Goal: Task Accomplishment & Management: Manage account settings

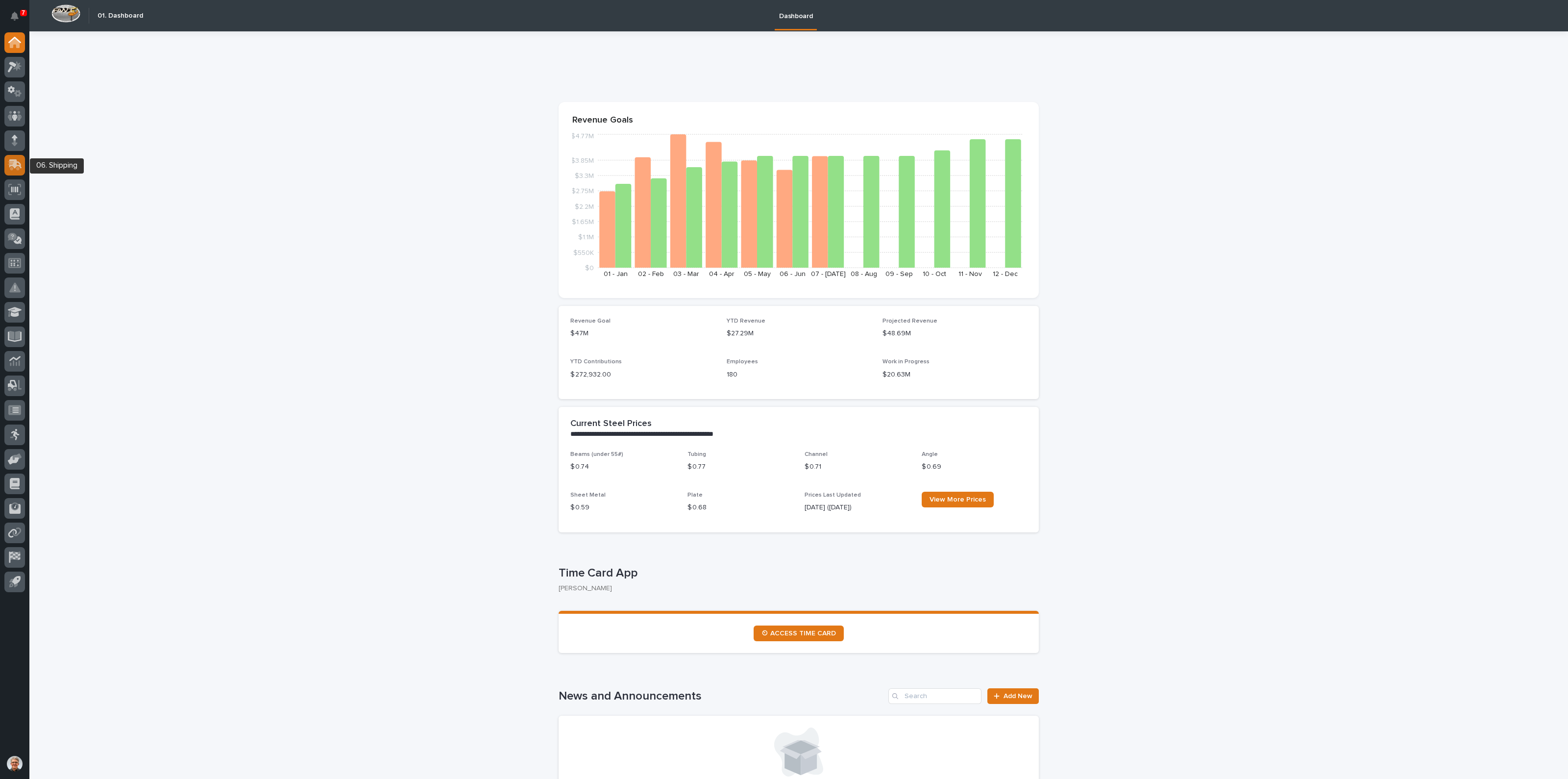
click at [13, 162] on icon at bounding box center [14, 166] width 12 height 10
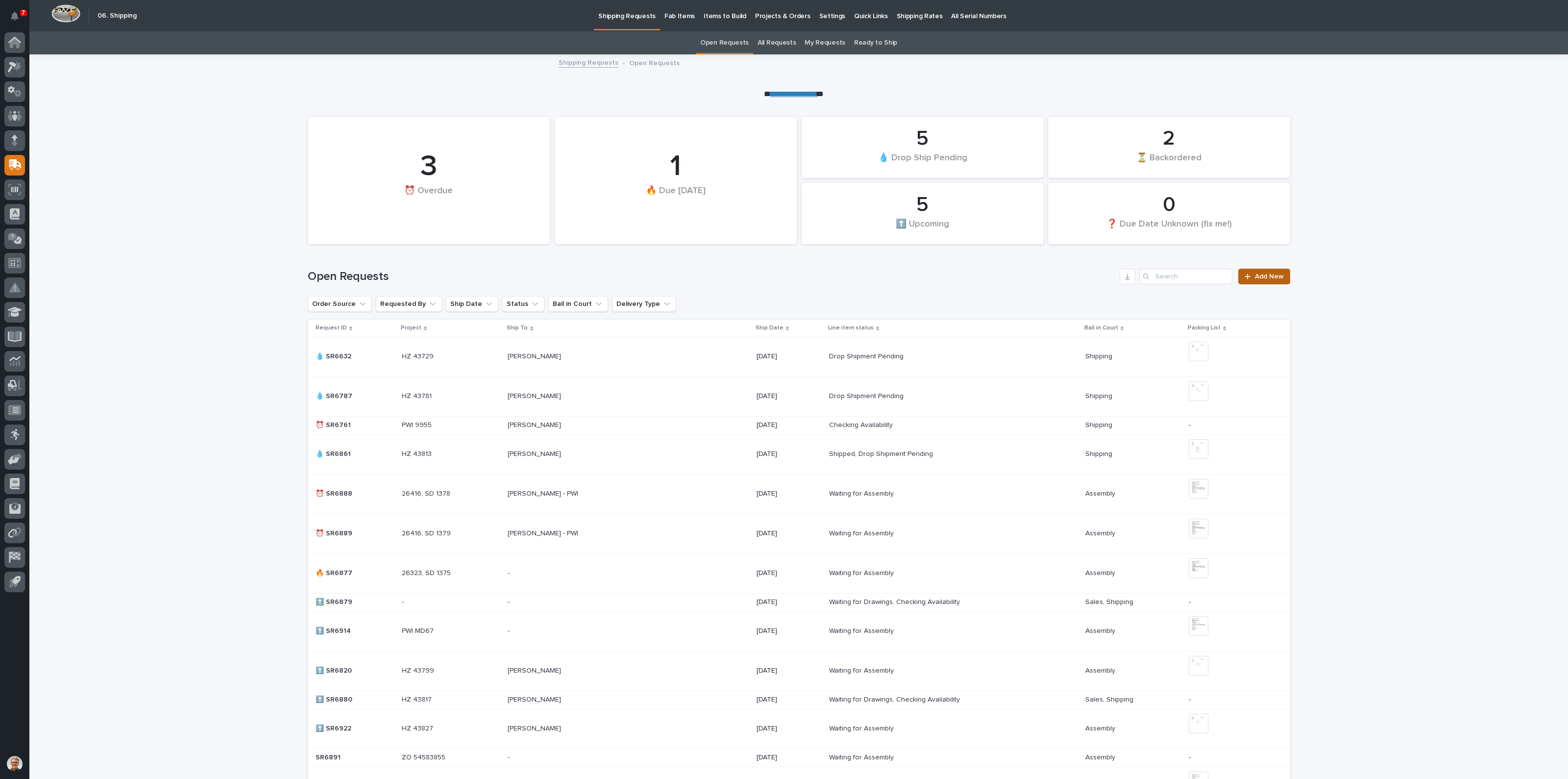
click at [1260, 272] on link "Add New" at bounding box center [1264, 276] width 52 height 16
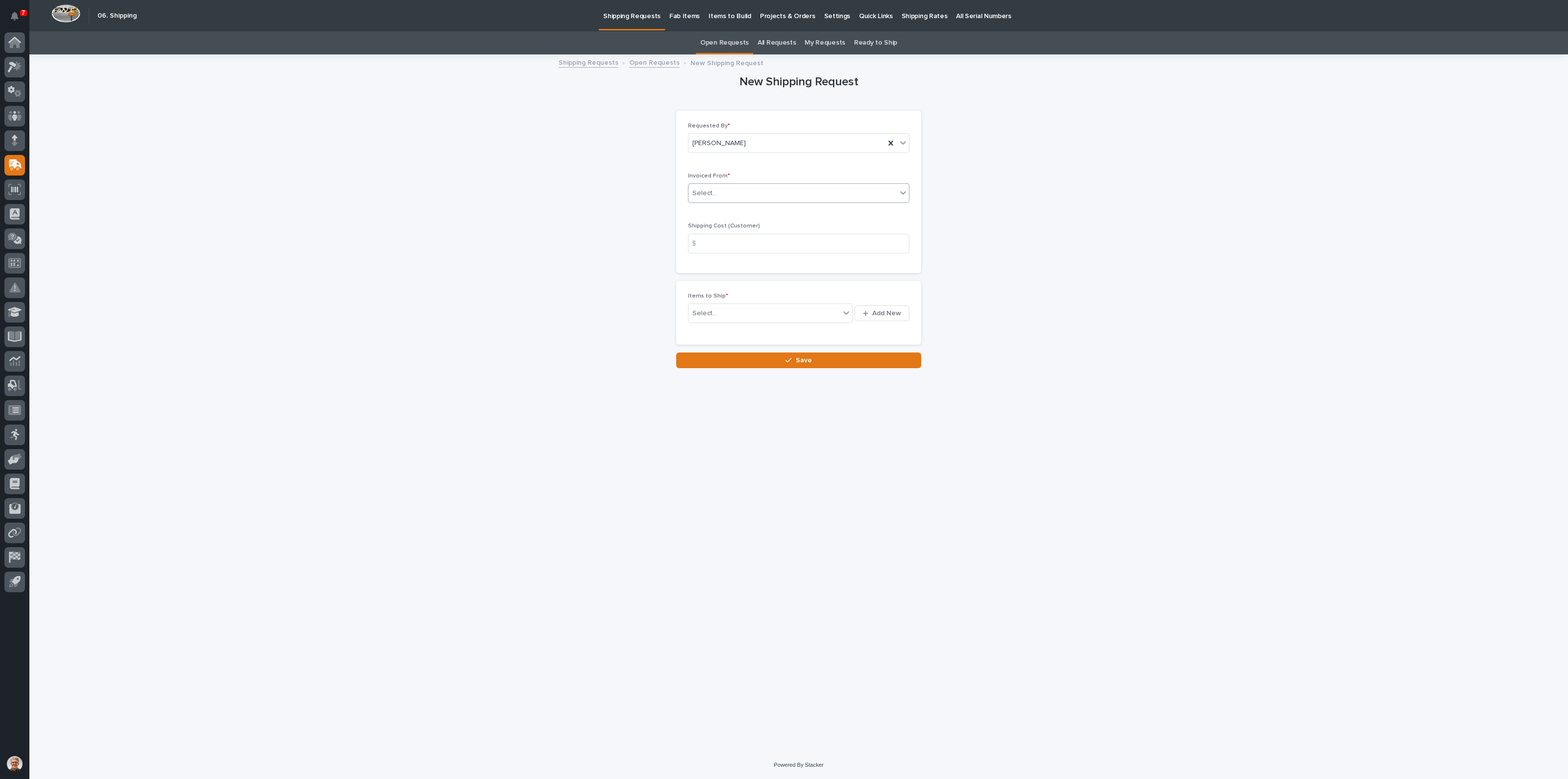
click at [718, 190] on div "Select..." at bounding box center [793, 194] width 209 height 16
click at [700, 280] on div "QuickBooks" at bounding box center [799, 280] width 221 height 18
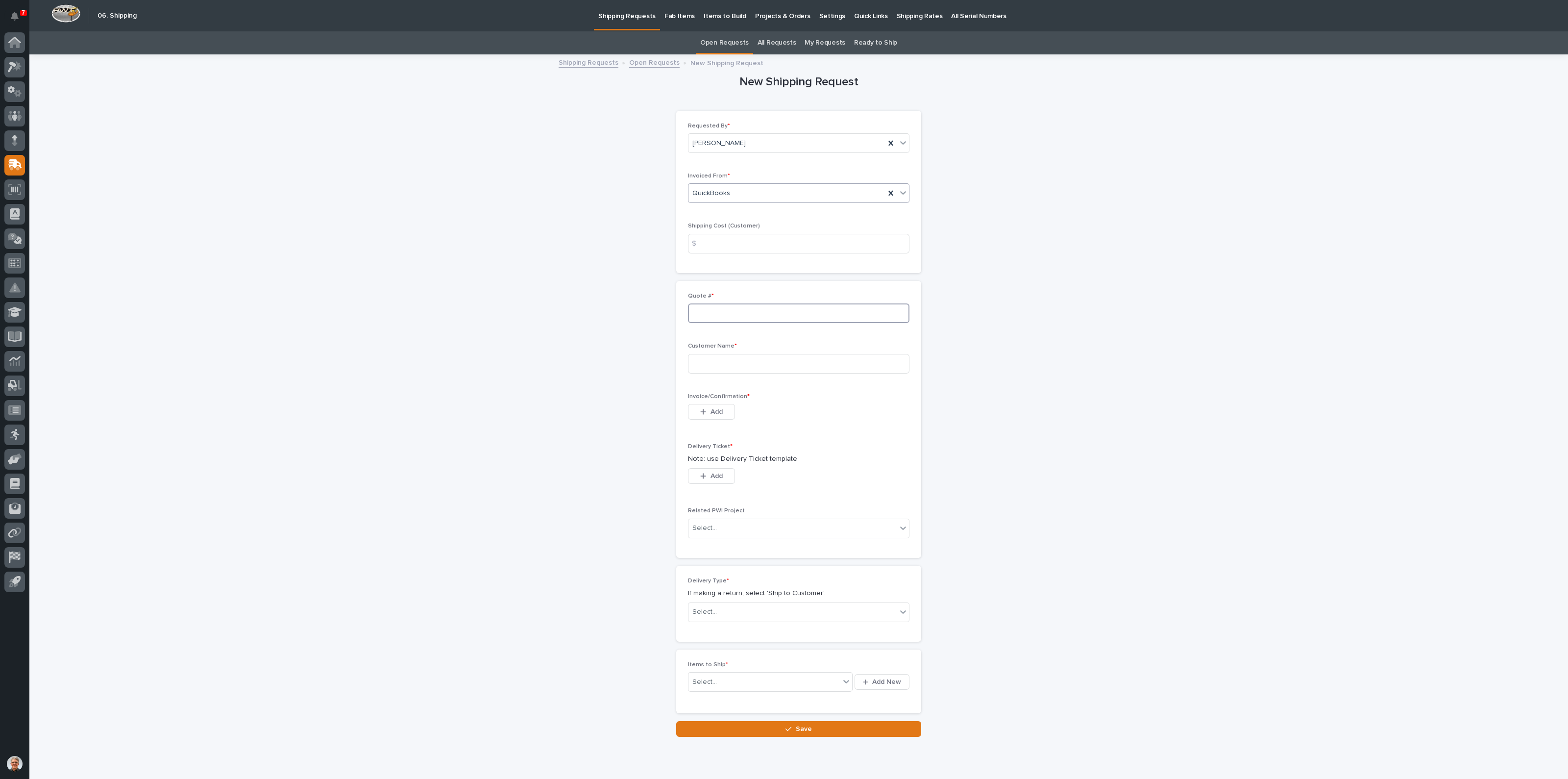
click at [703, 312] on input at bounding box center [799, 313] width 221 height 20
type input "135712"
click at [696, 364] on input at bounding box center [799, 363] width 221 height 20
type input "Tri-State Overhead Crane"
click at [701, 411] on icon "button" at bounding box center [703, 411] width 6 height 6
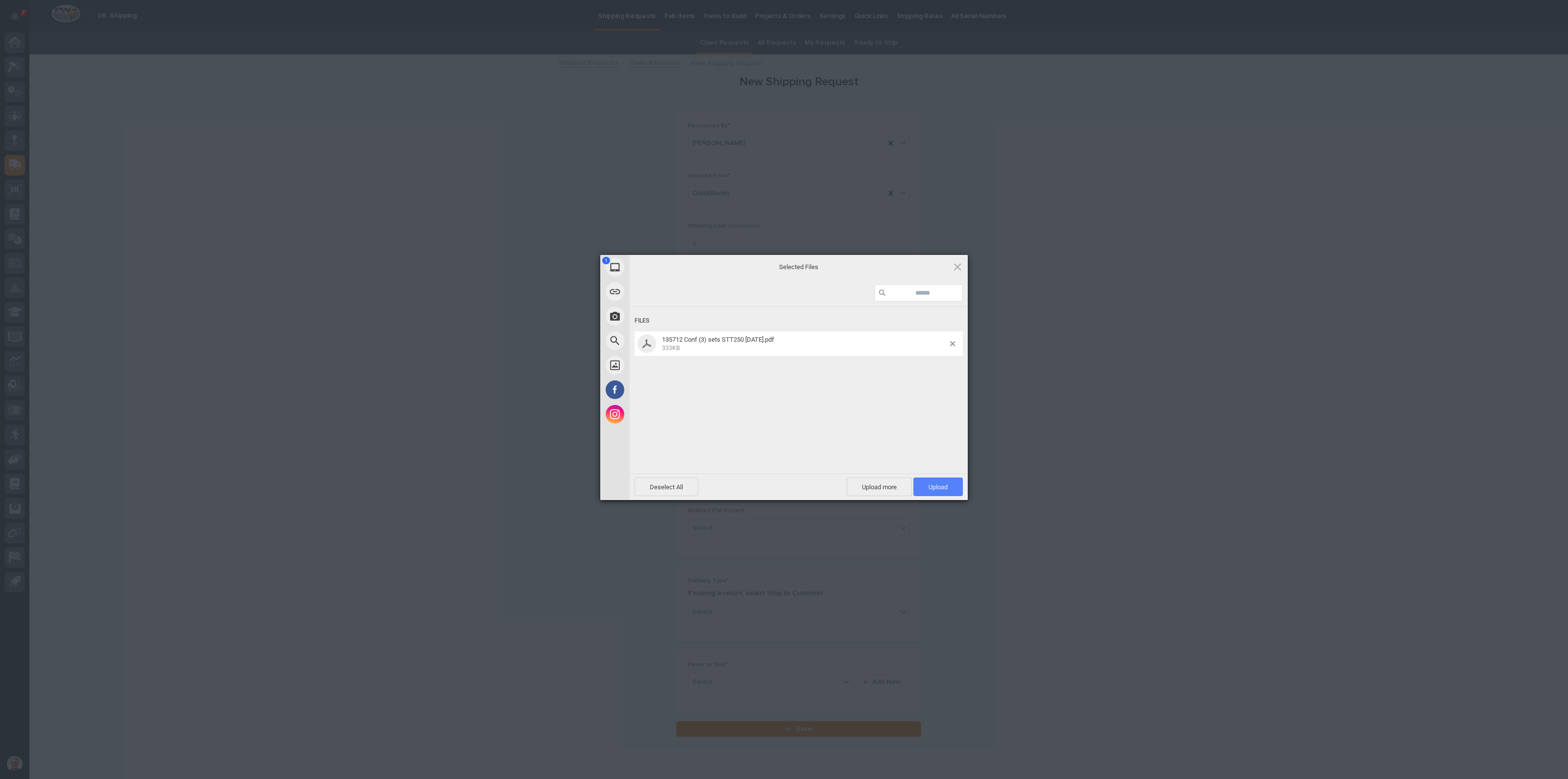
click at [936, 484] on span "Upload 1" at bounding box center [938, 487] width 19 height 7
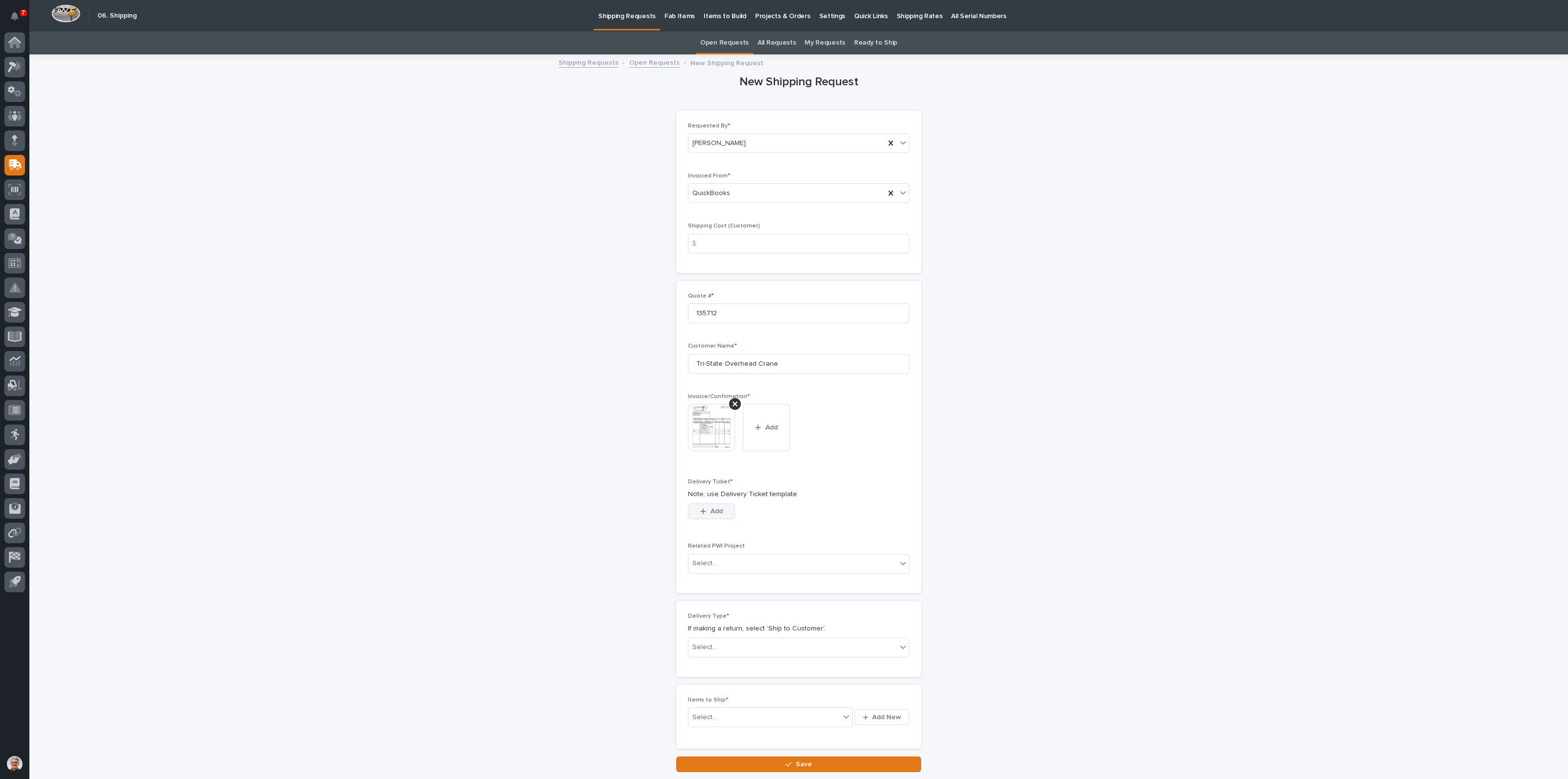
click at [710, 511] on span "Add" at bounding box center [716, 511] width 12 height 9
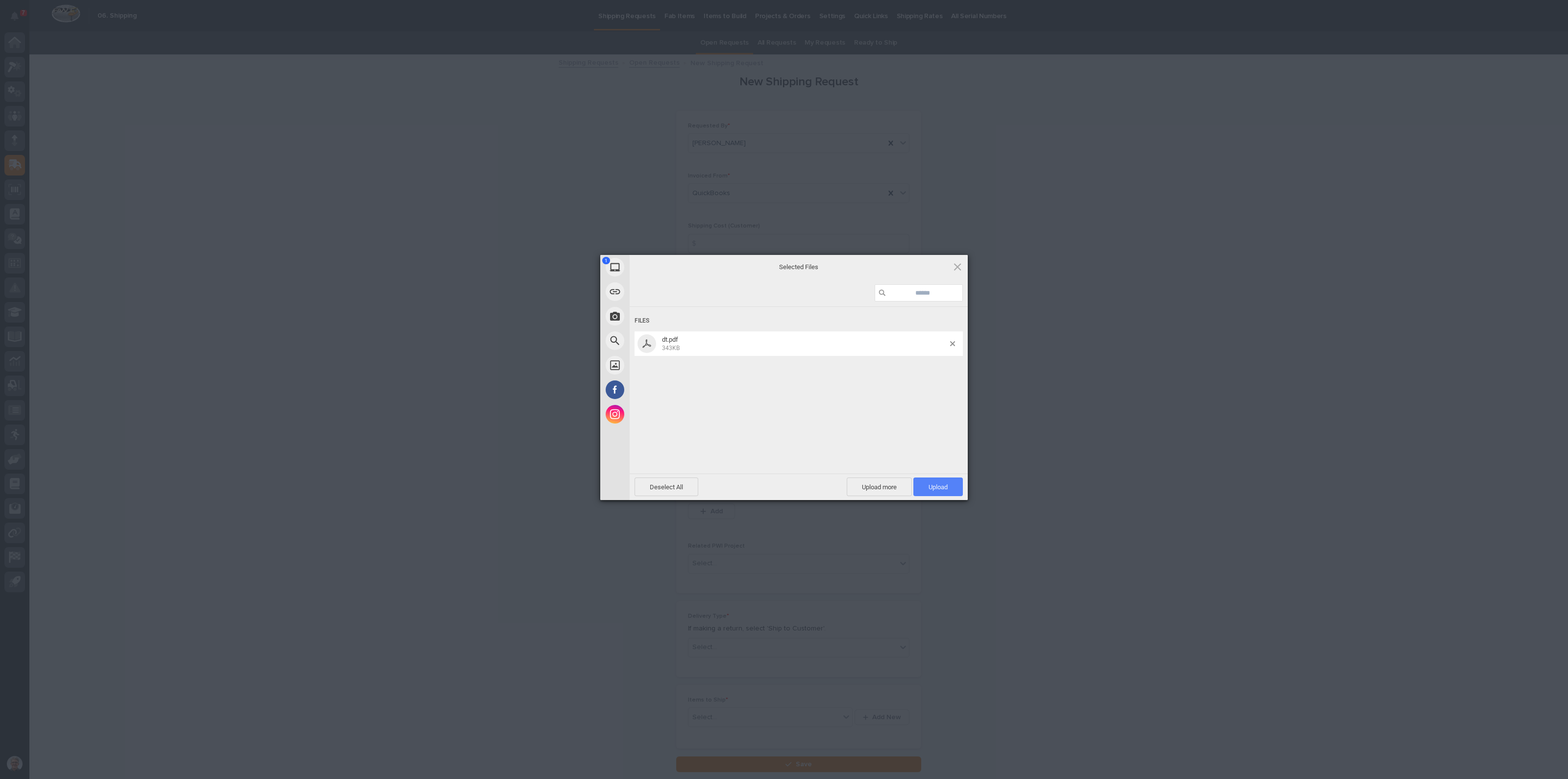
click at [936, 483] on span "Upload 1" at bounding box center [938, 487] width 19 height 7
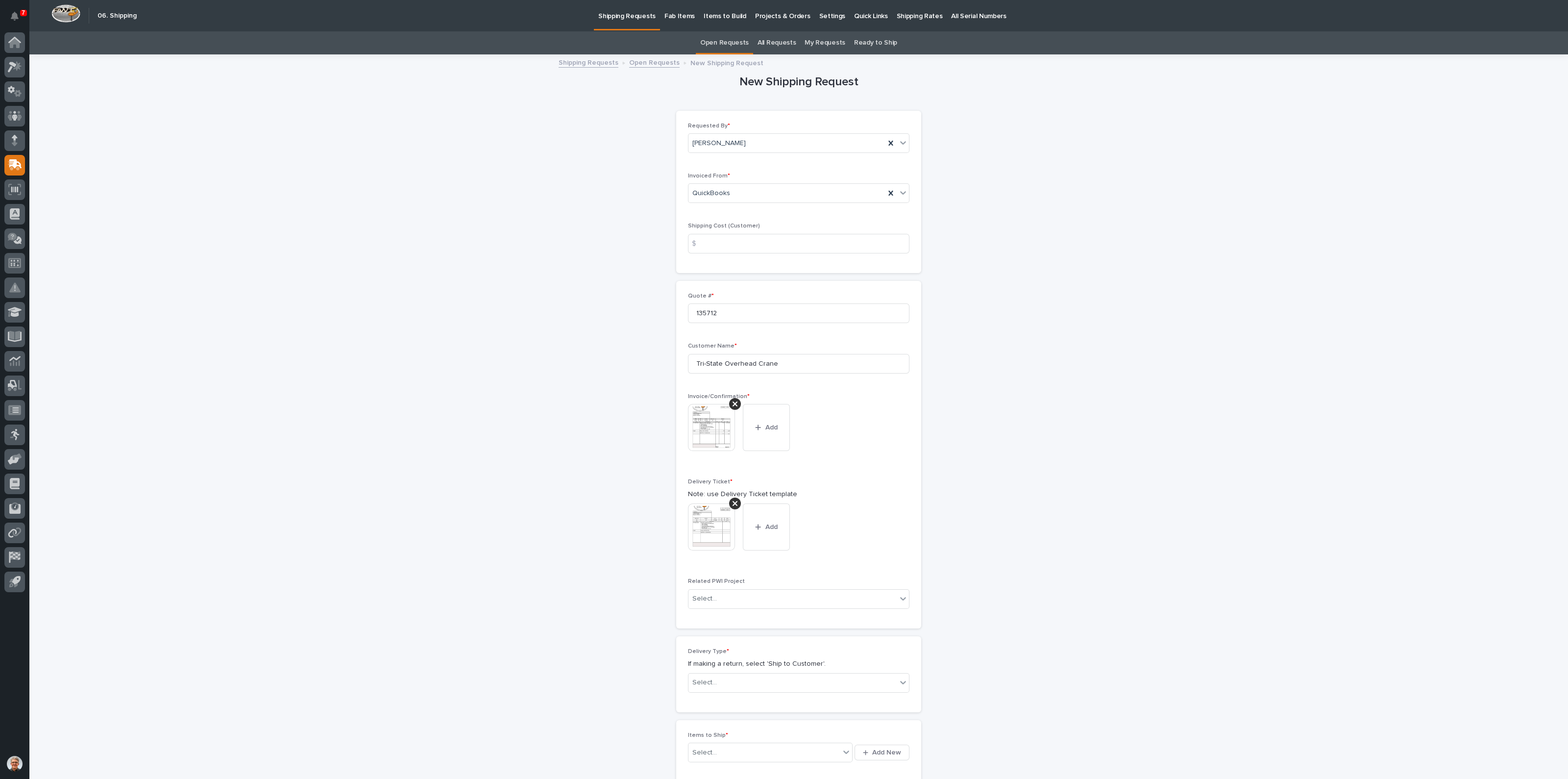
click at [674, 14] on p "Fab Items" at bounding box center [680, 10] width 30 height 21
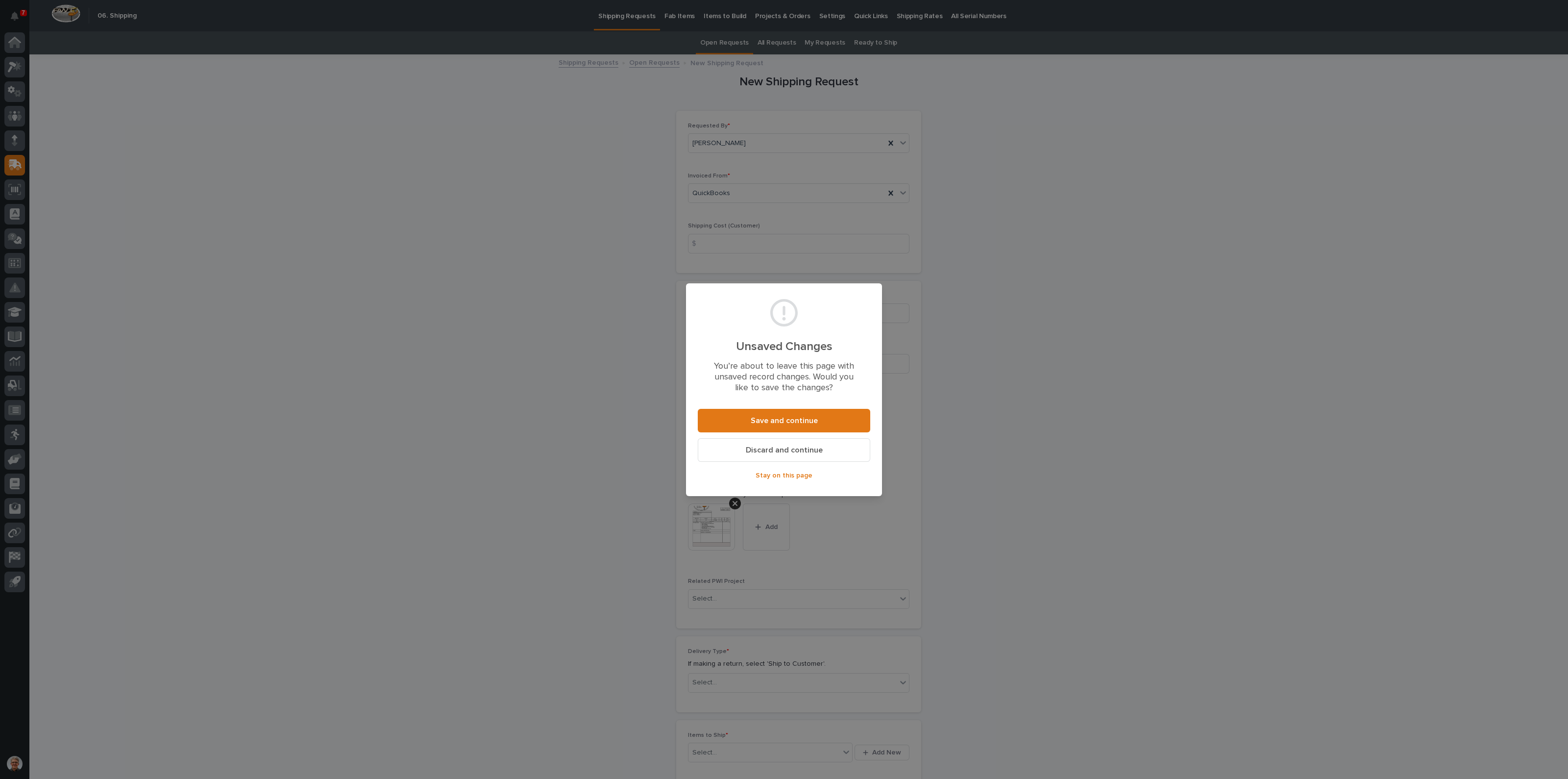
click at [774, 446] on span "Discard and continue" at bounding box center [784, 450] width 77 height 10
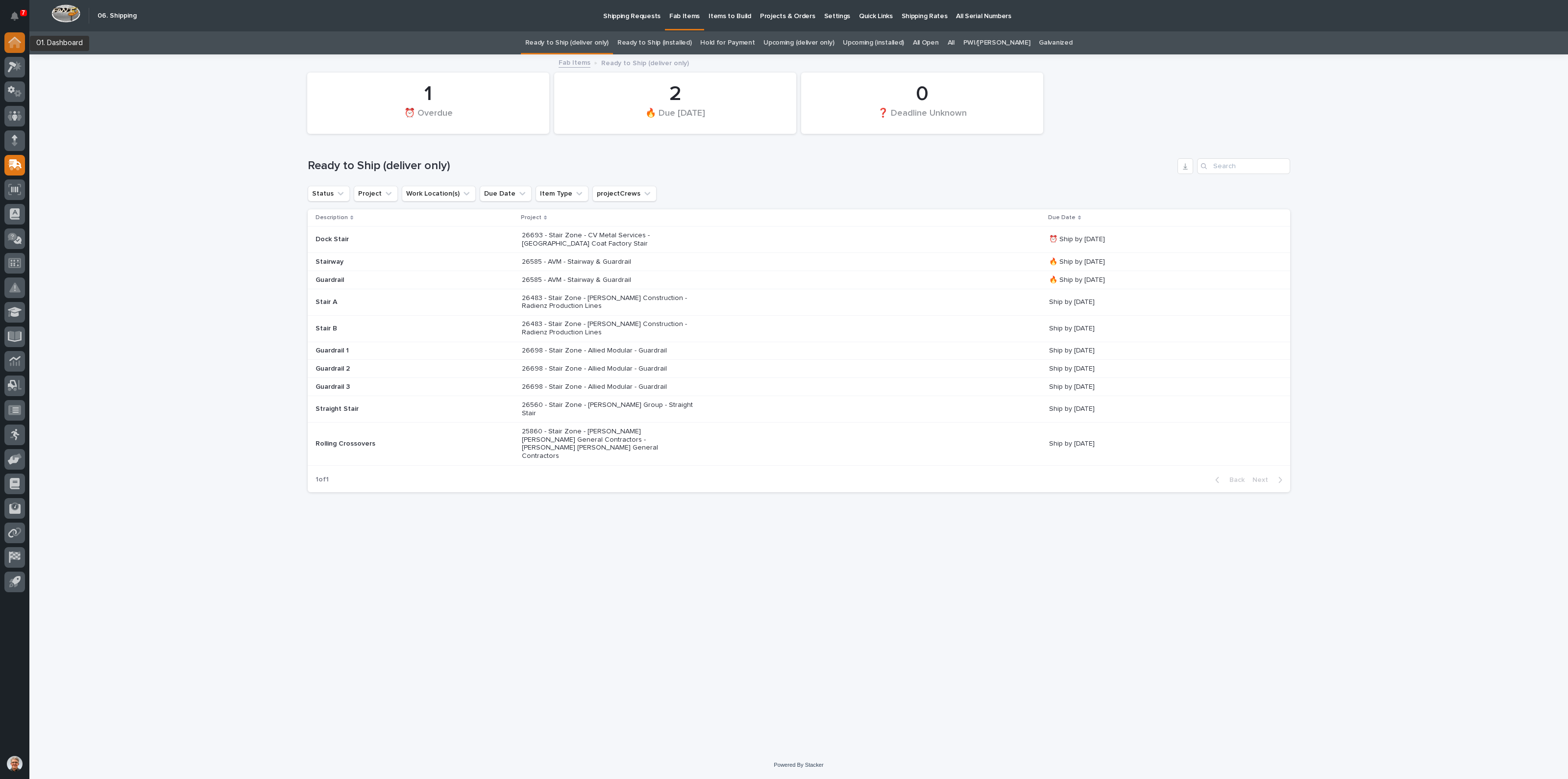
click at [14, 37] on icon at bounding box center [14, 40] width 13 height 6
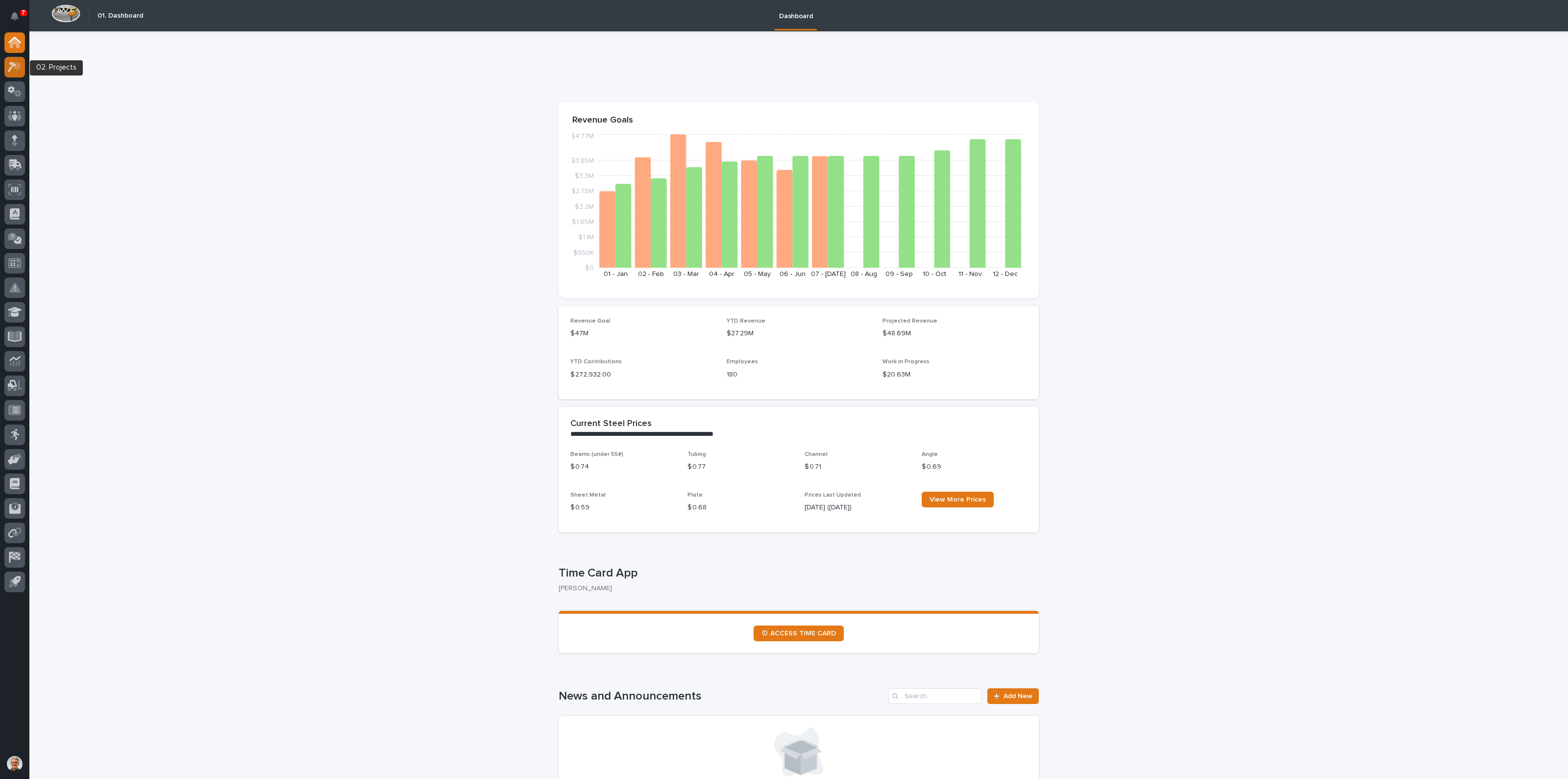
click at [14, 62] on icon at bounding box center [15, 67] width 14 height 11
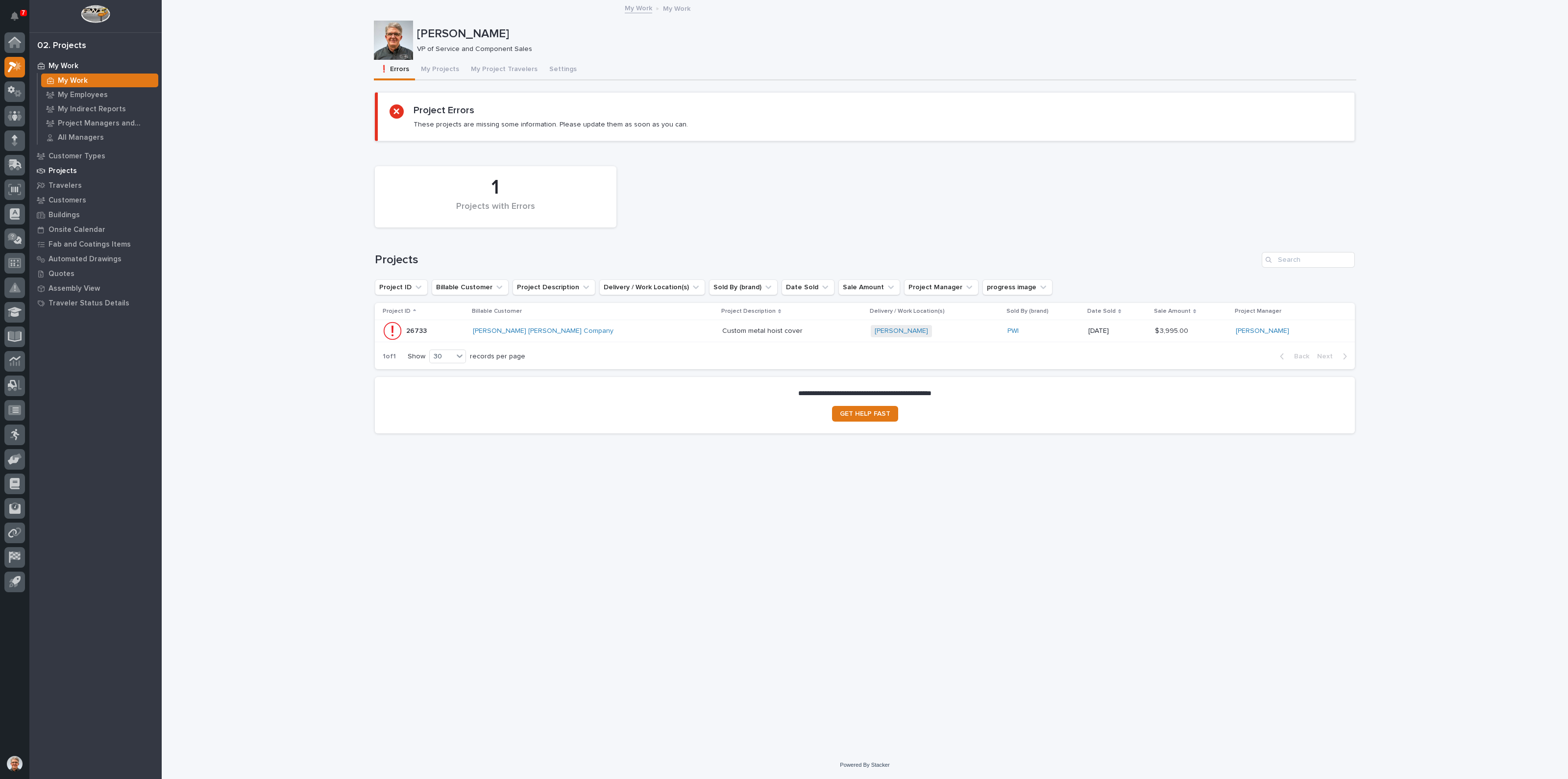
click at [62, 168] on p "Projects" at bounding box center [63, 170] width 29 height 9
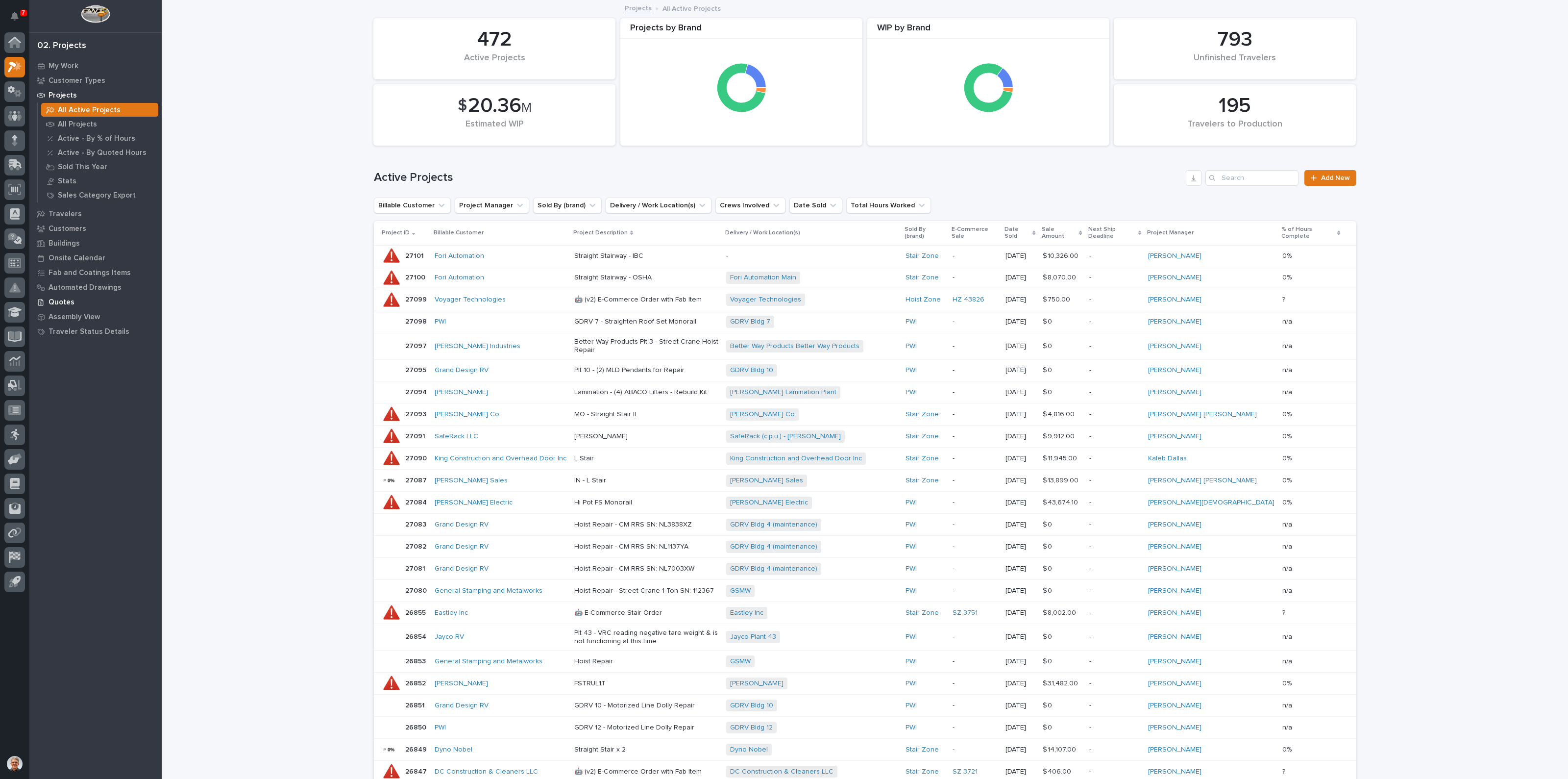
click at [64, 298] on p "Quotes" at bounding box center [61, 302] width 26 height 9
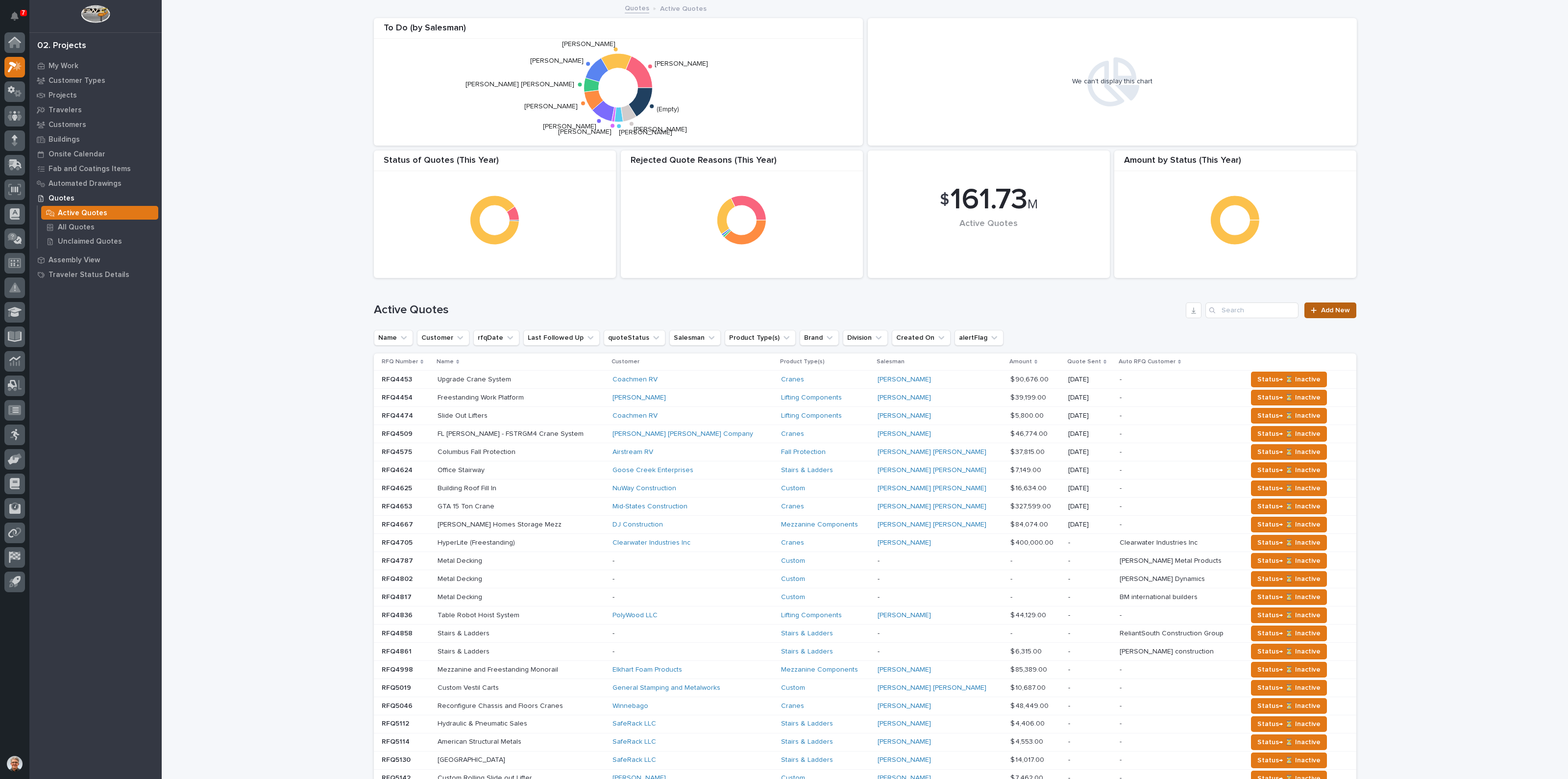
click at [1328, 309] on span "Add New" at bounding box center [1335, 310] width 29 height 7
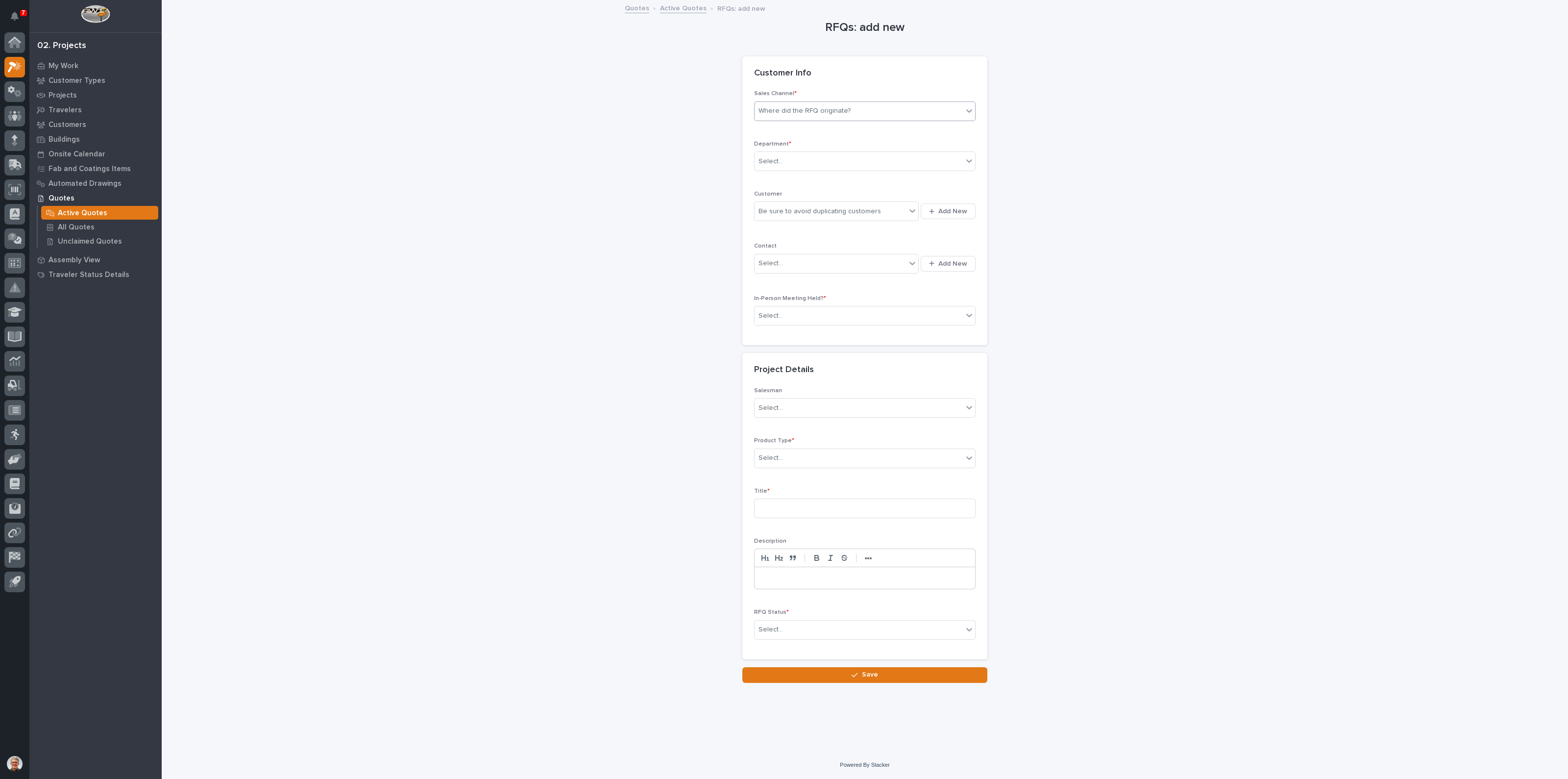
click at [969, 109] on icon at bounding box center [969, 111] width 10 height 10
click at [768, 178] on div "Starke" at bounding box center [865, 182] width 221 height 18
click at [774, 160] on div "Select..." at bounding box center [771, 161] width 25 height 10
click at [772, 177] on span "National Sales" at bounding box center [784, 179] width 49 height 11
click at [772, 207] on div "Be sure to avoid duplicating customers" at bounding box center [820, 211] width 123 height 10
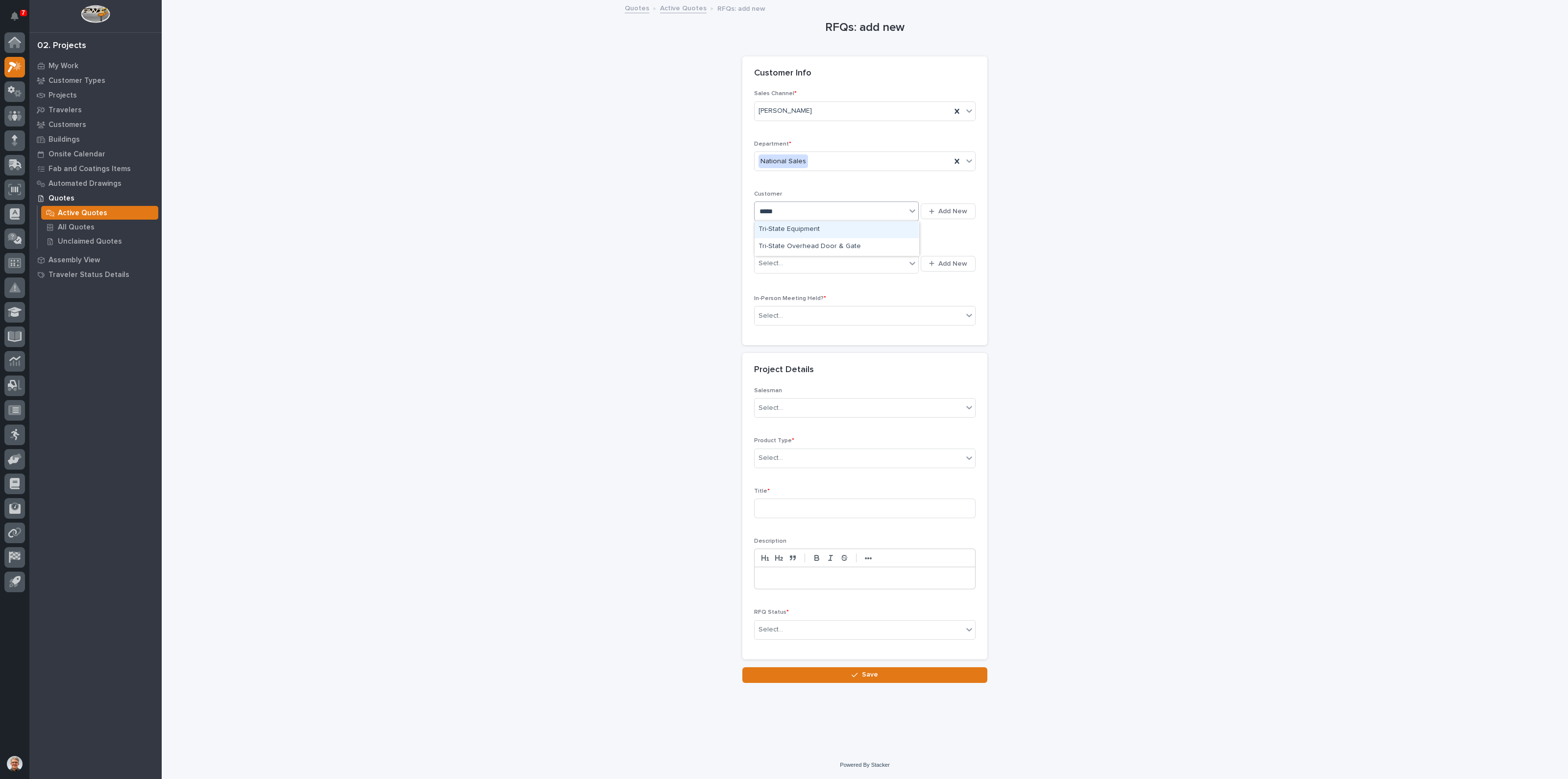
type input "******"
click at [774, 227] on div "Tri-State Equipment" at bounding box center [837, 230] width 164 height 18
click at [833, 208] on div "Tri-State Equipment" at bounding box center [824, 211] width 139 height 16
click at [782, 262] on div "Select..." at bounding box center [831, 264] width 151 height 16
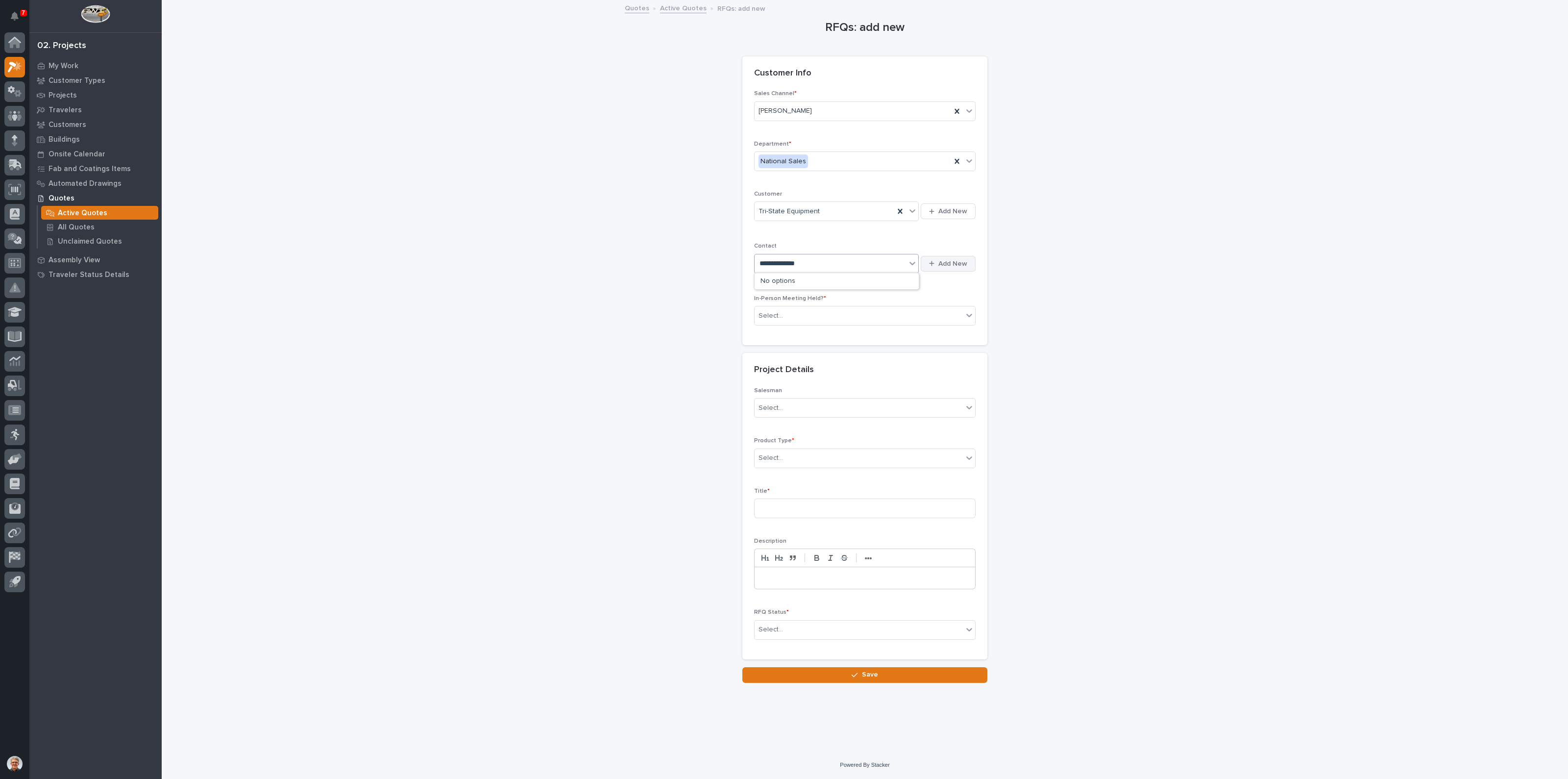
type input "**********"
click at [956, 260] on span "Add New" at bounding box center [953, 264] width 29 height 9
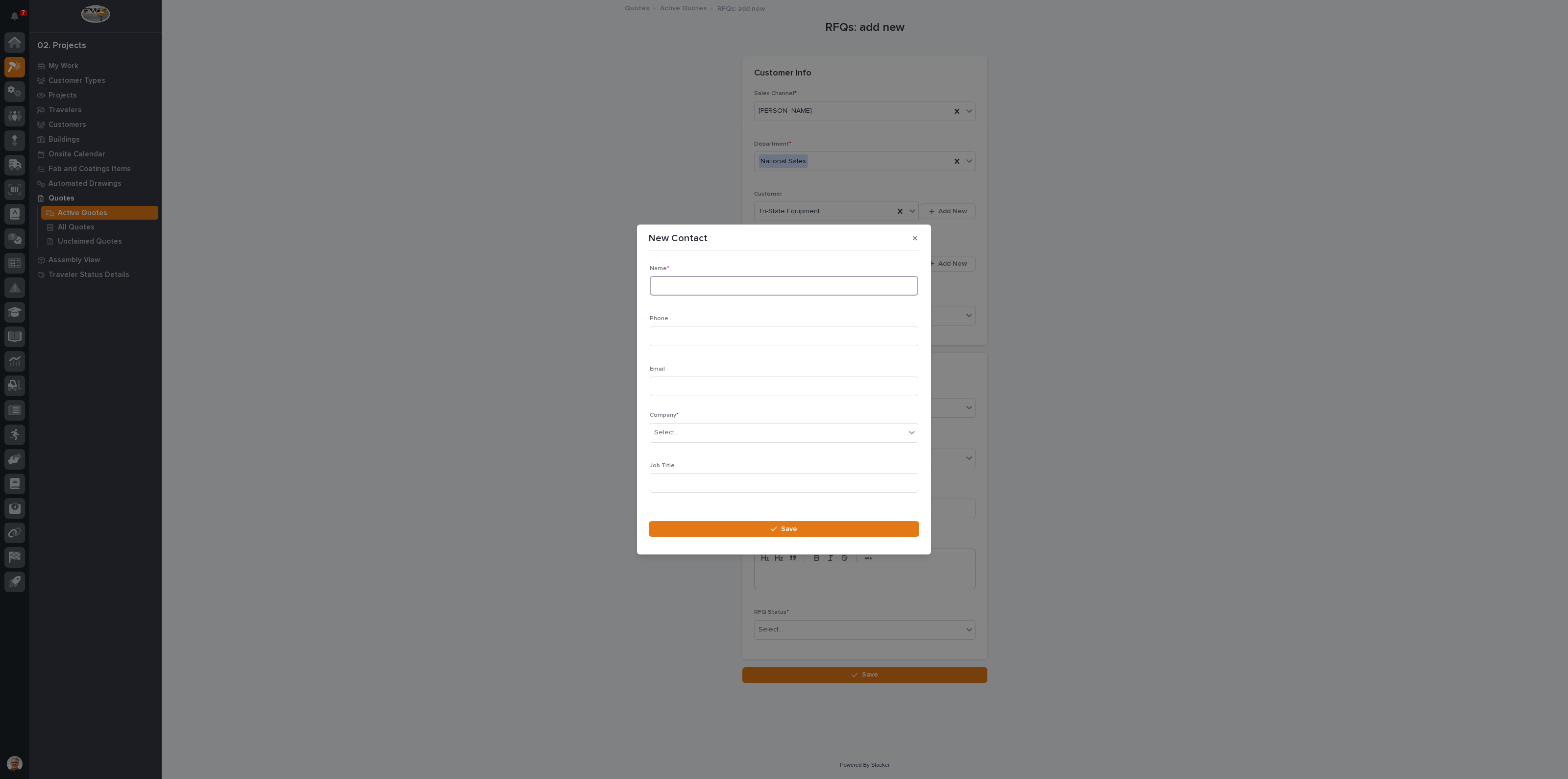
click at [676, 284] on input at bounding box center [784, 285] width 268 height 20
click at [695, 286] on input "Stephen Milsap" at bounding box center [784, 285] width 268 height 20
type input "Stephen Millsap"
click at [668, 335] on input at bounding box center [784, 336] width 268 height 20
paste input "(314) 869-7200"
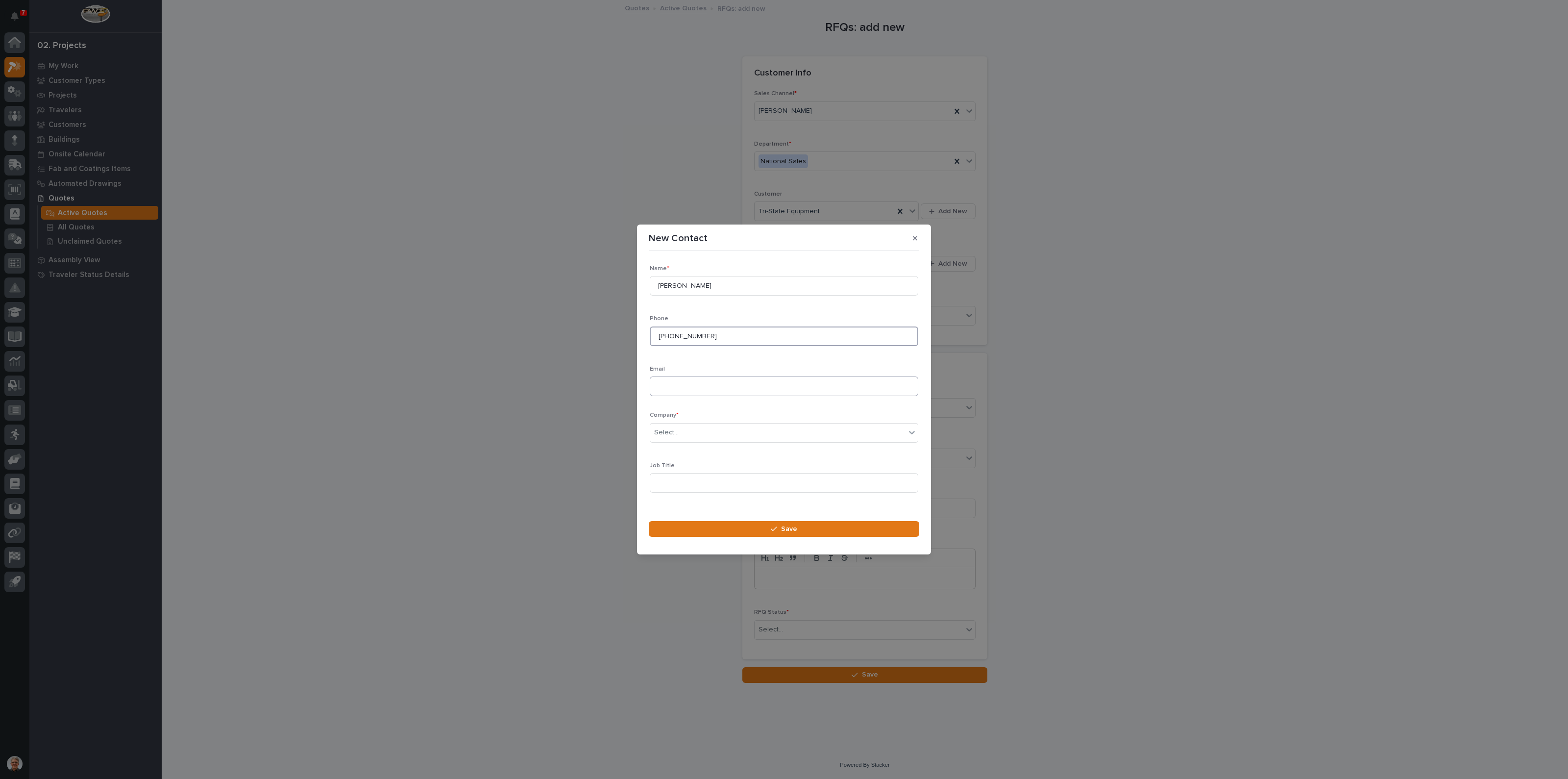
type input "(314) 869-7200"
click at [668, 386] on input at bounding box center [784, 386] width 268 height 20
type input "s"
paste input "smillsap@tsoverheadcrane.com"
type input "smillsap@tsoverheadcrane.com"
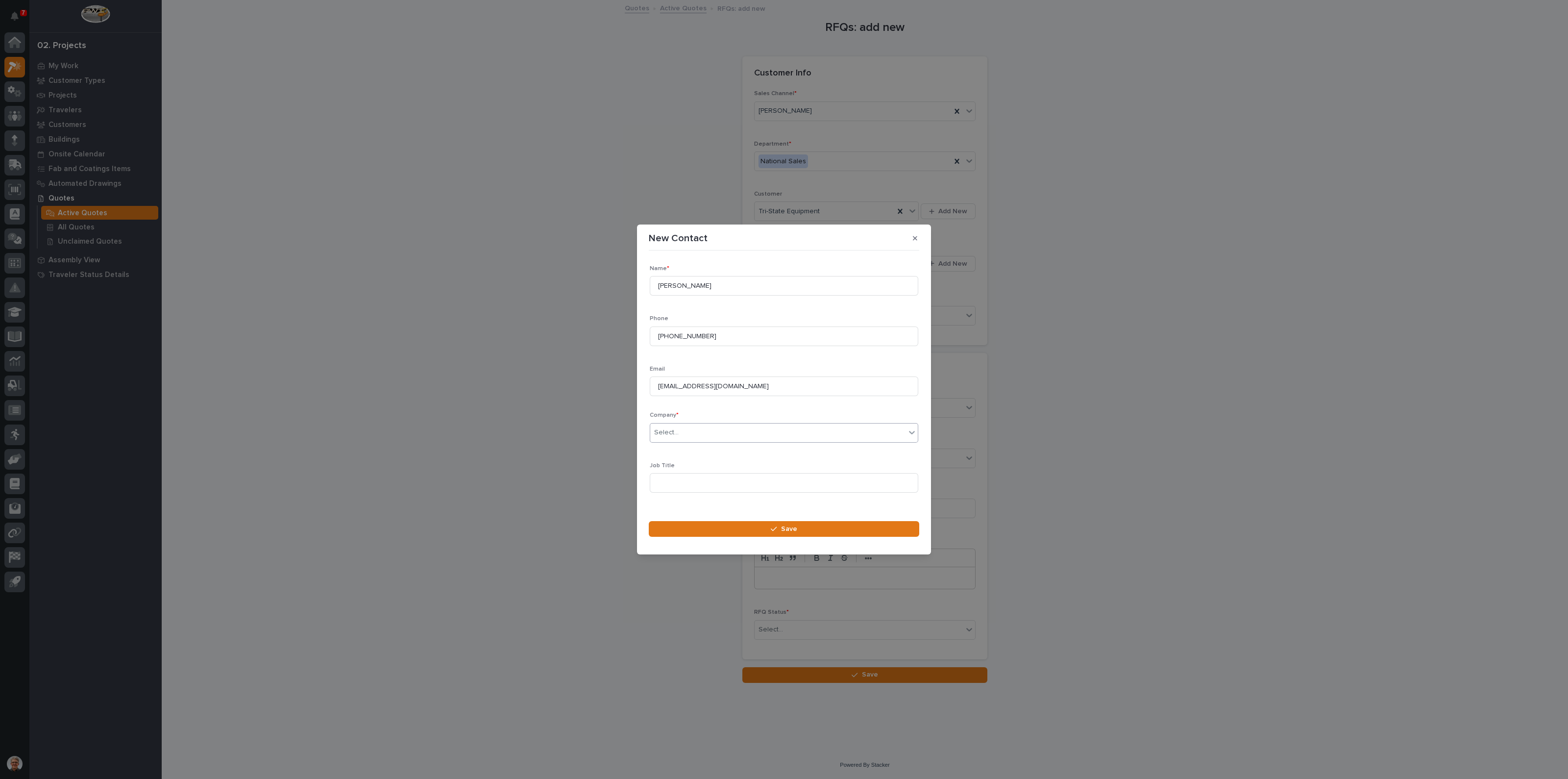
click at [676, 433] on div "Select..." at bounding box center [667, 433] width 25 height 10
type input "*******"
click at [687, 448] on div "Tri-State Equipment" at bounding box center [780, 452] width 258 height 18
click at [672, 481] on input at bounding box center [784, 483] width 268 height 20
click at [784, 528] on span "Save" at bounding box center [789, 529] width 16 height 9
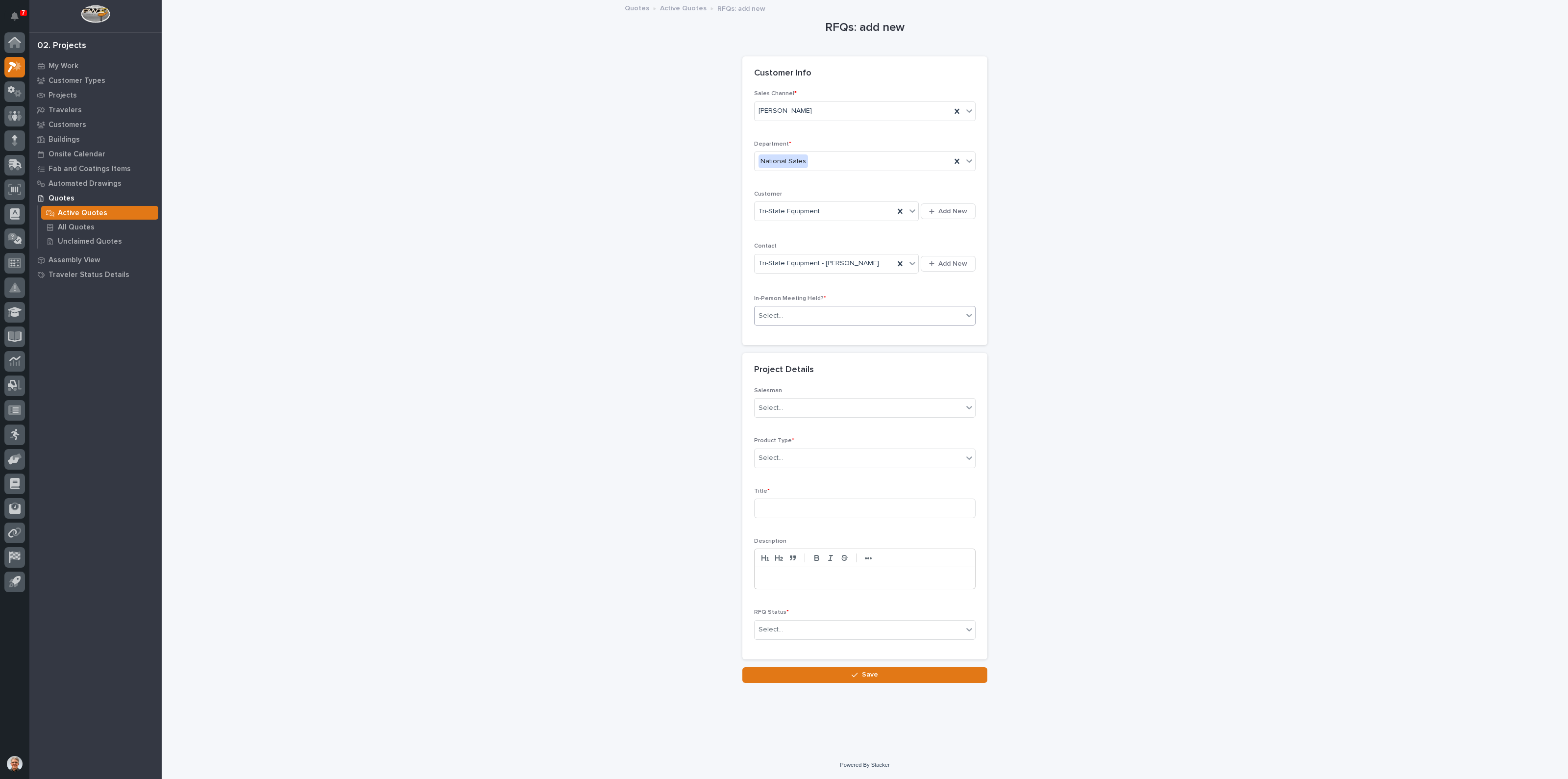
click at [886, 315] on div "Select..." at bounding box center [859, 315] width 209 height 16
click at [778, 349] on div "No" at bounding box center [865, 351] width 221 height 18
click at [786, 405] on div "Select..." at bounding box center [859, 408] width 209 height 16
type input "*"
click at [794, 421] on div "[PERSON_NAME]" at bounding box center [865, 426] width 221 height 18
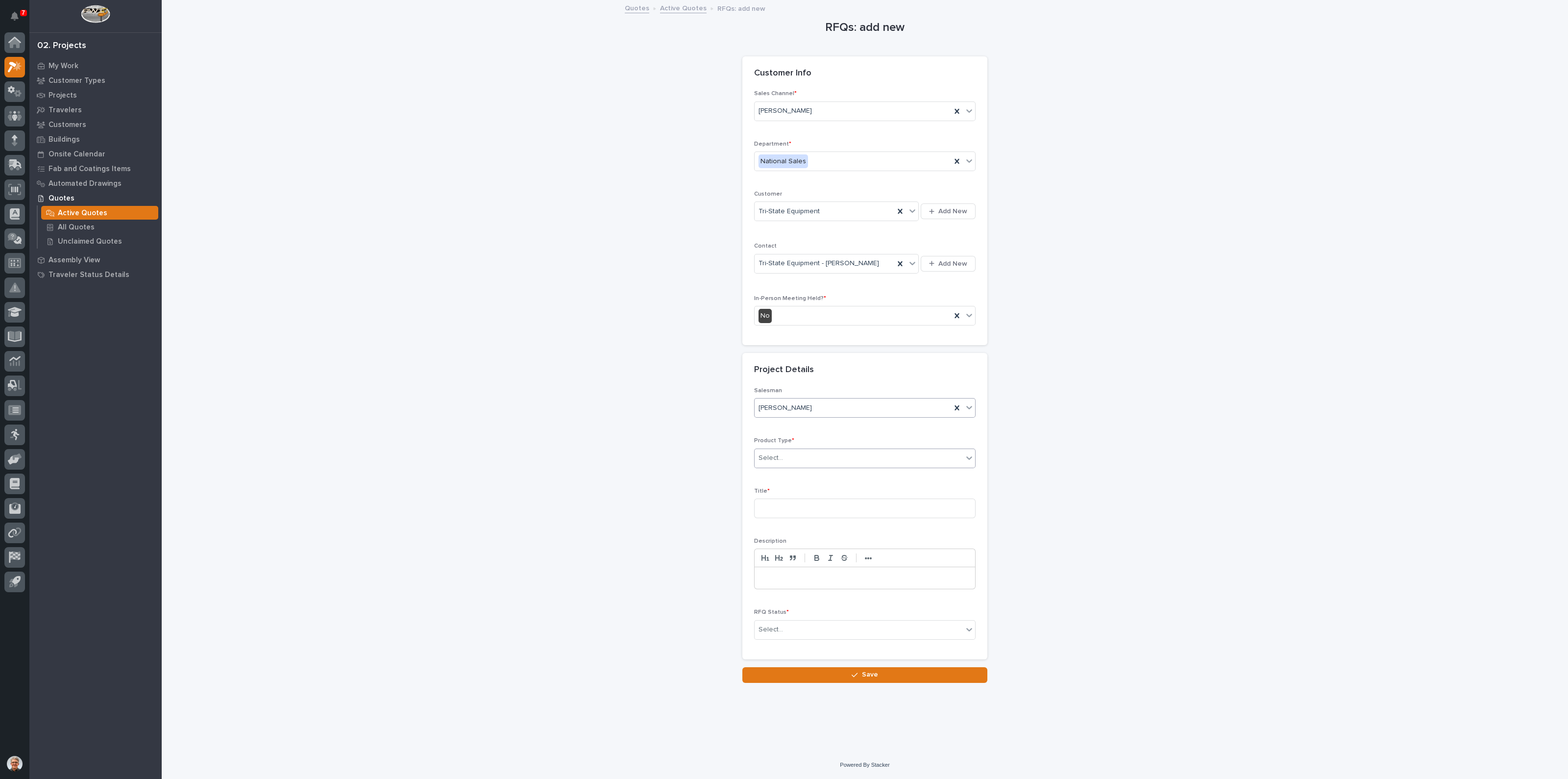
click at [780, 456] on div "Select..." at bounding box center [771, 458] width 25 height 10
click at [770, 475] on div "Crane Accessories" at bounding box center [865, 476] width 221 height 18
click at [767, 507] on input at bounding box center [865, 508] width 221 height 20
type input "STT-250-150-90"
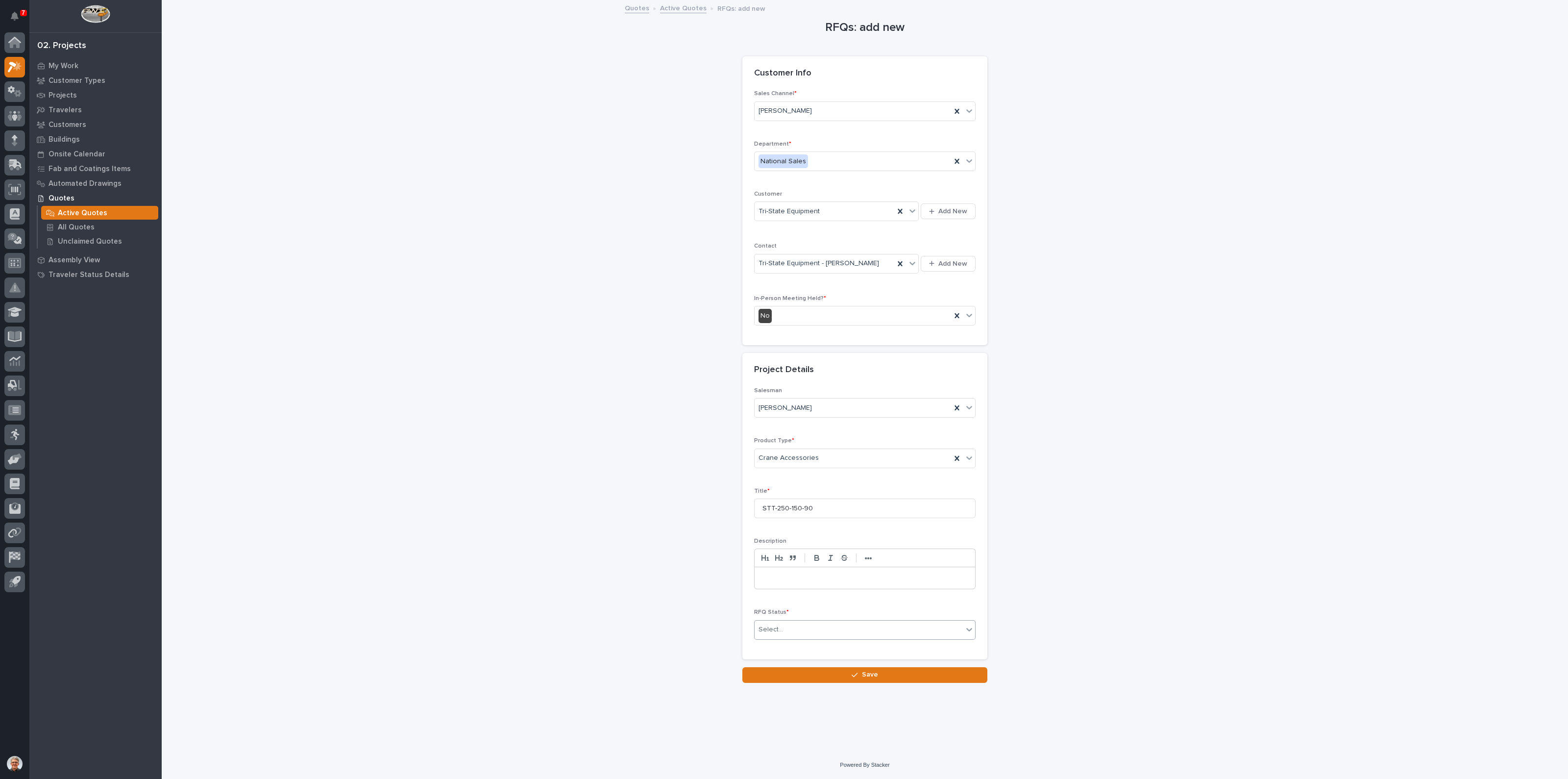
click at [769, 625] on div "Select..." at bounding box center [771, 629] width 25 height 10
click at [767, 695] on div "Sold" at bounding box center [865, 699] width 221 height 18
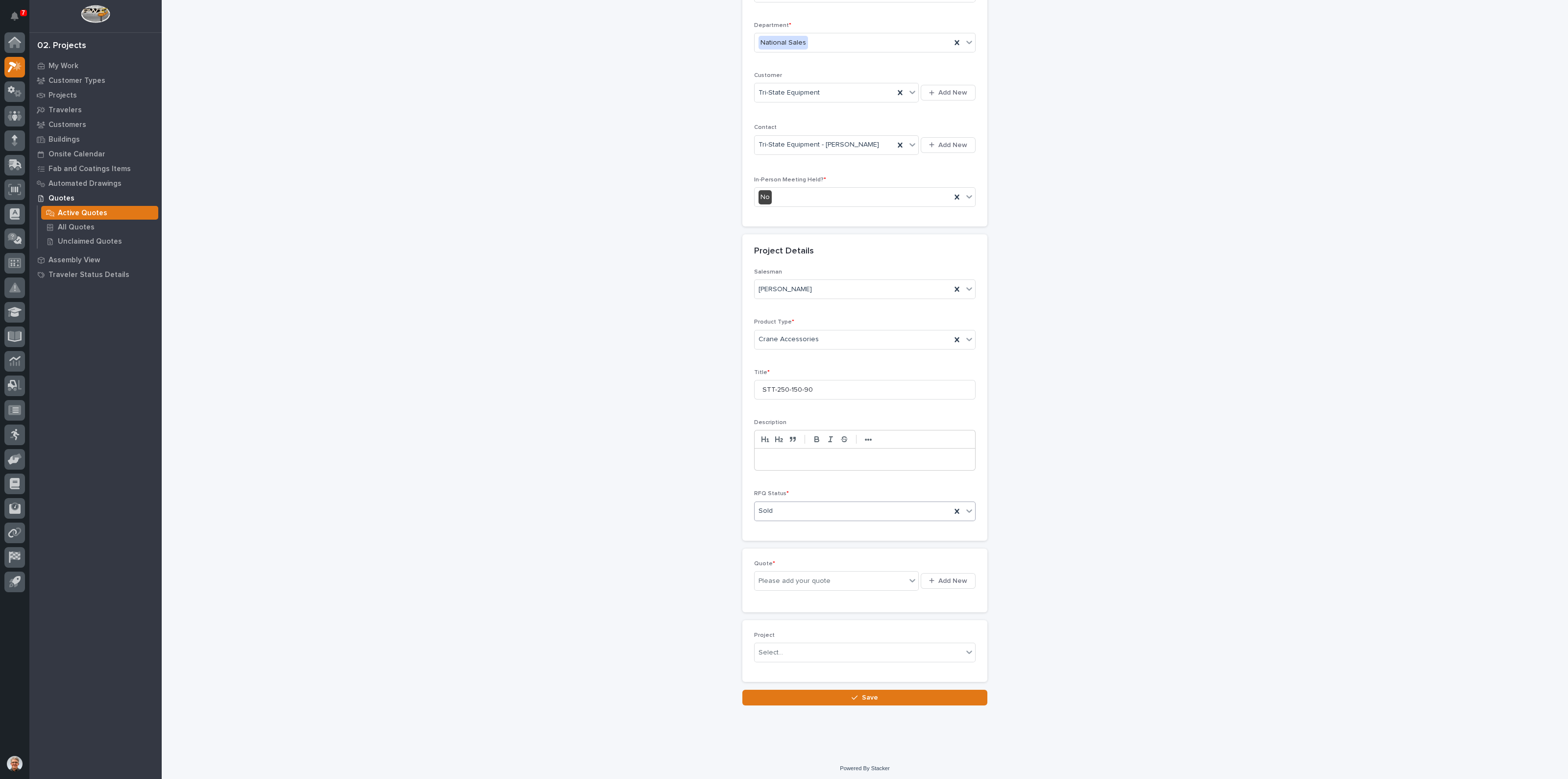
scroll to position [119, 0]
click at [944, 576] on span "Add New" at bounding box center [953, 580] width 29 height 9
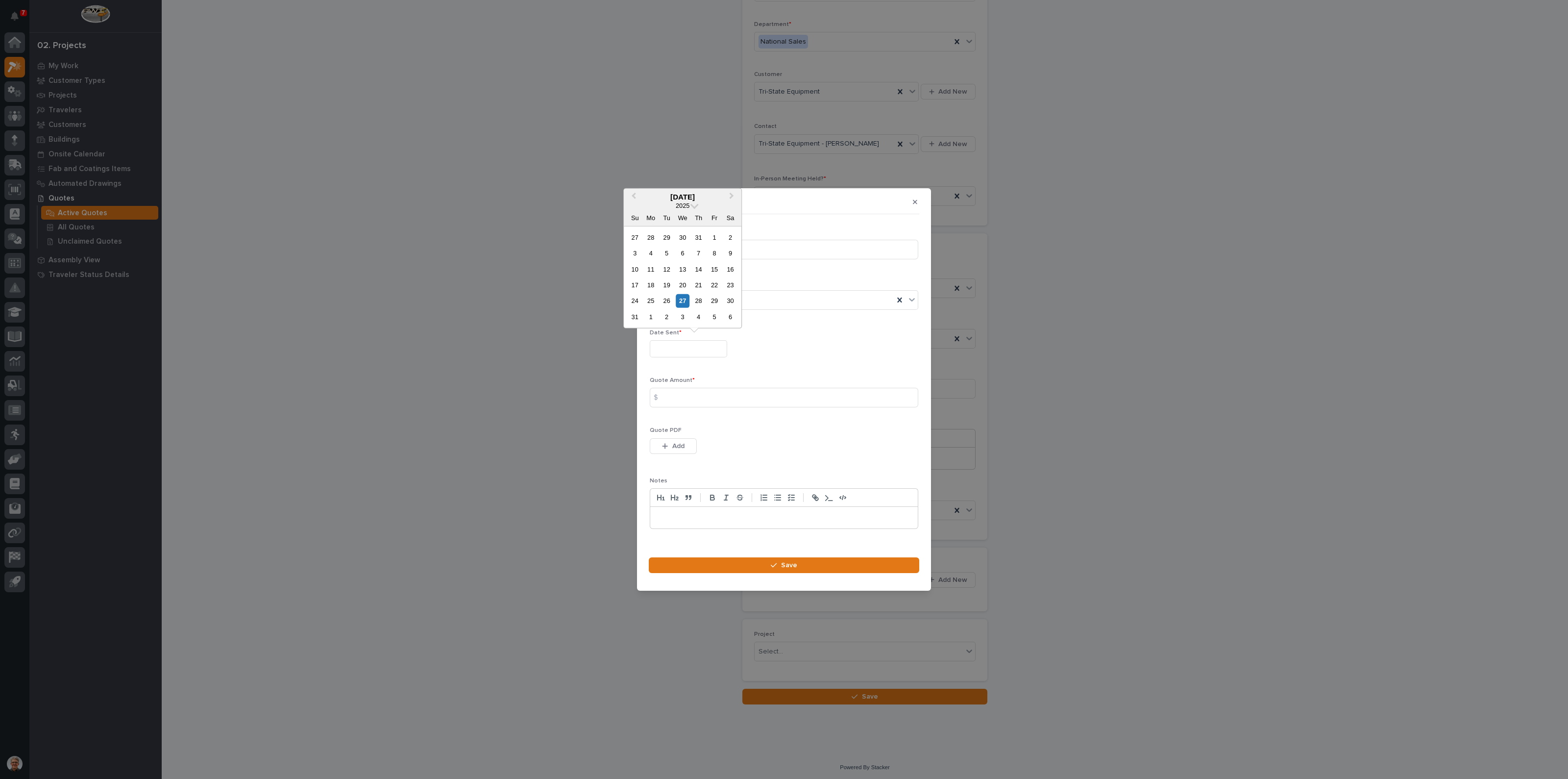
click at [668, 348] on input "text" at bounding box center [688, 349] width 77 height 18
click at [634, 194] on span "Previous Month" at bounding box center [634, 197] width 0 height 13
click at [698, 251] on div "8" at bounding box center [698, 253] width 14 height 14
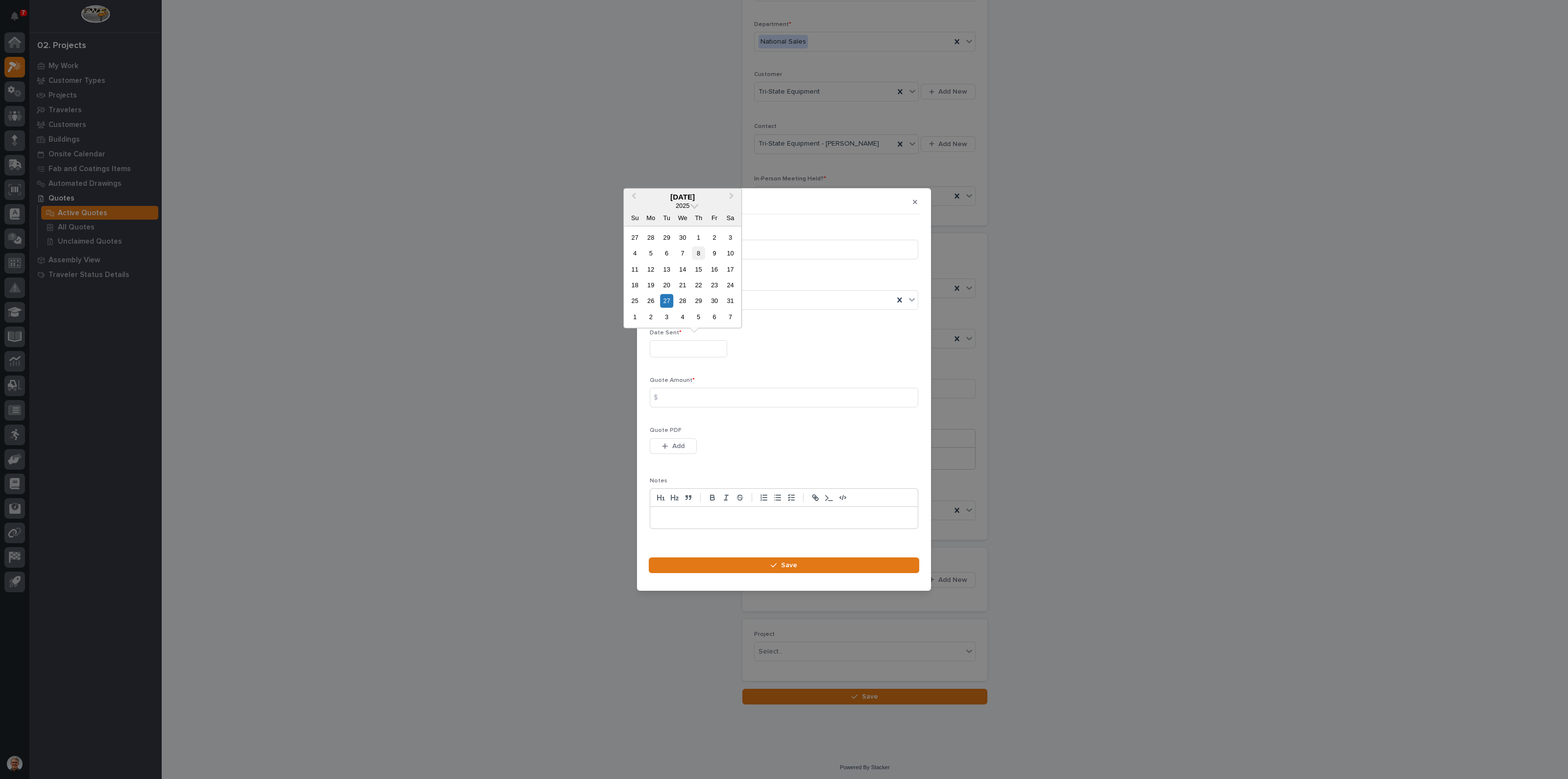
type input "**********"
click at [667, 393] on div "$" at bounding box center [659, 397] width 20 height 20
click at [678, 396] on input at bounding box center [784, 397] width 268 height 20
type input "22221"
click at [667, 445] on icon "button" at bounding box center [664, 446] width 6 height 7
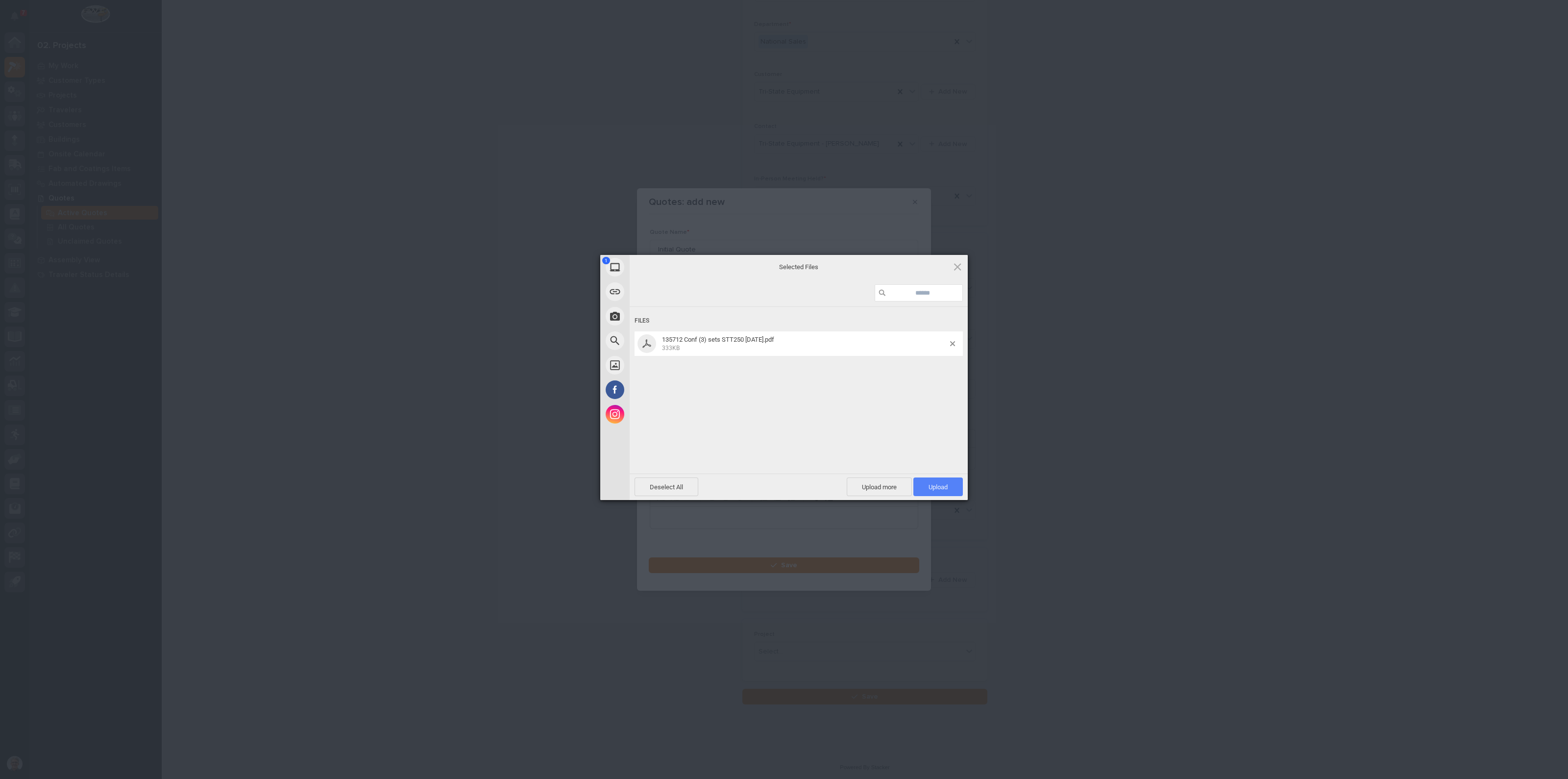
click at [935, 485] on span "Upload 1" at bounding box center [938, 487] width 19 height 7
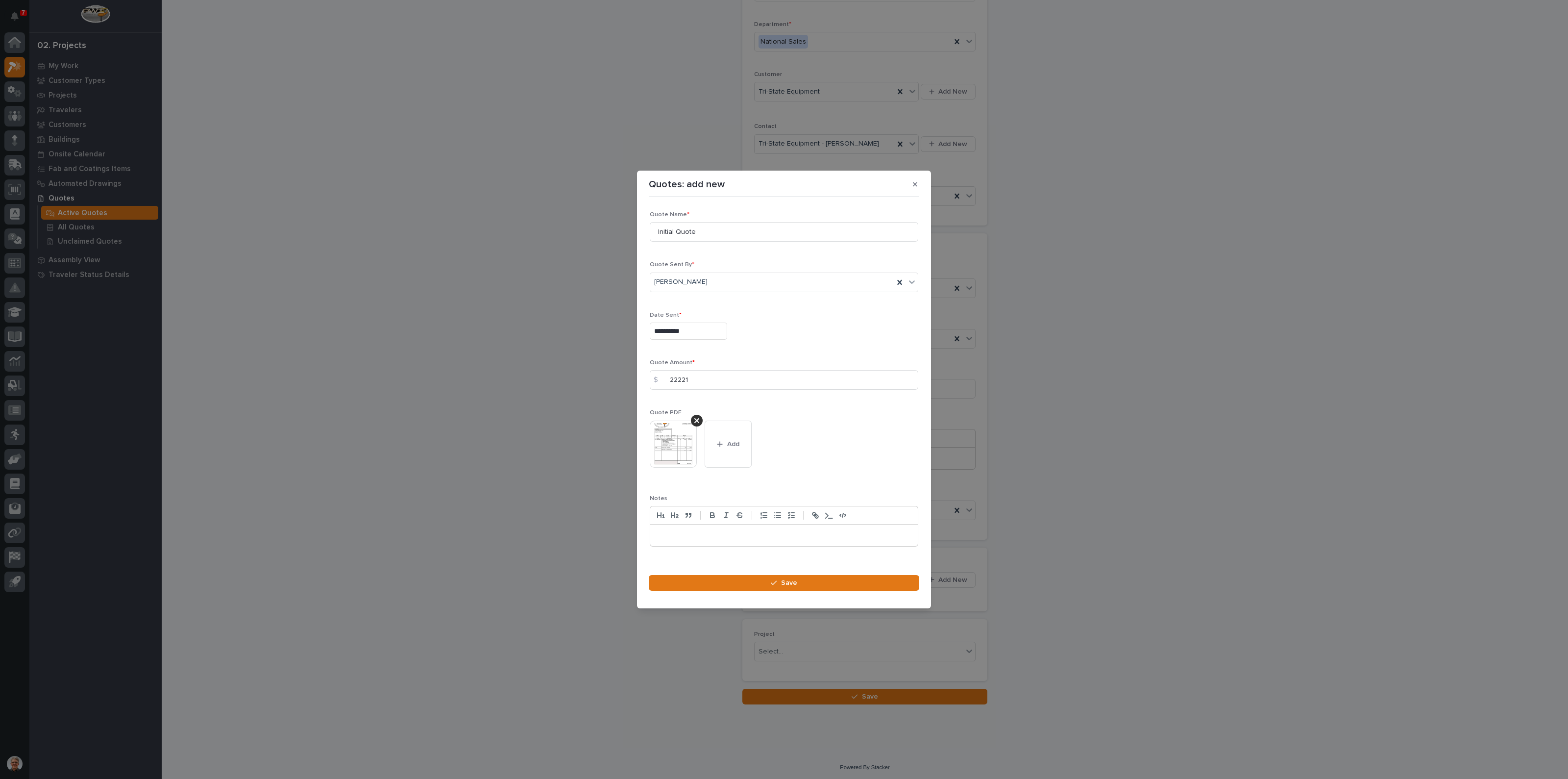
scroll to position [14, 0]
click at [773, 582] on icon "button" at bounding box center [773, 582] width 6 height 7
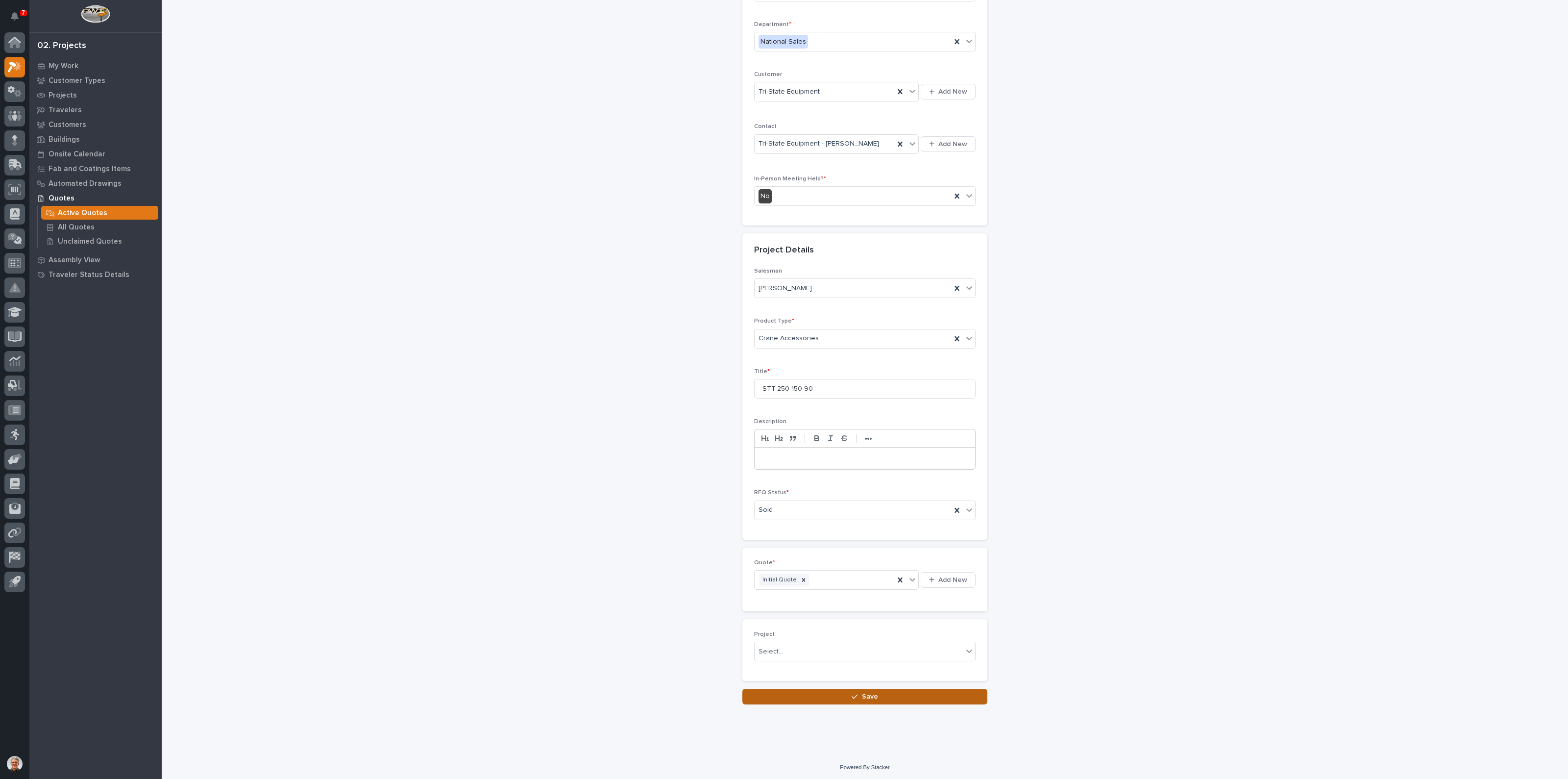
click at [869, 692] on span "Save" at bounding box center [870, 696] width 16 height 9
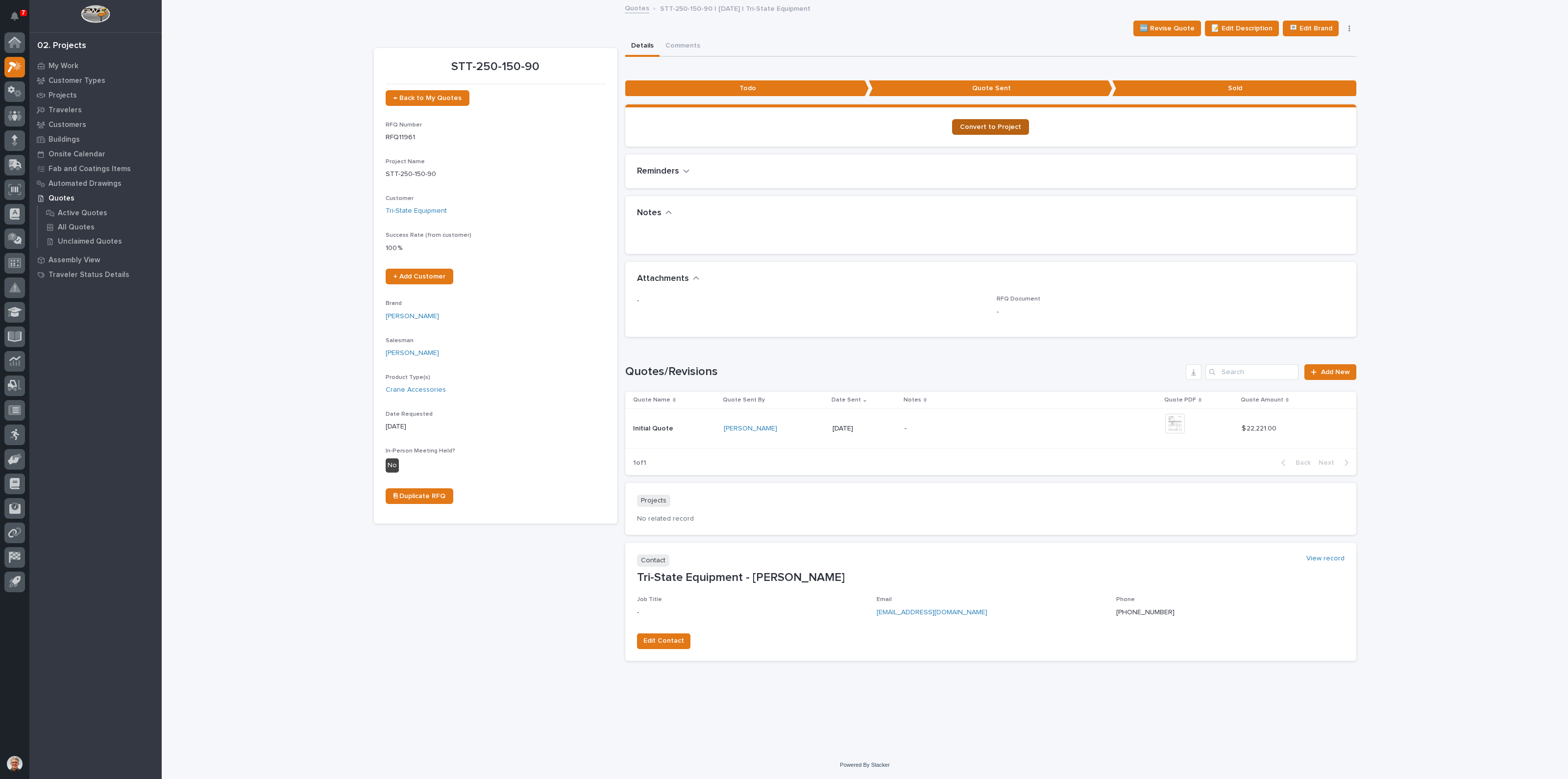
click at [986, 123] on span "Convert to Project" at bounding box center [991, 127] width 61 height 7
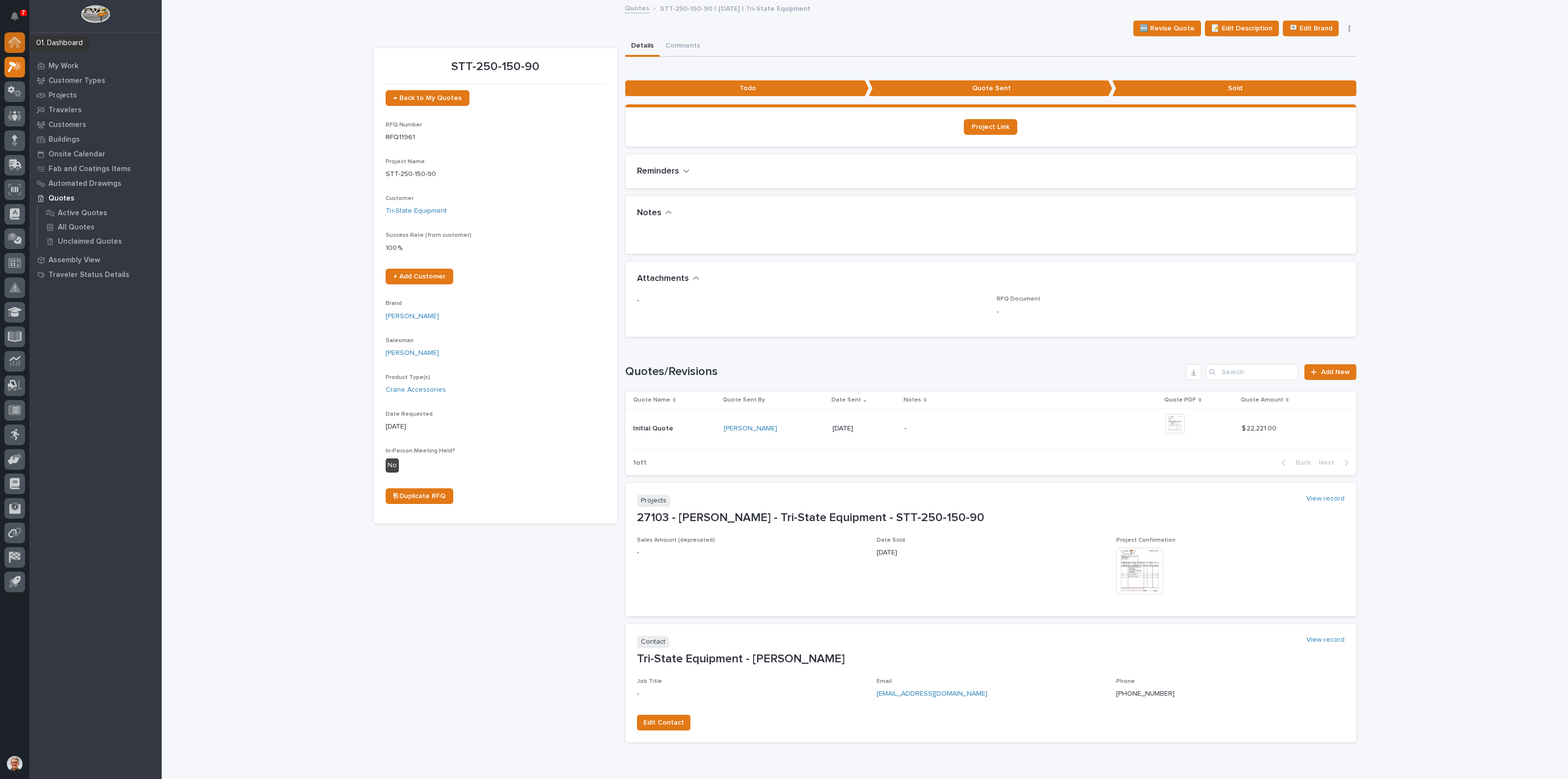
click at [12, 37] on icon at bounding box center [14, 40] width 13 height 6
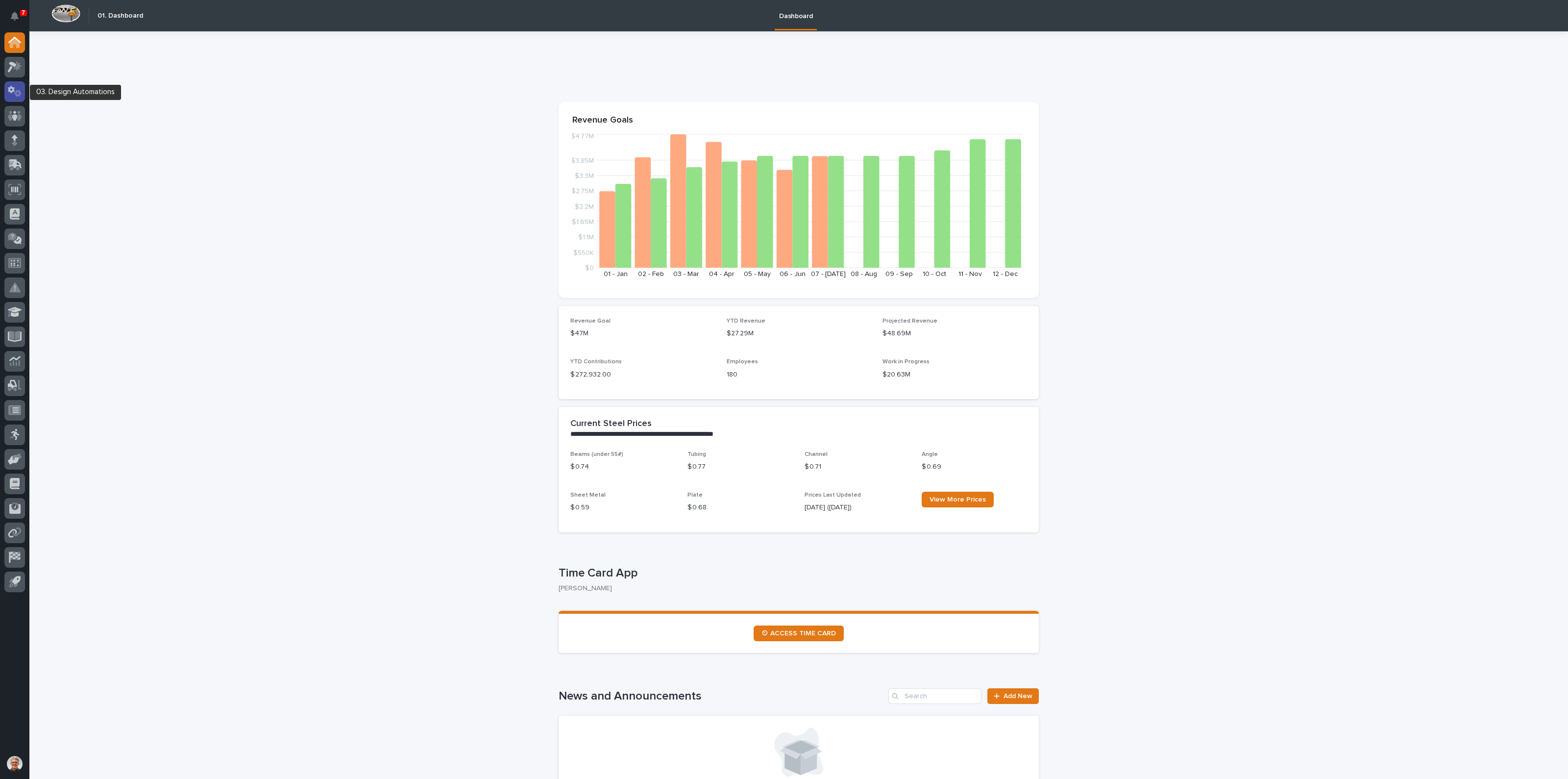
click at [10, 90] on icon at bounding box center [11, 89] width 7 height 7
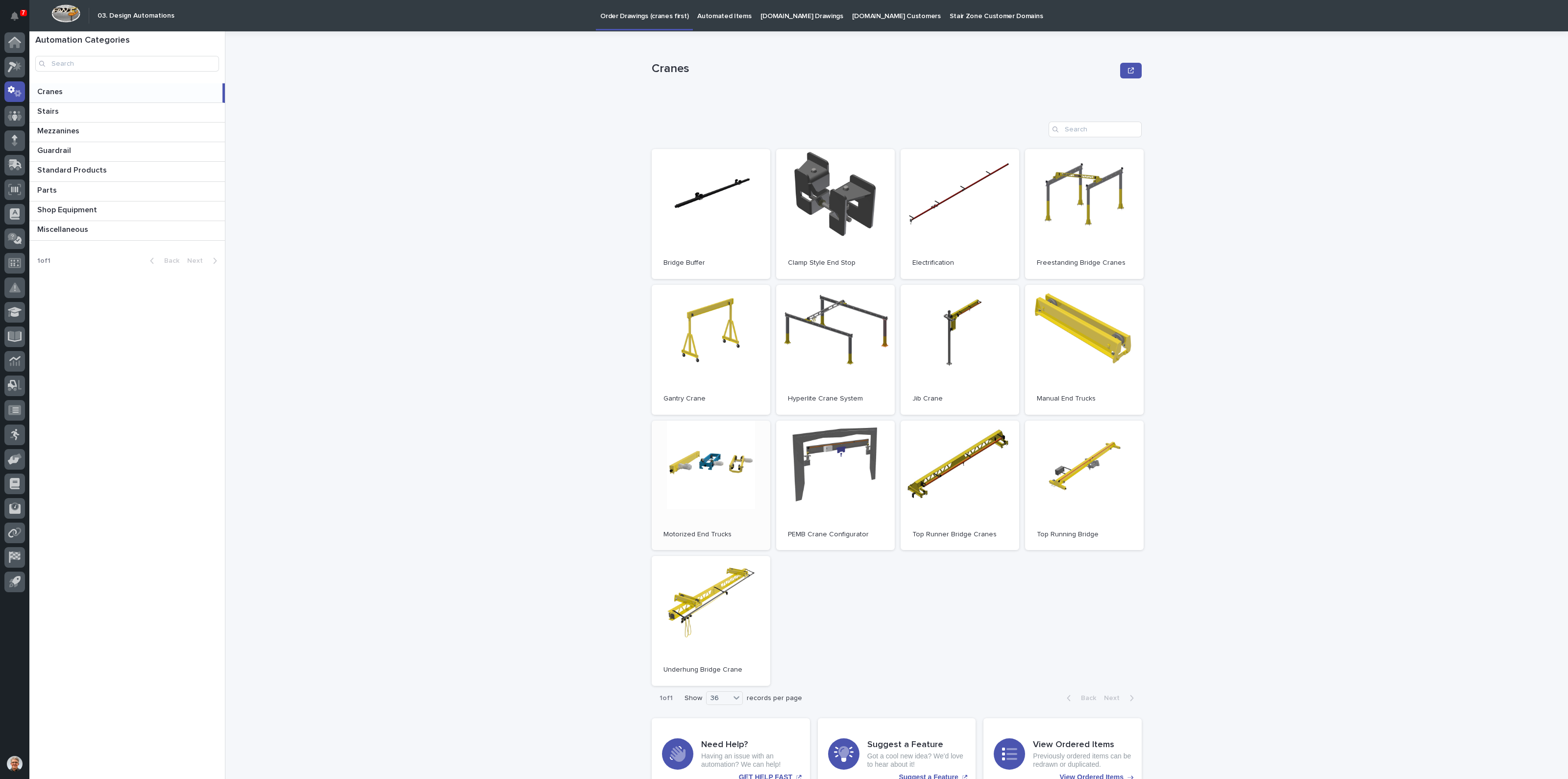
click at [706, 462] on link "Open" at bounding box center [711, 485] width 119 height 130
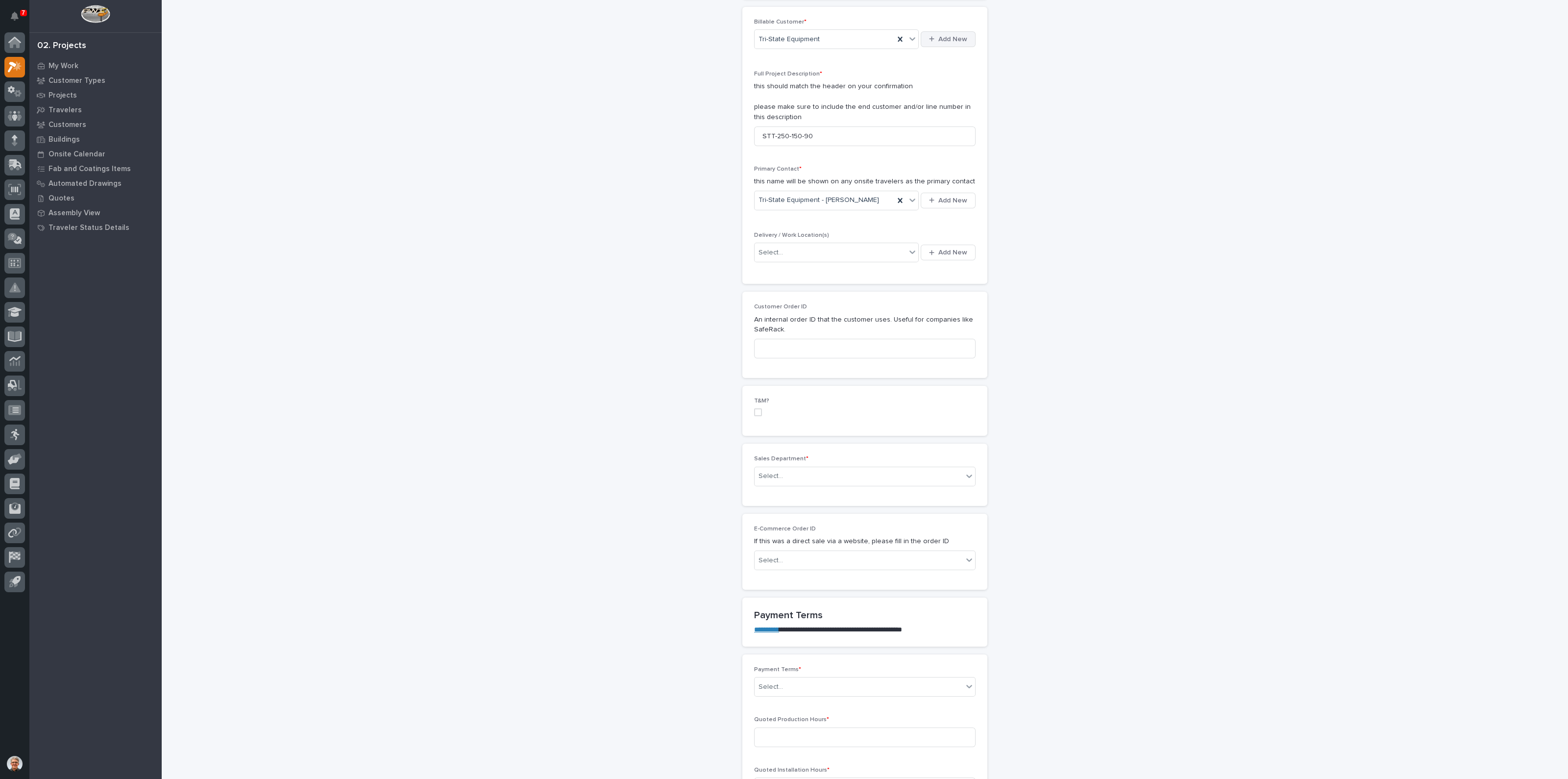
scroll to position [245, 0]
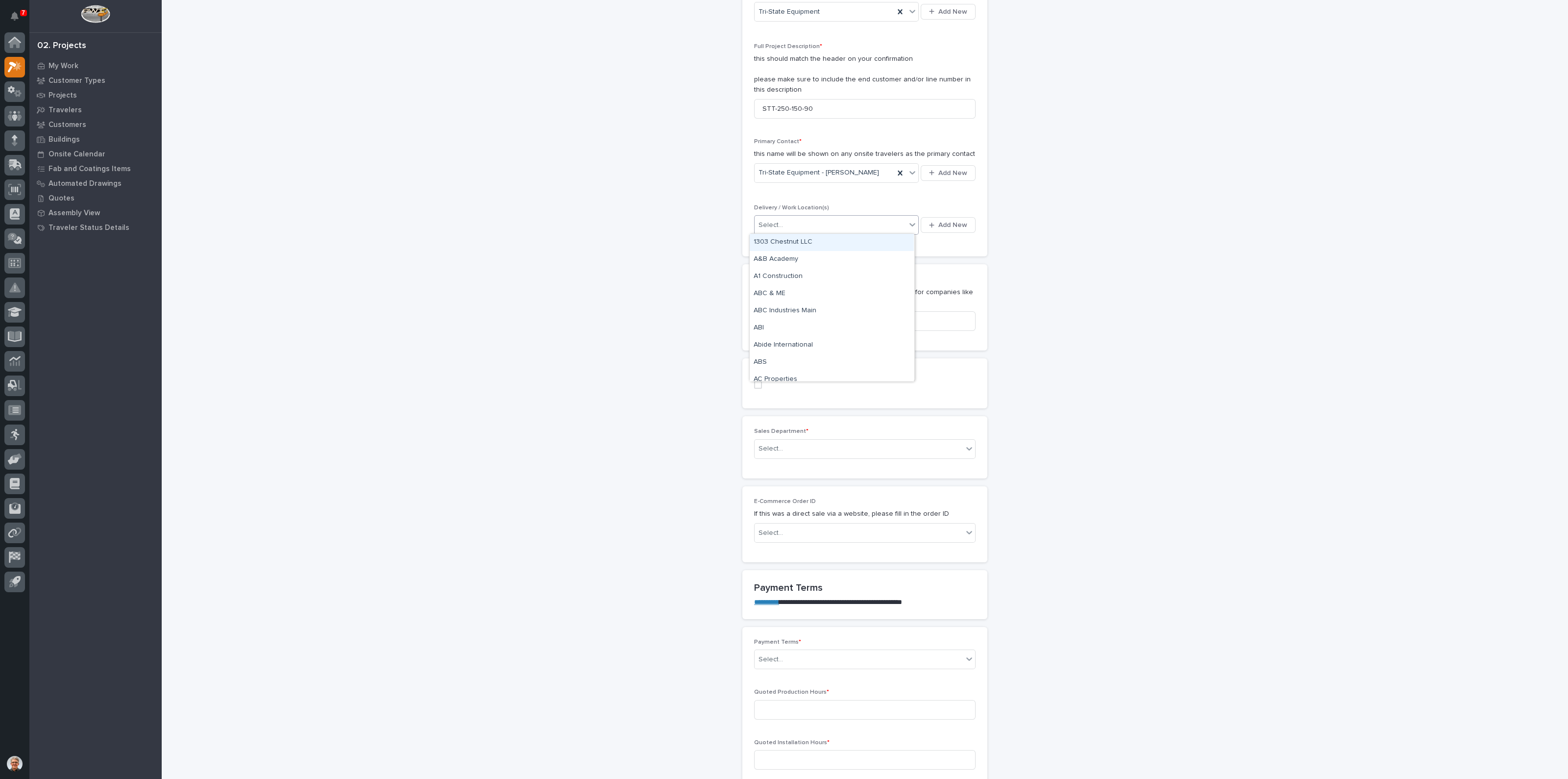
click at [787, 221] on div "Select..." at bounding box center [831, 225] width 151 height 16
type input "****"
click at [780, 273] on div "Tri-State Equipment" at bounding box center [832, 277] width 164 height 18
click at [764, 319] on input at bounding box center [865, 321] width 221 height 20
type input "PO13232"
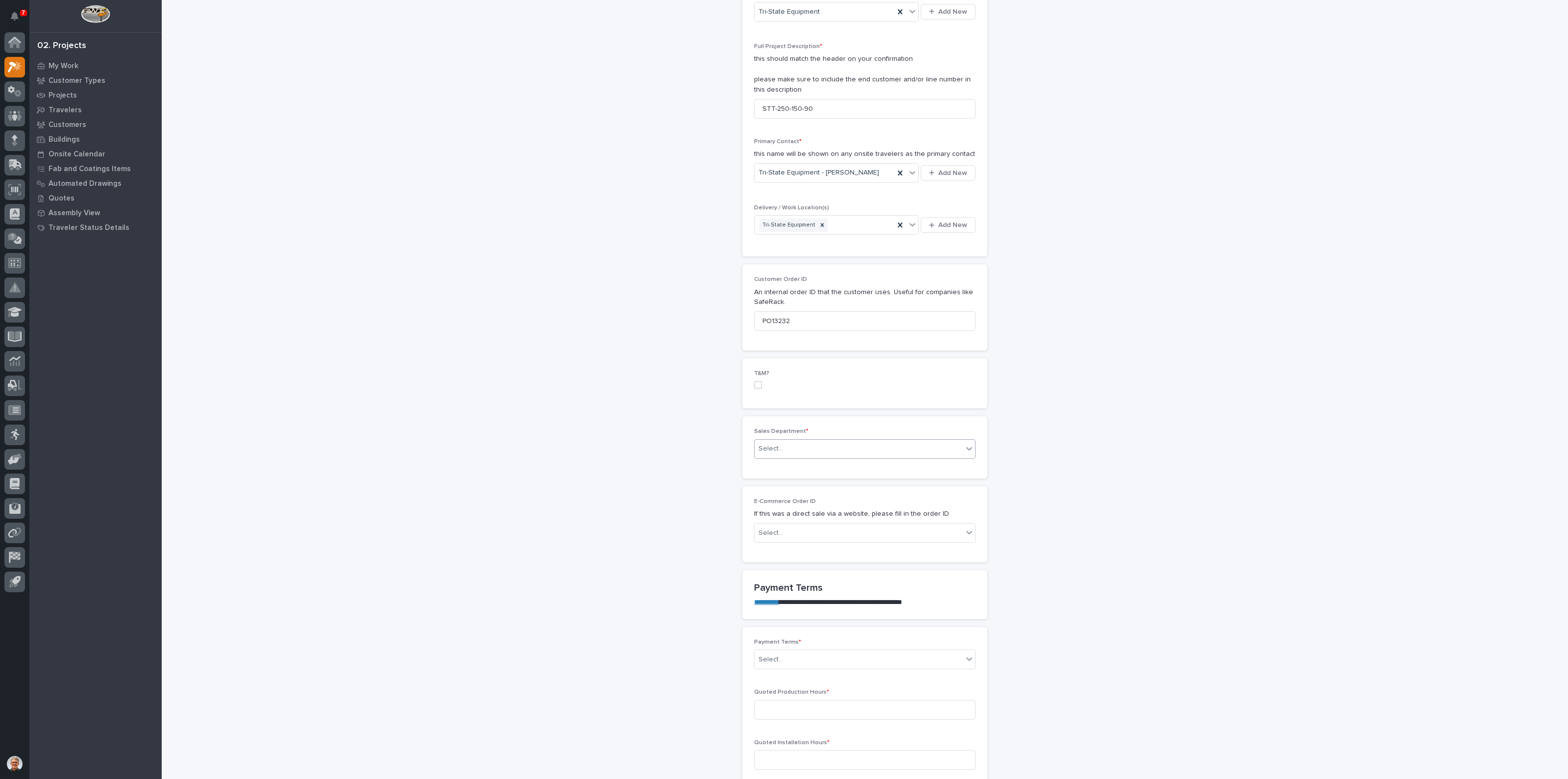
click at [770, 444] on div "Select..." at bounding box center [771, 448] width 25 height 10
click at [768, 464] on span "National Sales" at bounding box center [779, 465] width 49 height 11
click at [768, 464] on div "Sales Department * Select..." at bounding box center [865, 447] width 221 height 38
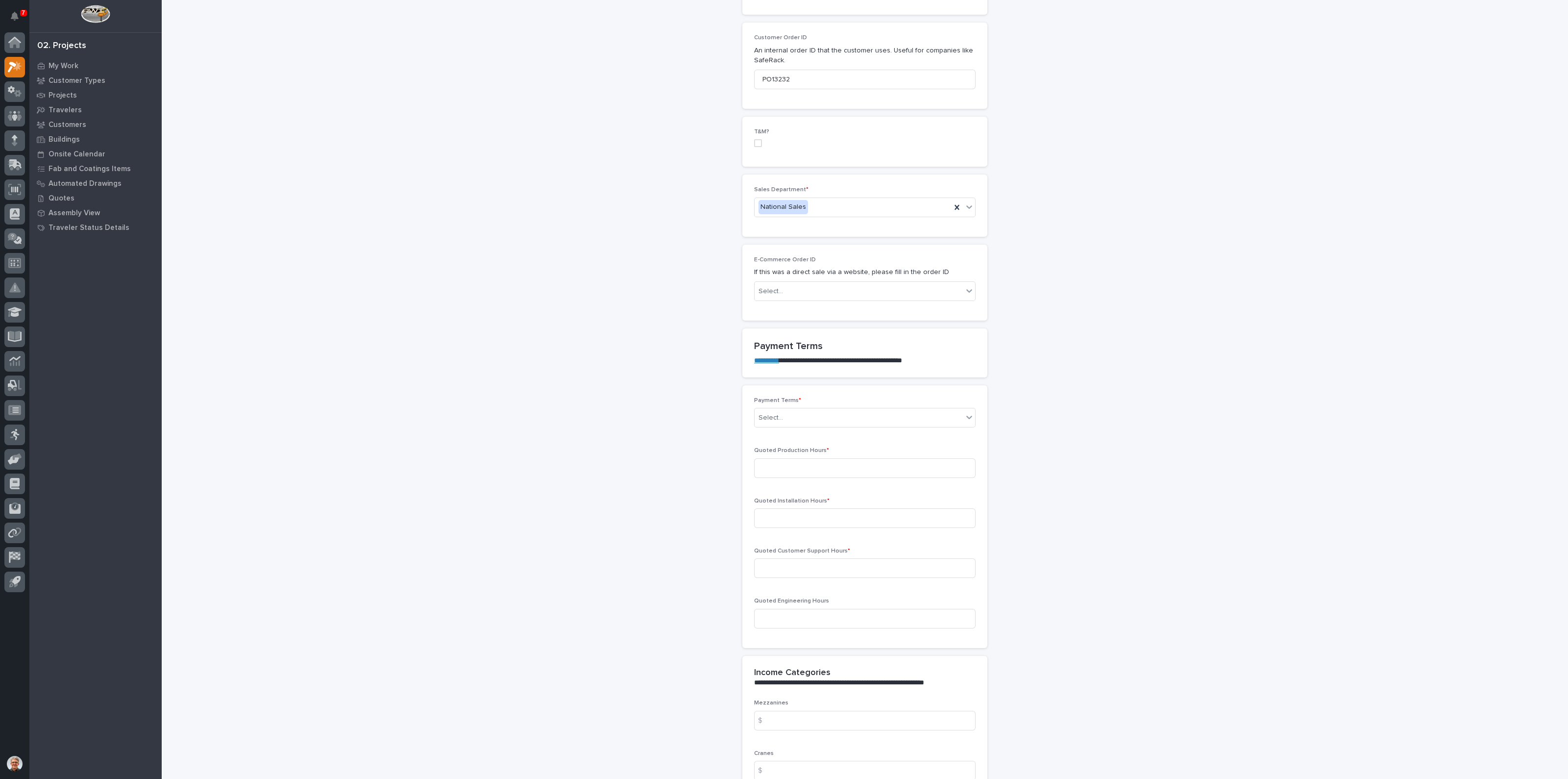
scroll to position [490, 0]
click at [784, 410] on div "Select..." at bounding box center [859, 414] width 209 height 16
click at [761, 499] on div "Net 30" at bounding box center [860, 500] width 221 height 18
click at [767, 462] on input at bounding box center [865, 464] width 221 height 20
type input "24"
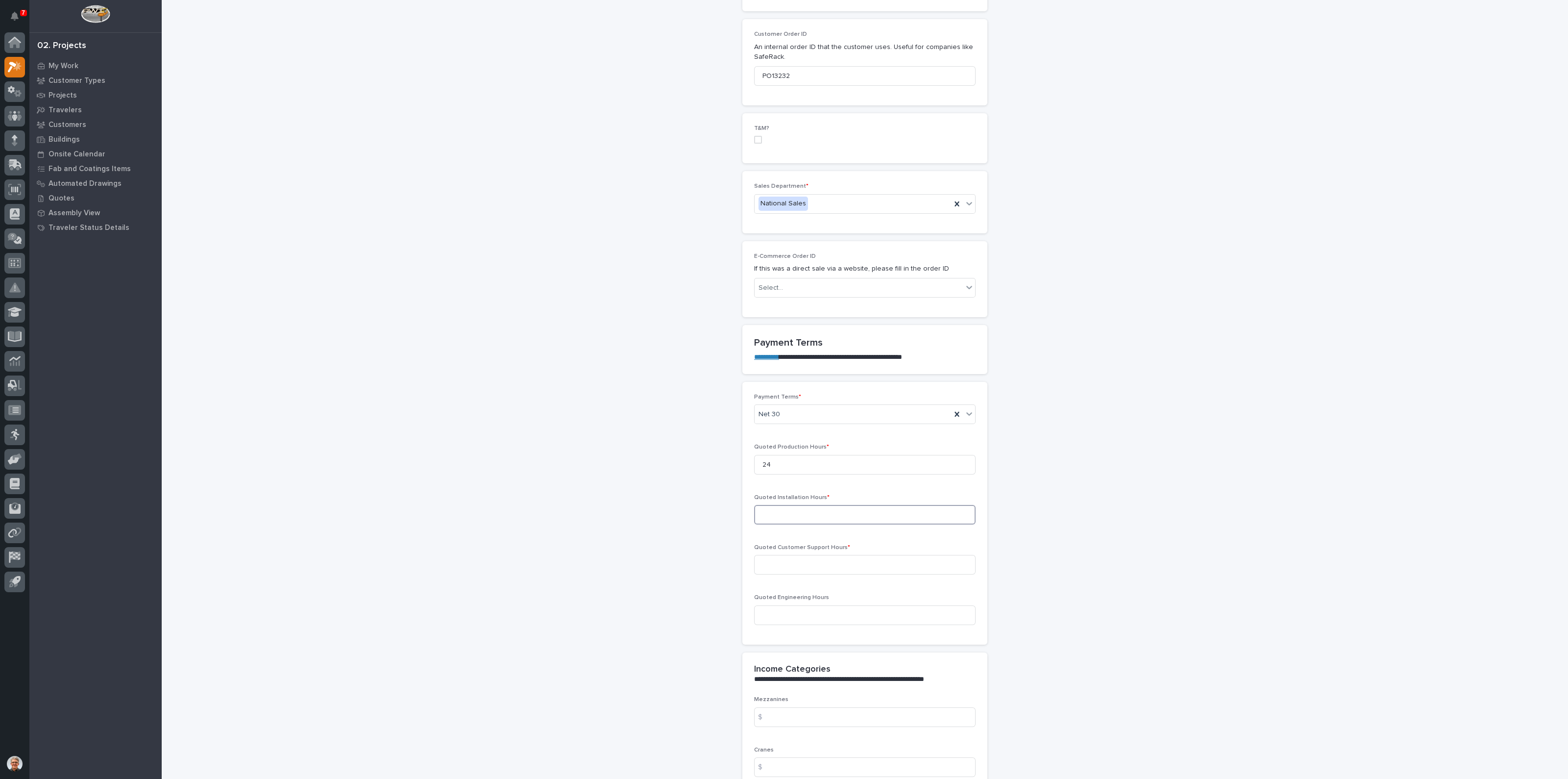
click at [759, 512] on input at bounding box center [865, 515] width 221 height 20
type input "0"
click at [754, 562] on input at bounding box center [865, 565] width 221 height 20
type input "0"
click at [761, 611] on input at bounding box center [865, 615] width 221 height 20
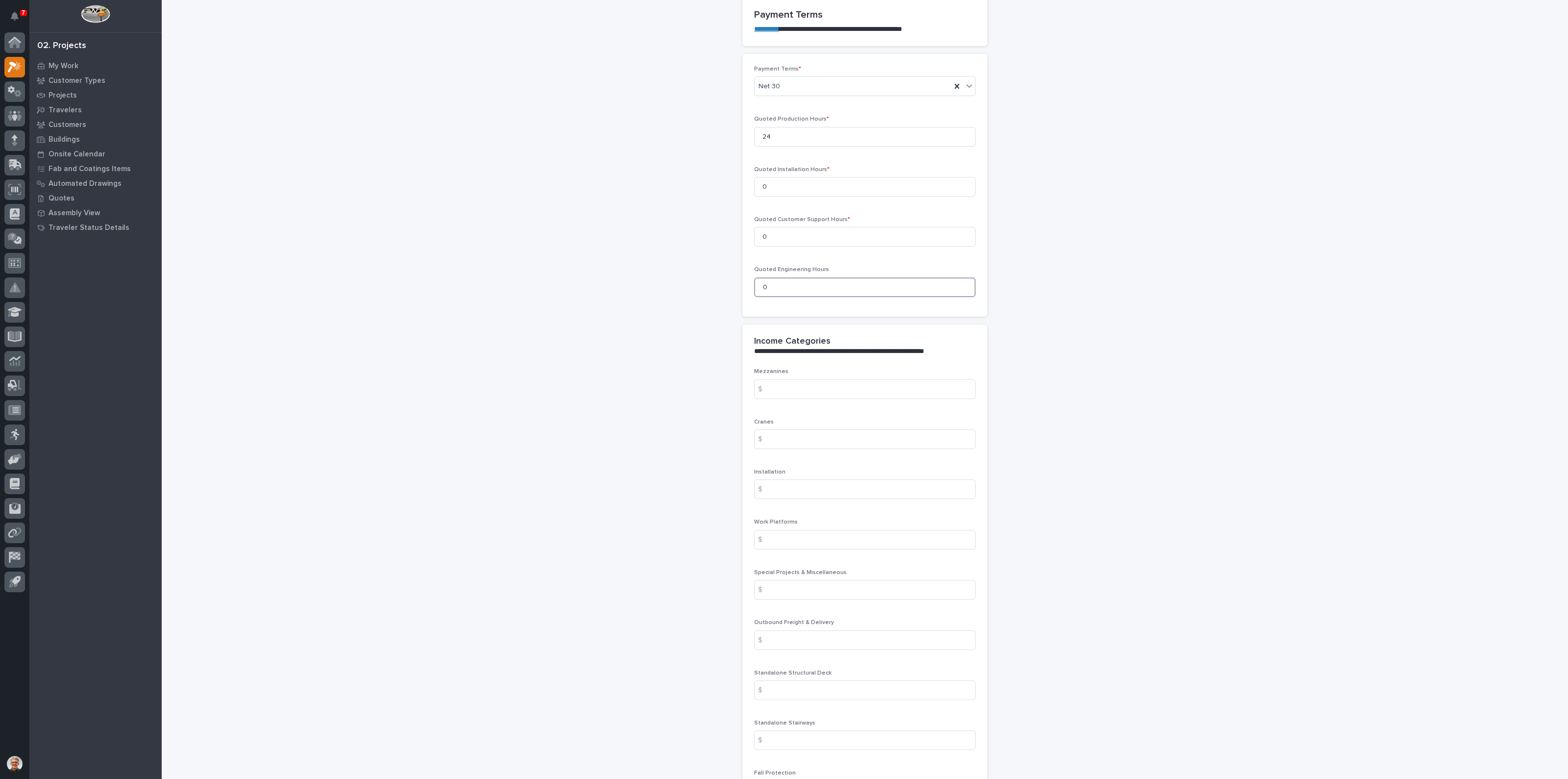
scroll to position [816, 0]
type input "0"
click at [772, 440] on input at bounding box center [865, 440] width 221 height 20
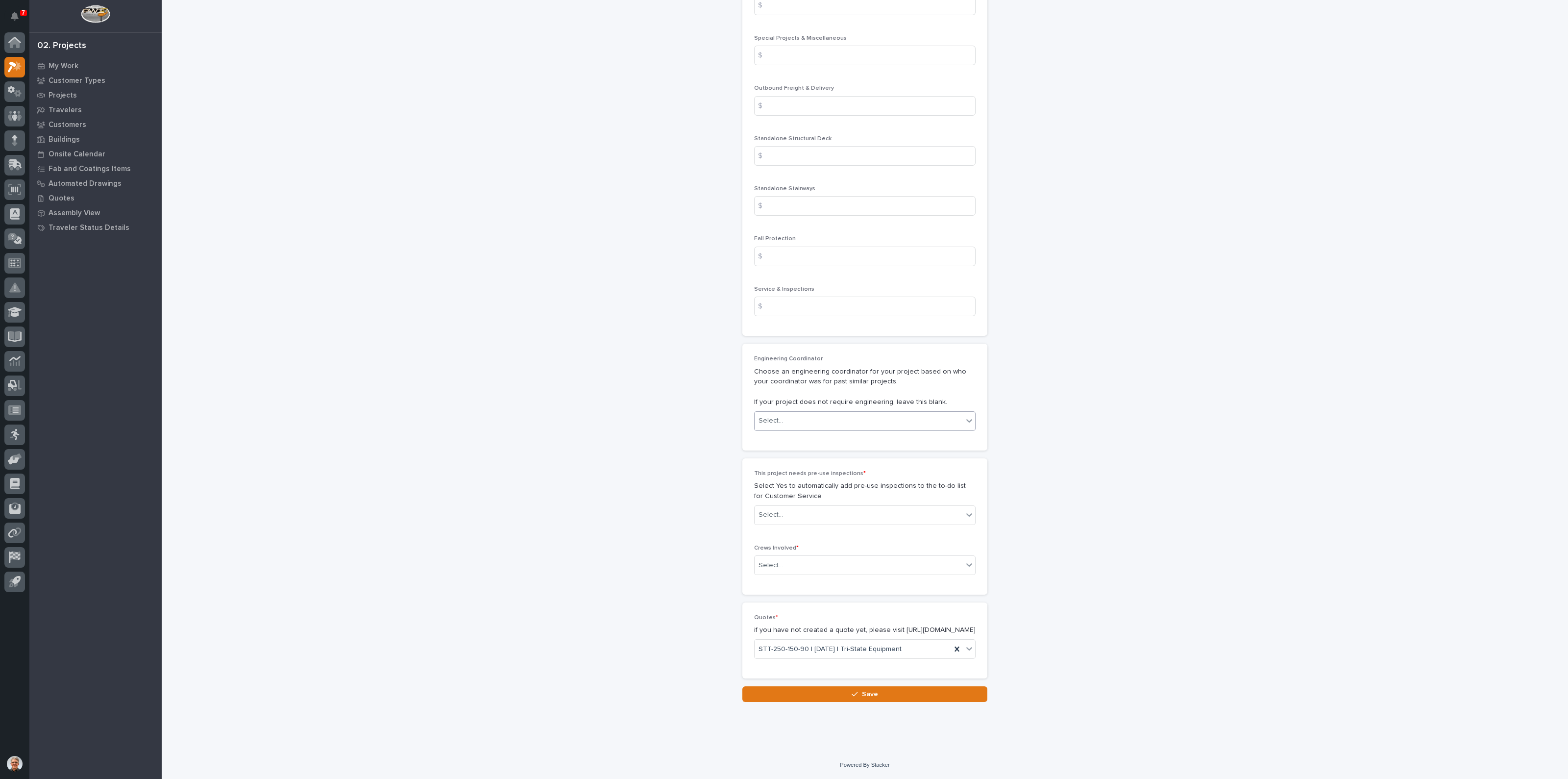
scroll to position [1360, 0]
type input "22221"
click at [964, 510] on icon at bounding box center [969, 515] width 10 height 10
click at [769, 538] on div "No" at bounding box center [860, 542] width 221 height 18
click at [964, 560] on icon at bounding box center [969, 565] width 10 height 10
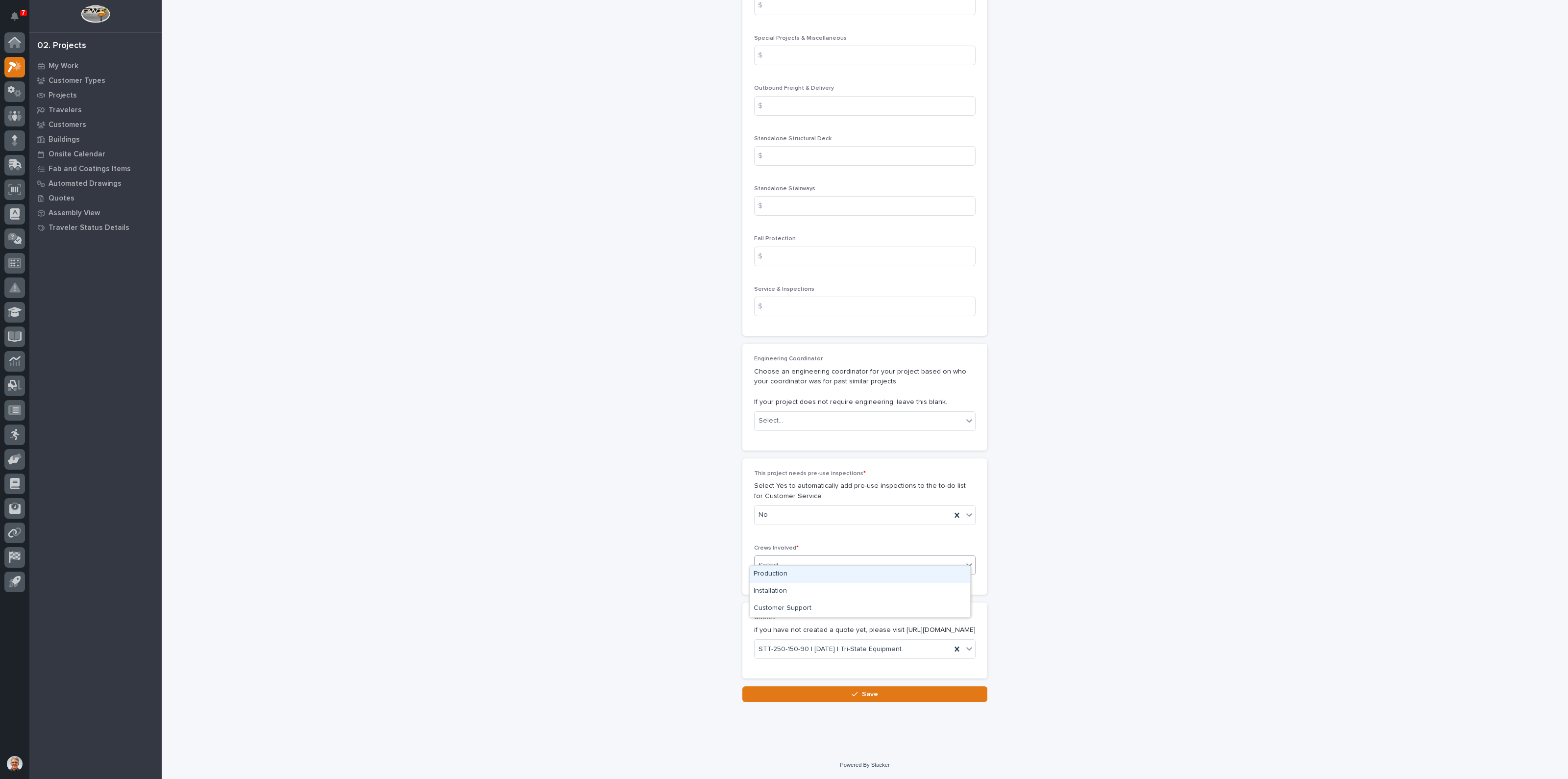
click at [768, 572] on div "Production" at bounding box center [860, 574] width 221 height 18
click at [862, 693] on span "Save" at bounding box center [870, 694] width 16 height 9
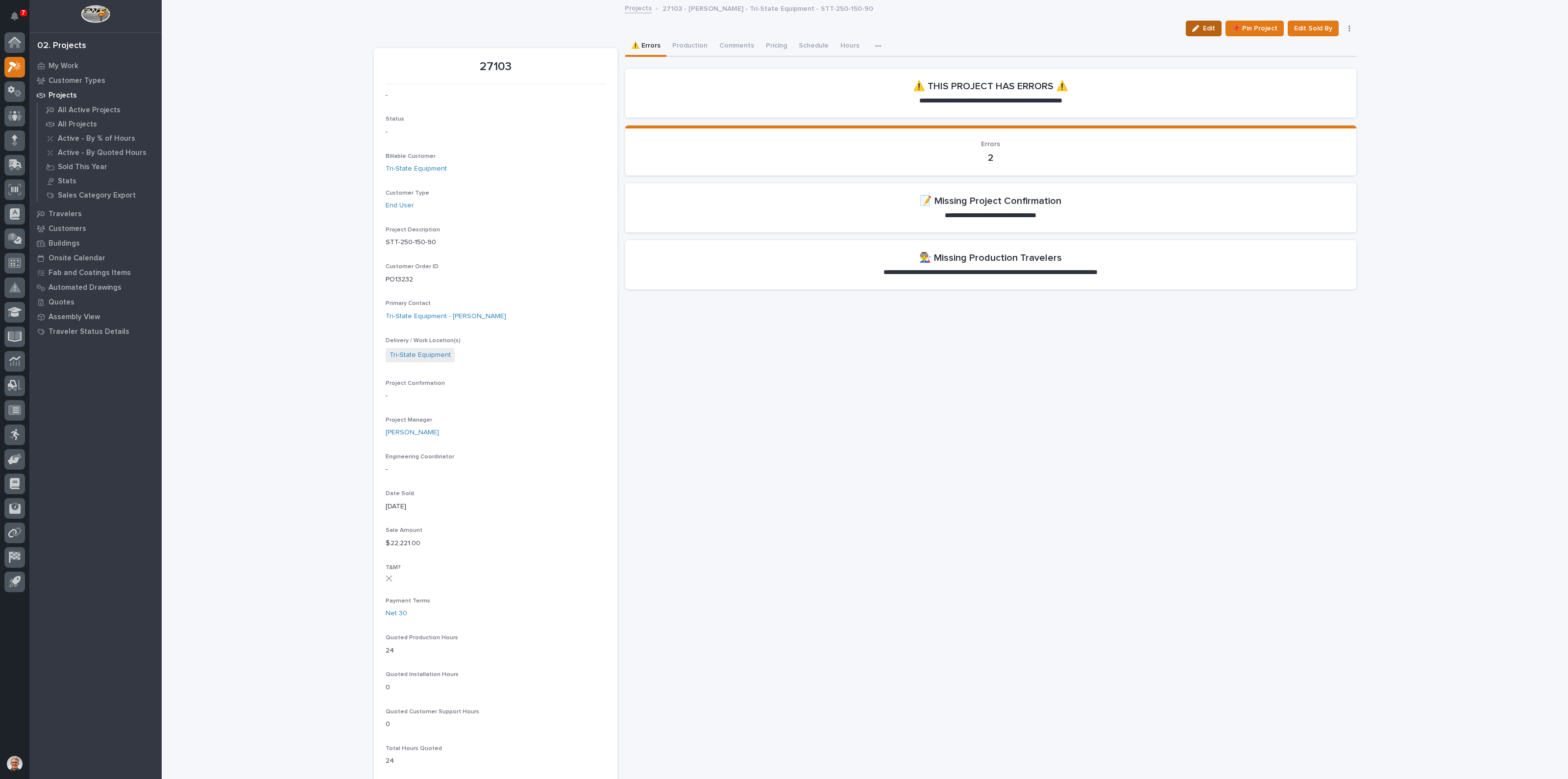
click at [1203, 25] on span "Edit" at bounding box center [1209, 28] width 12 height 9
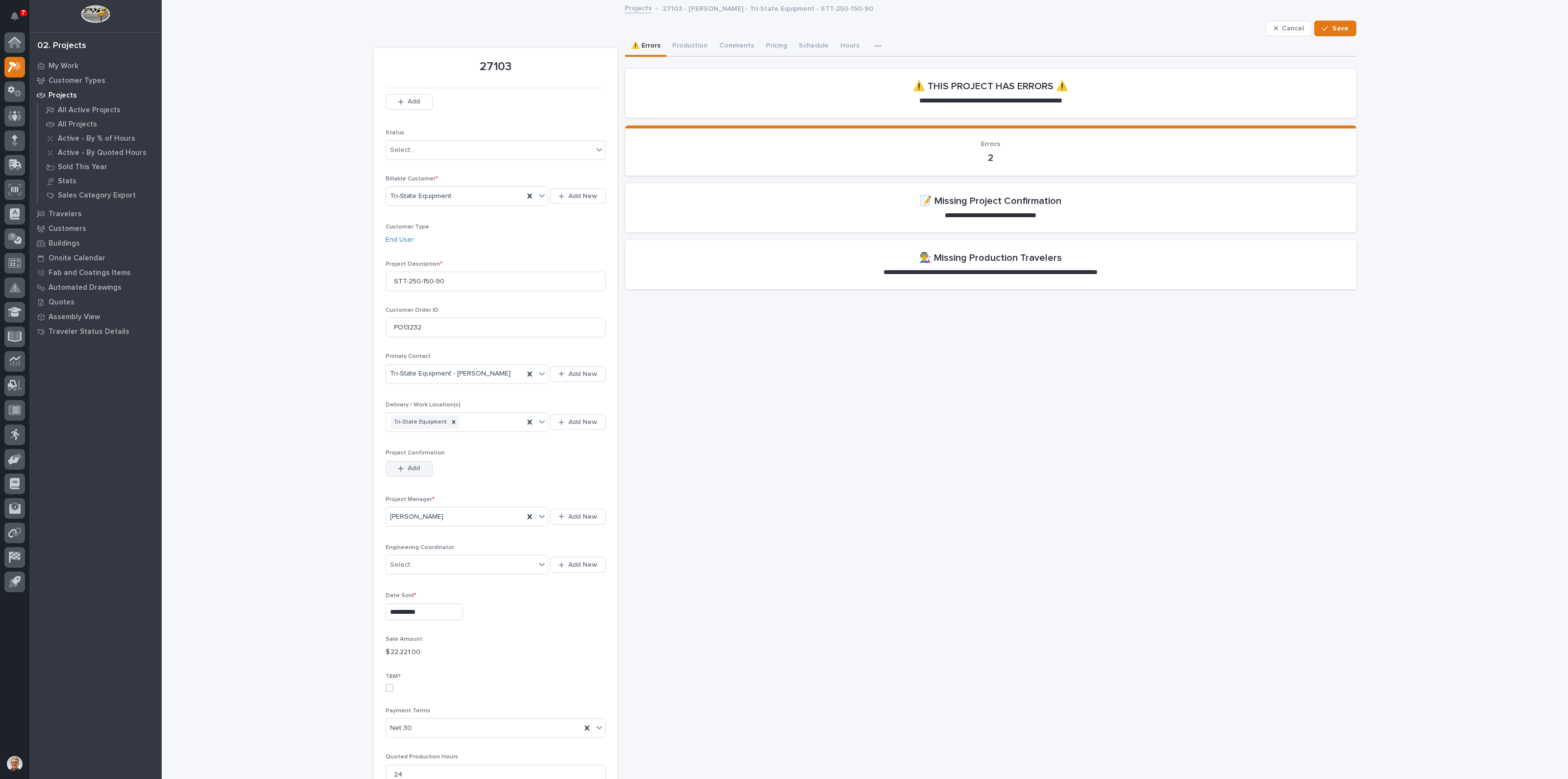
click at [398, 465] on icon "button" at bounding box center [401, 468] width 6 height 7
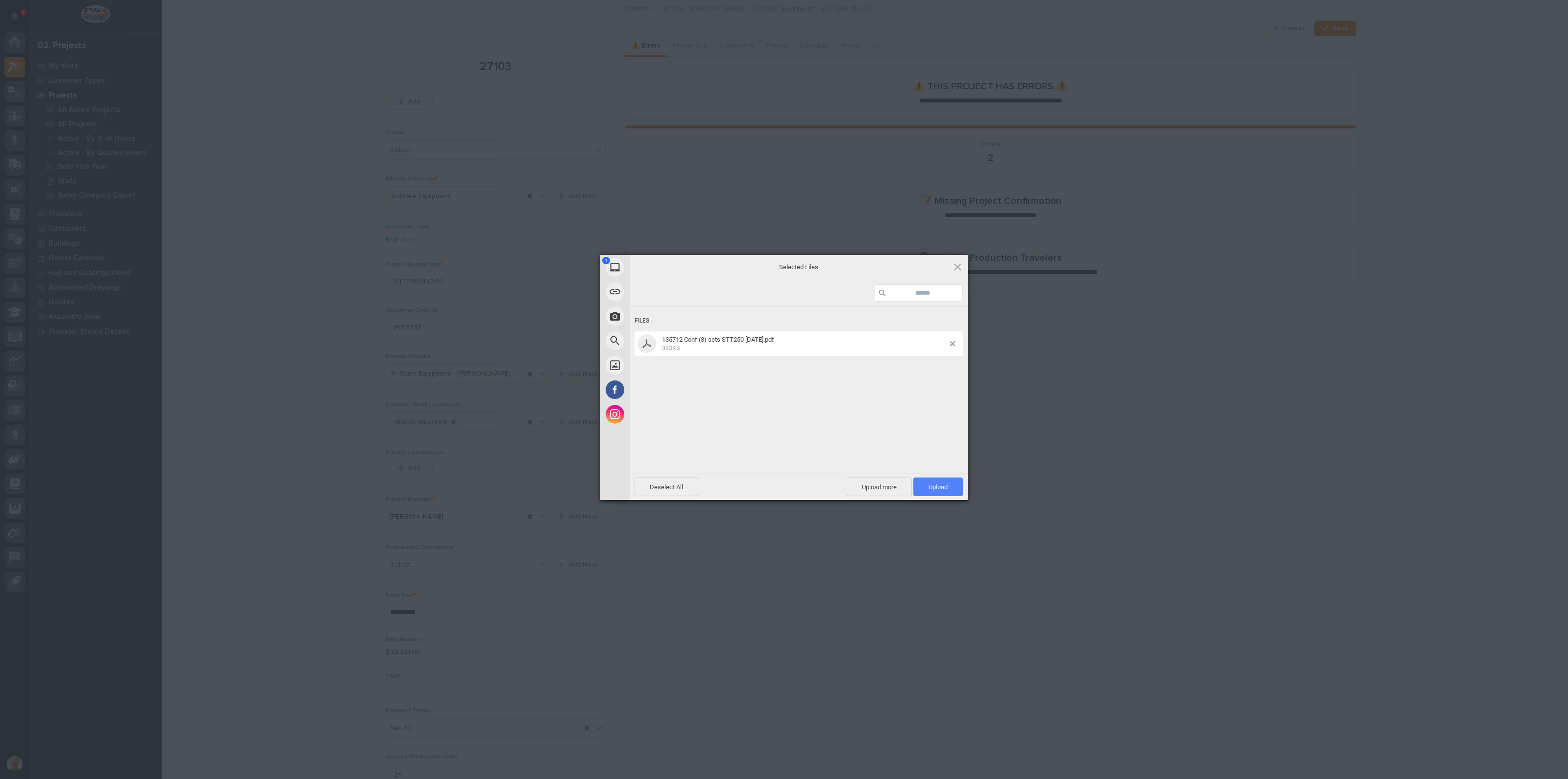
click at [936, 483] on span "Upload 1" at bounding box center [938, 487] width 19 height 7
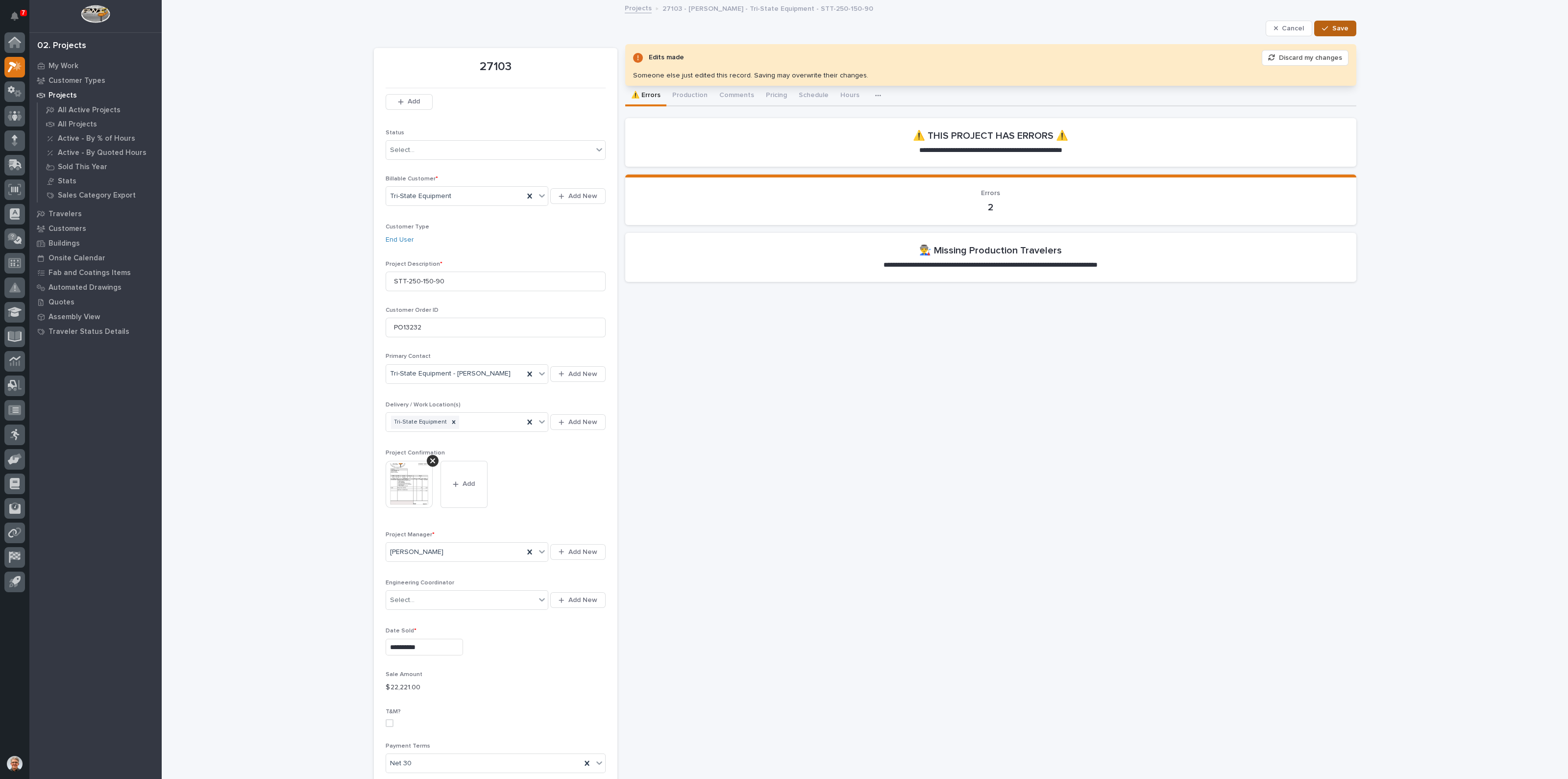
click at [1342, 25] on span "Save" at bounding box center [1340, 28] width 16 height 9
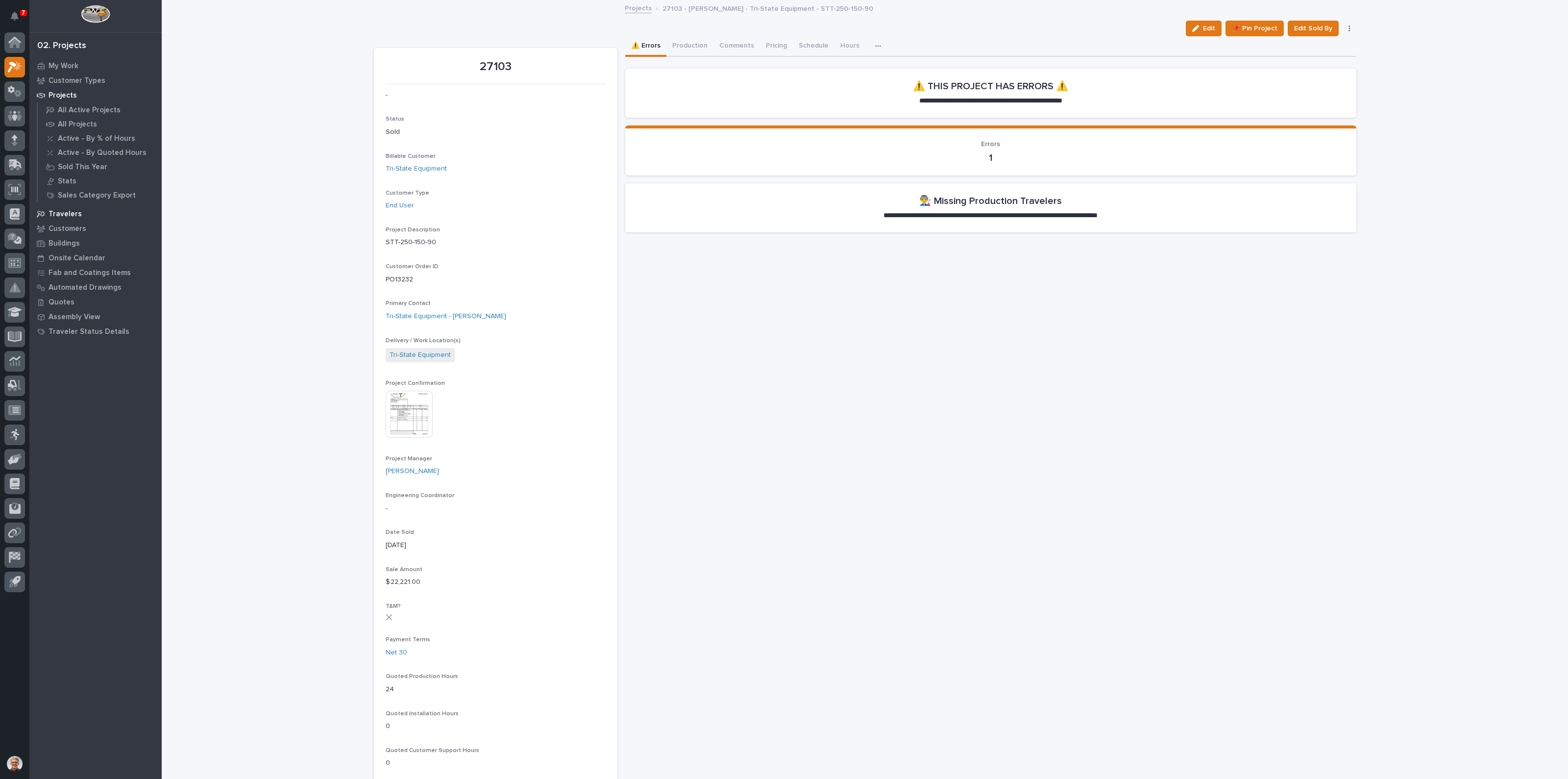
click at [58, 212] on p "Travelers" at bounding box center [65, 213] width 33 height 9
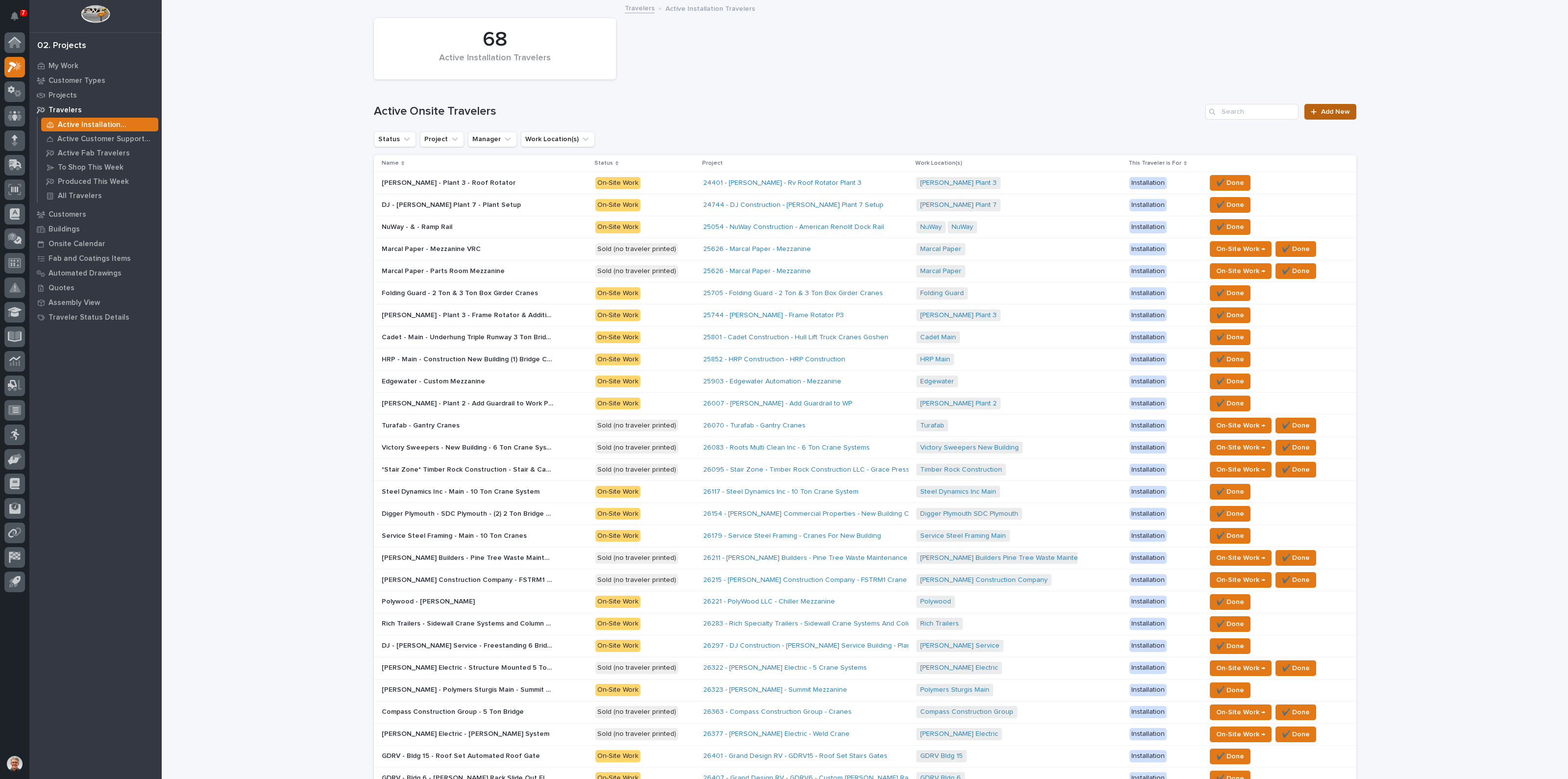
click at [1335, 107] on link "Add New" at bounding box center [1330, 112] width 52 height 16
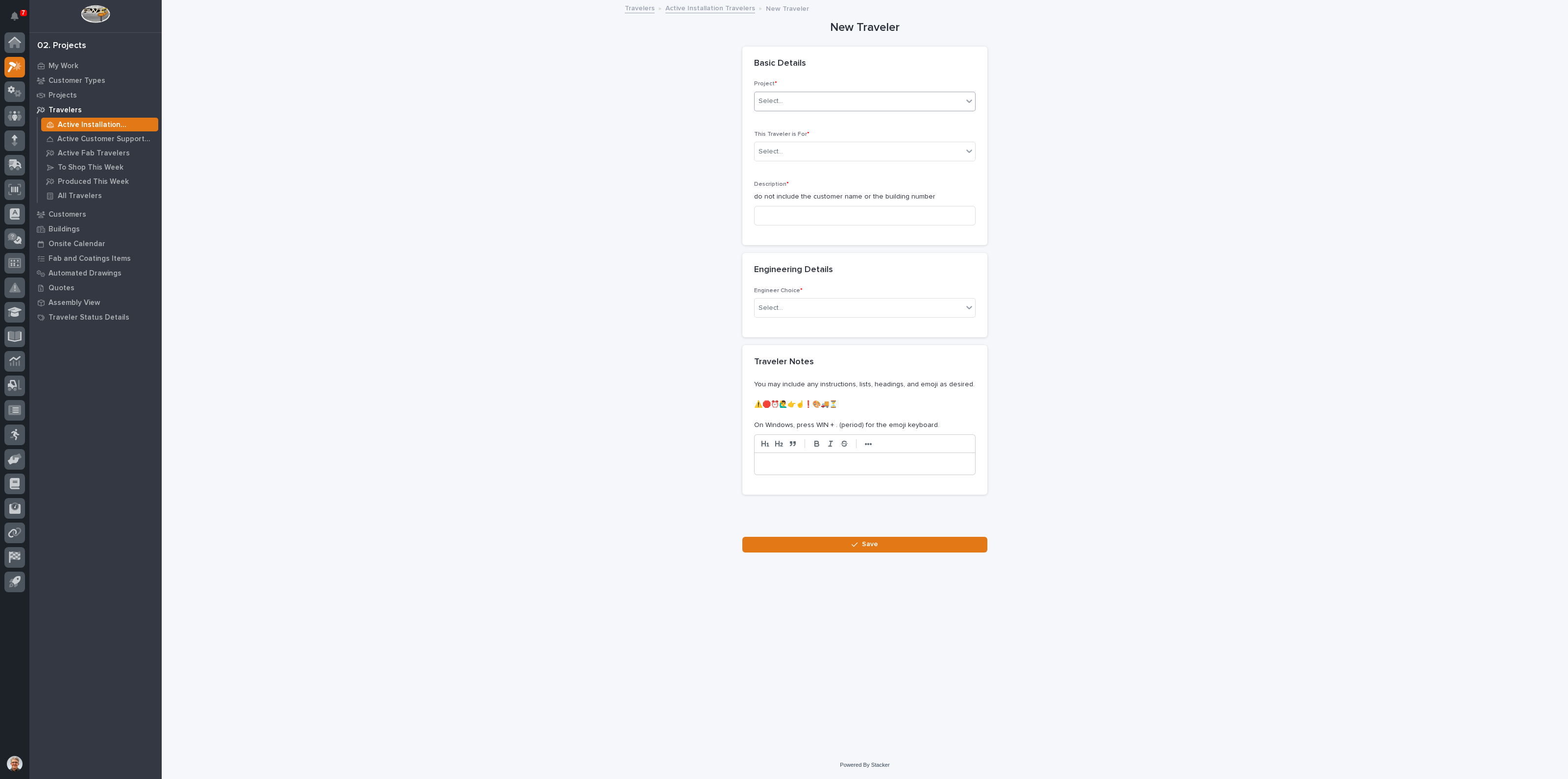
click at [970, 99] on icon at bounding box center [969, 101] width 10 height 10
type input "*****"
click at [845, 118] on div "27103 - [PERSON_NAME] - Tri-State Equipment - STT-250-150-90" at bounding box center [865, 120] width 221 height 18
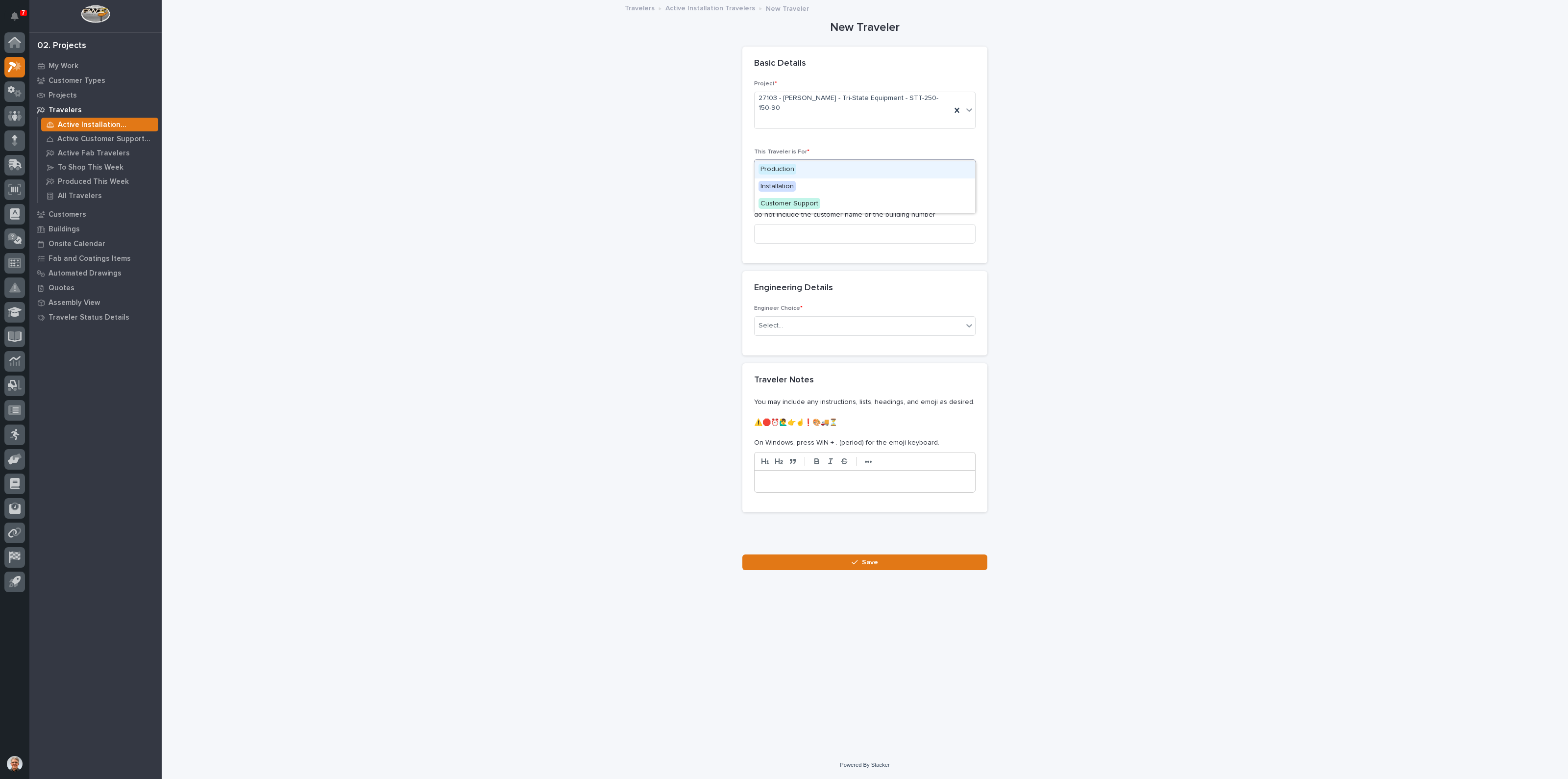
click at [792, 161] on div "Select..." at bounding box center [859, 169] width 209 height 16
click at [776, 167] on span "Production" at bounding box center [777, 170] width 37 height 11
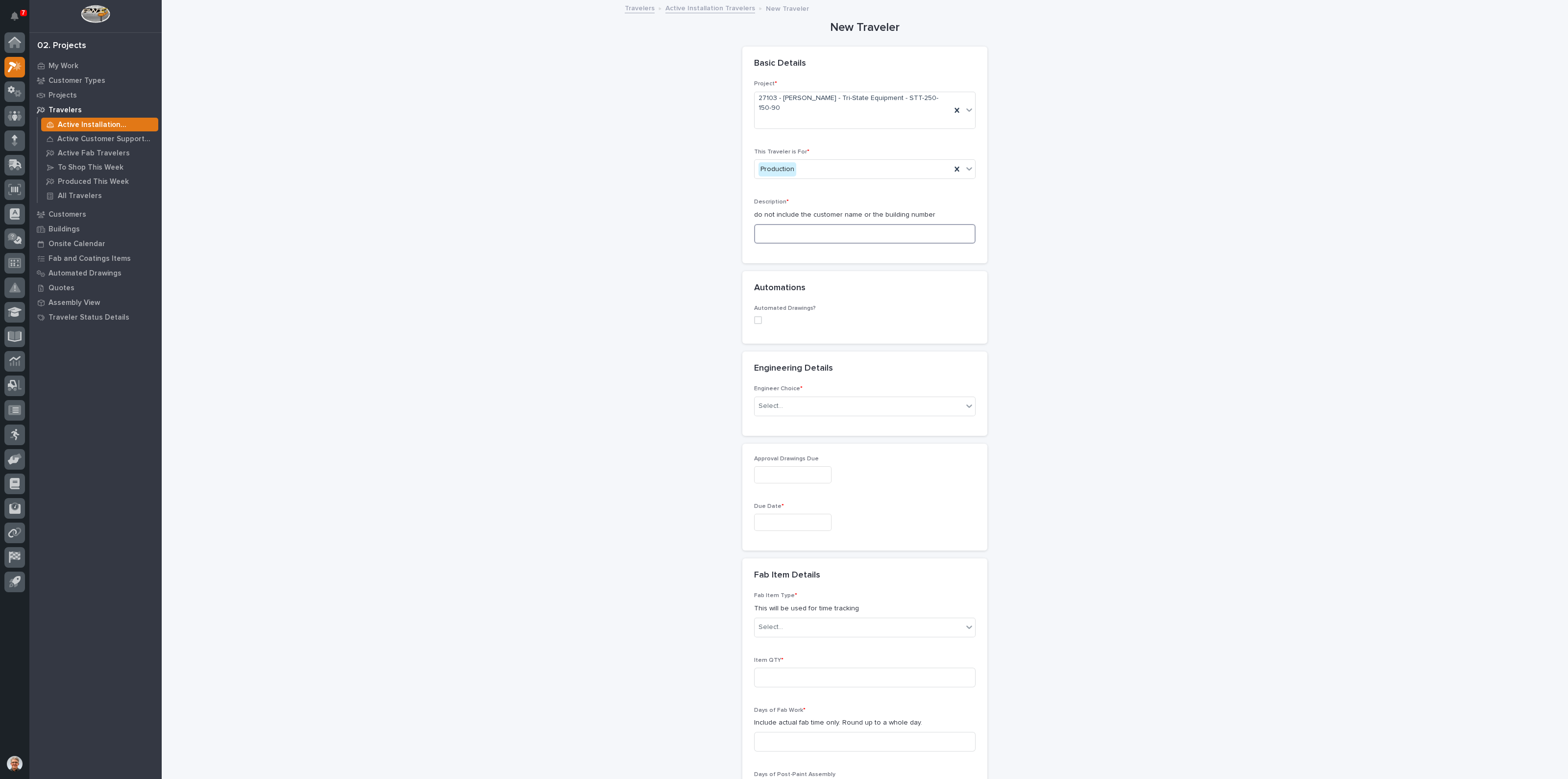
click at [771, 224] on input at bounding box center [865, 233] width 221 height 20
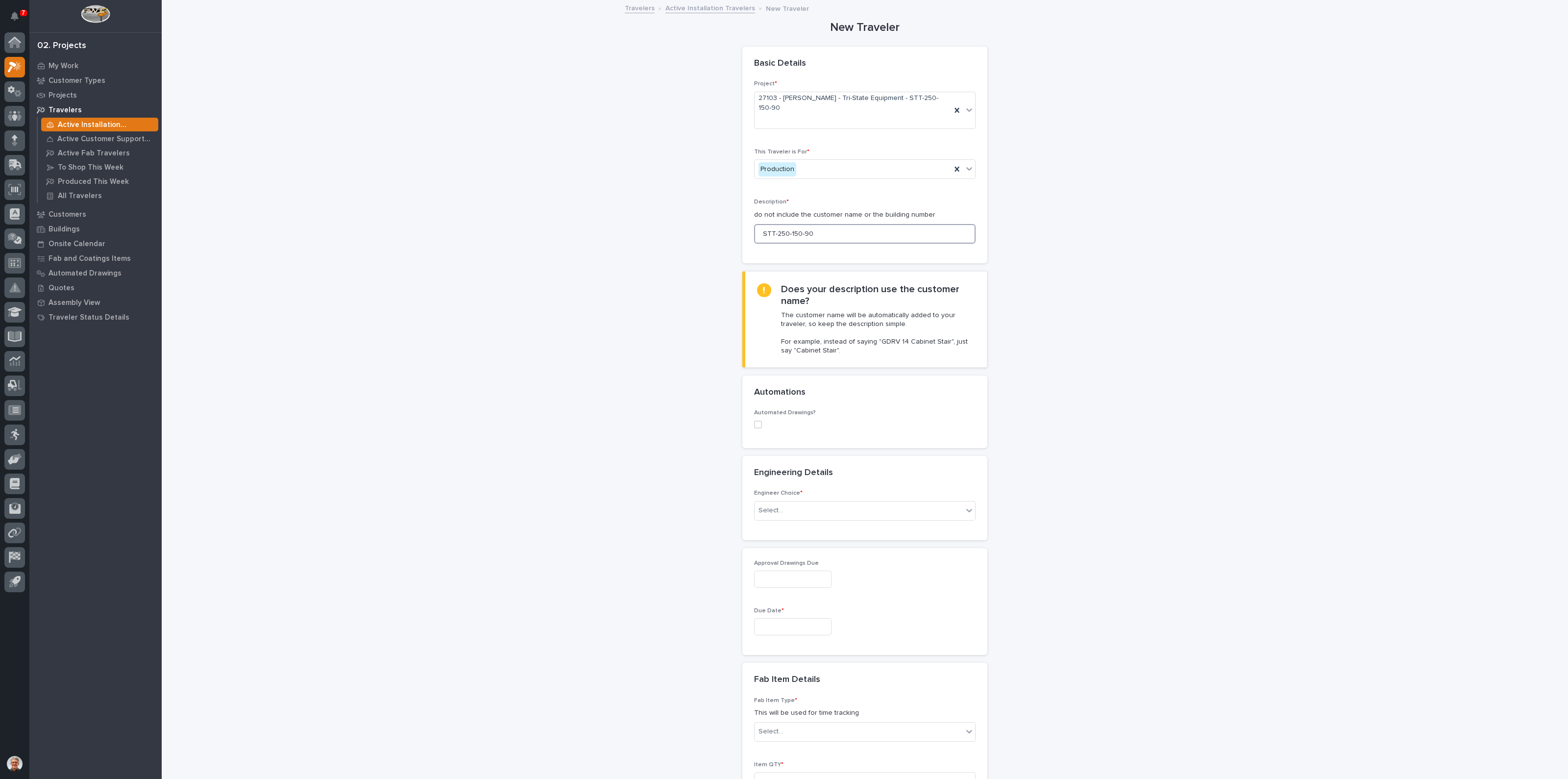
click at [754, 421] on span at bounding box center [758, 425] width 8 height 8
type input "STT-250-150-90"
click at [783, 480] on div "Select..." at bounding box center [859, 488] width 209 height 16
type input "*"
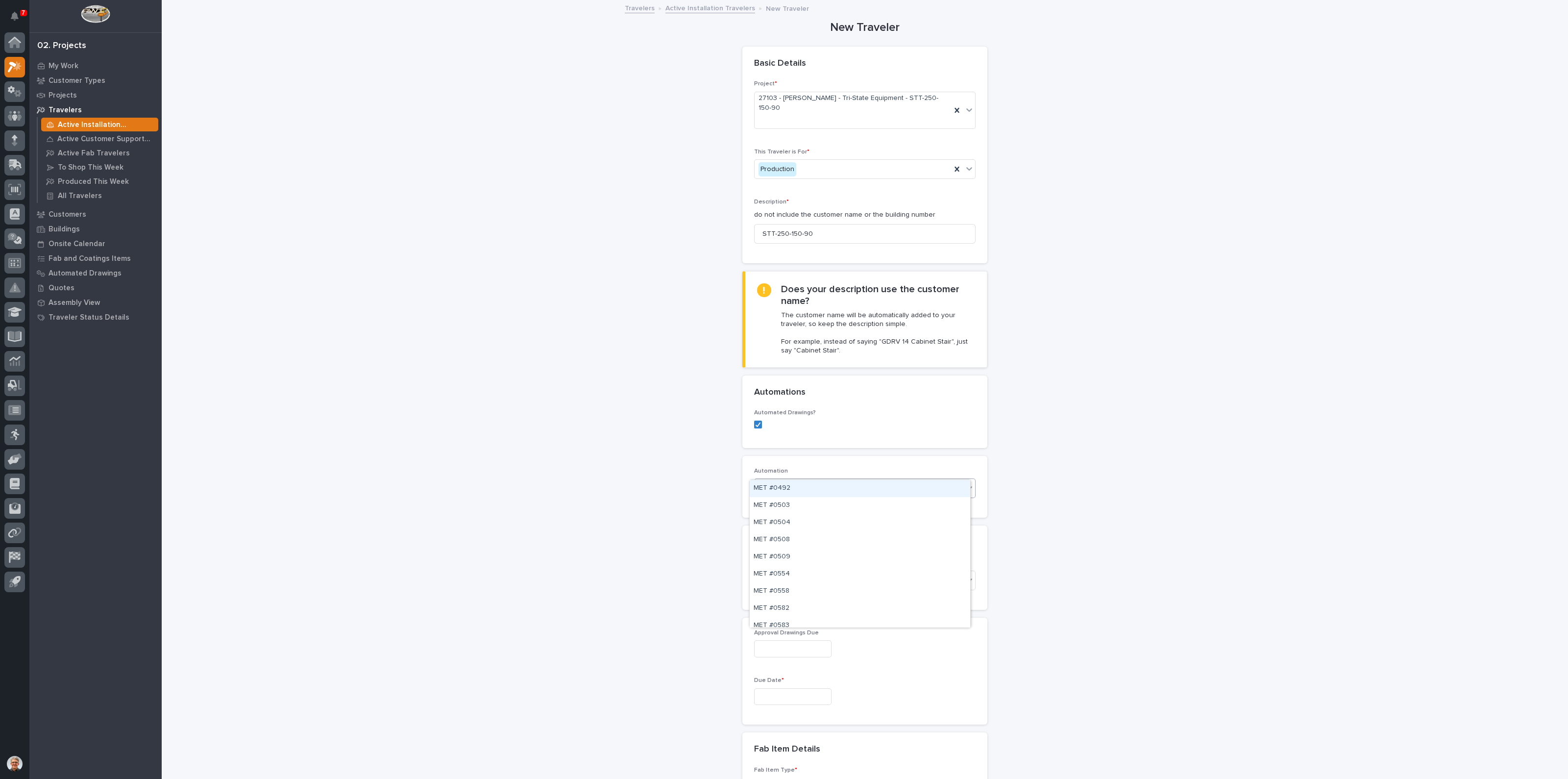
type input "***"
click at [774, 609] on div "MET #41053" at bounding box center [860, 615] width 221 height 18
click at [786, 573] on div "Select..." at bounding box center [859, 581] width 209 height 16
click at [769, 615] on div "I know who will draw this" at bounding box center [860, 615] width 221 height 18
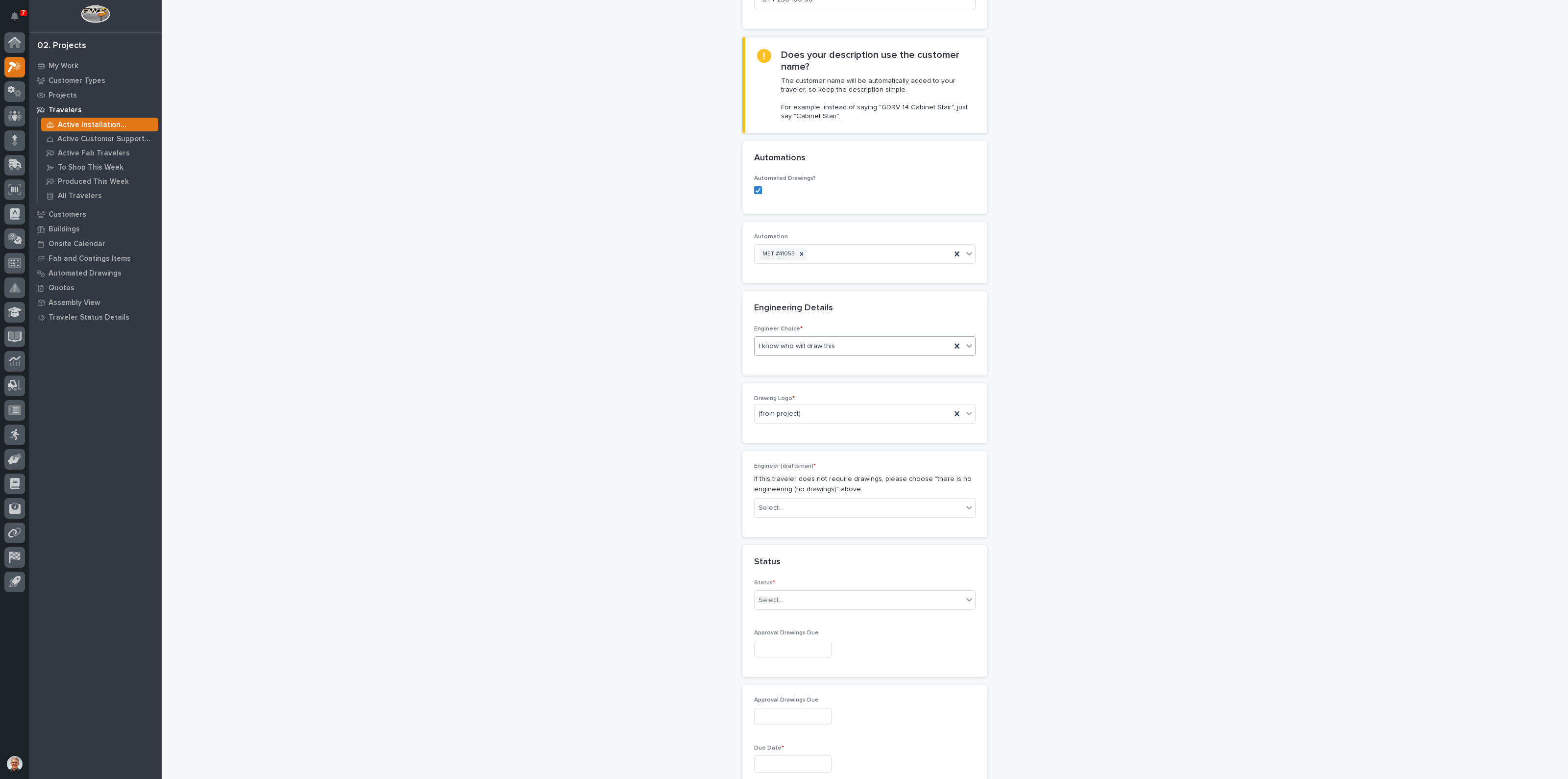
scroll to position [245, 0]
click at [827, 396] on div "(from project)" at bounding box center [853, 404] width 197 height 16
click at [763, 483] on div "Starke" at bounding box center [860, 489] width 221 height 18
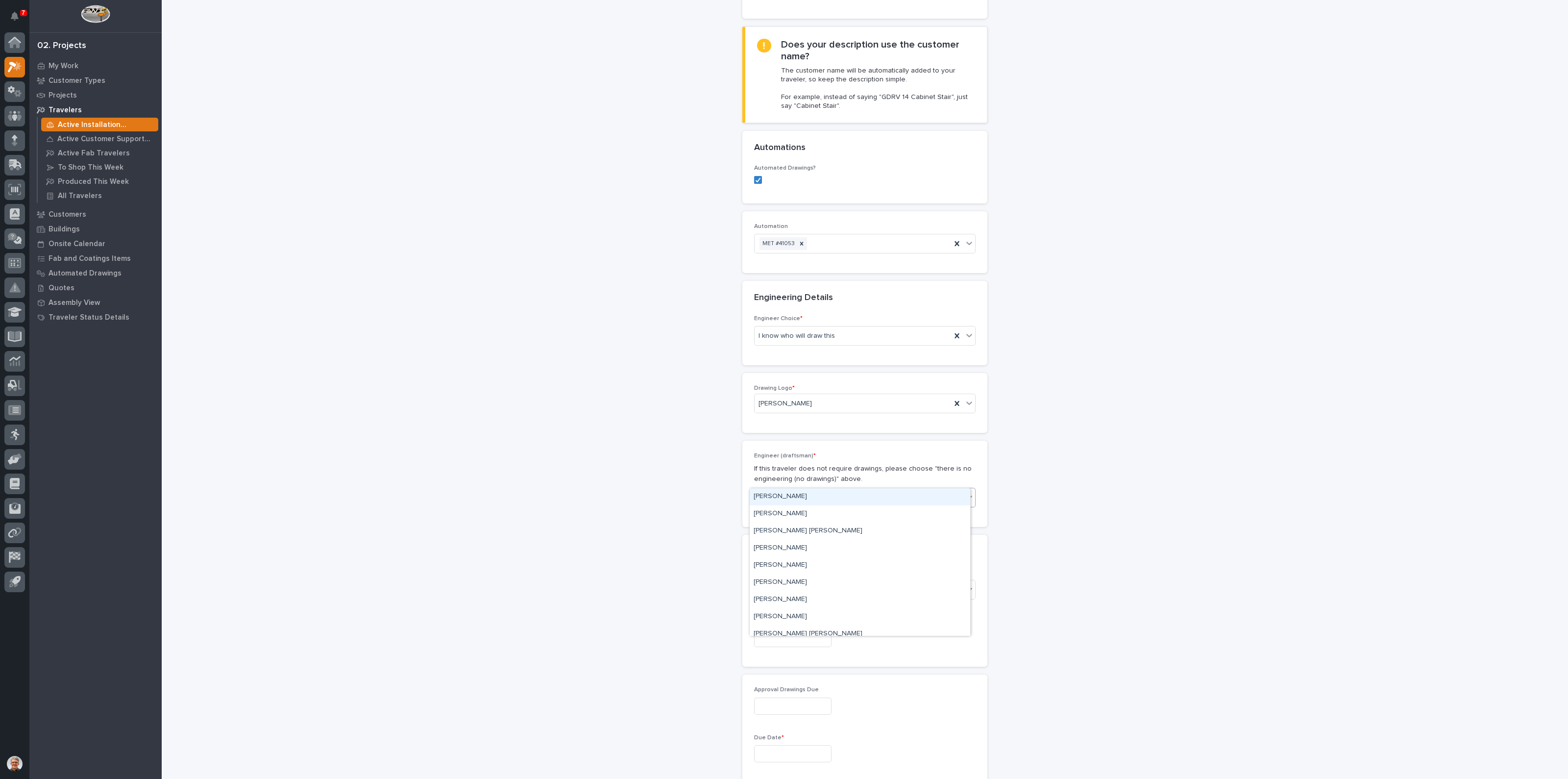
click at [965, 492] on icon at bounding box center [969, 497] width 10 height 10
type input "*"
type input "****"
click at [763, 493] on div "Adam Yutzy" at bounding box center [860, 497] width 221 height 18
click at [768, 585] on div "Select..." at bounding box center [771, 589] width 25 height 10
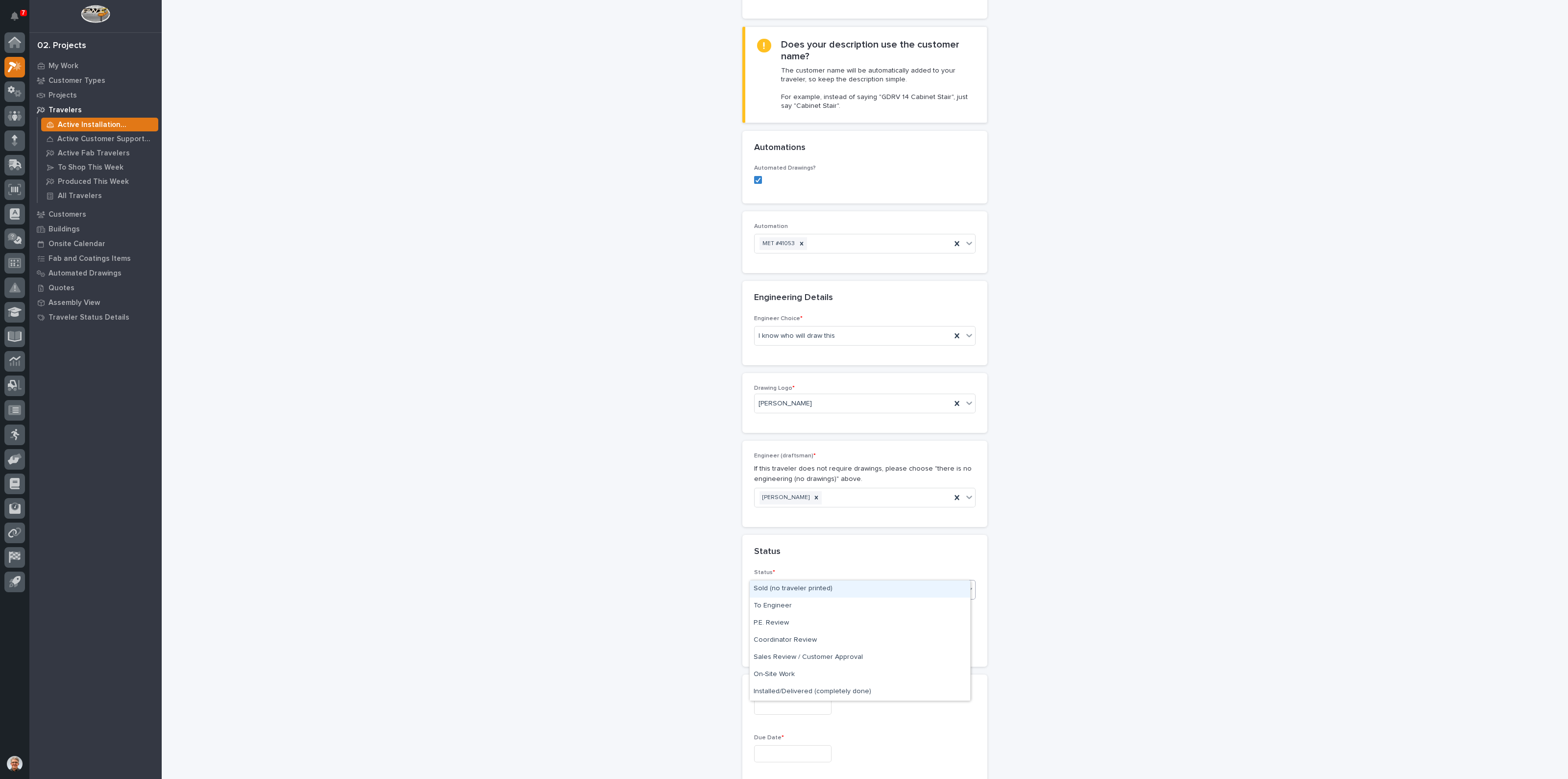
click at [759, 588] on div "Sold (no traveler printed)" at bounding box center [860, 589] width 221 height 18
click at [767, 630] on input "text" at bounding box center [792, 639] width 77 height 18
click at [780, 569] on div "27" at bounding box center [782, 570] width 14 height 14
type input "**********"
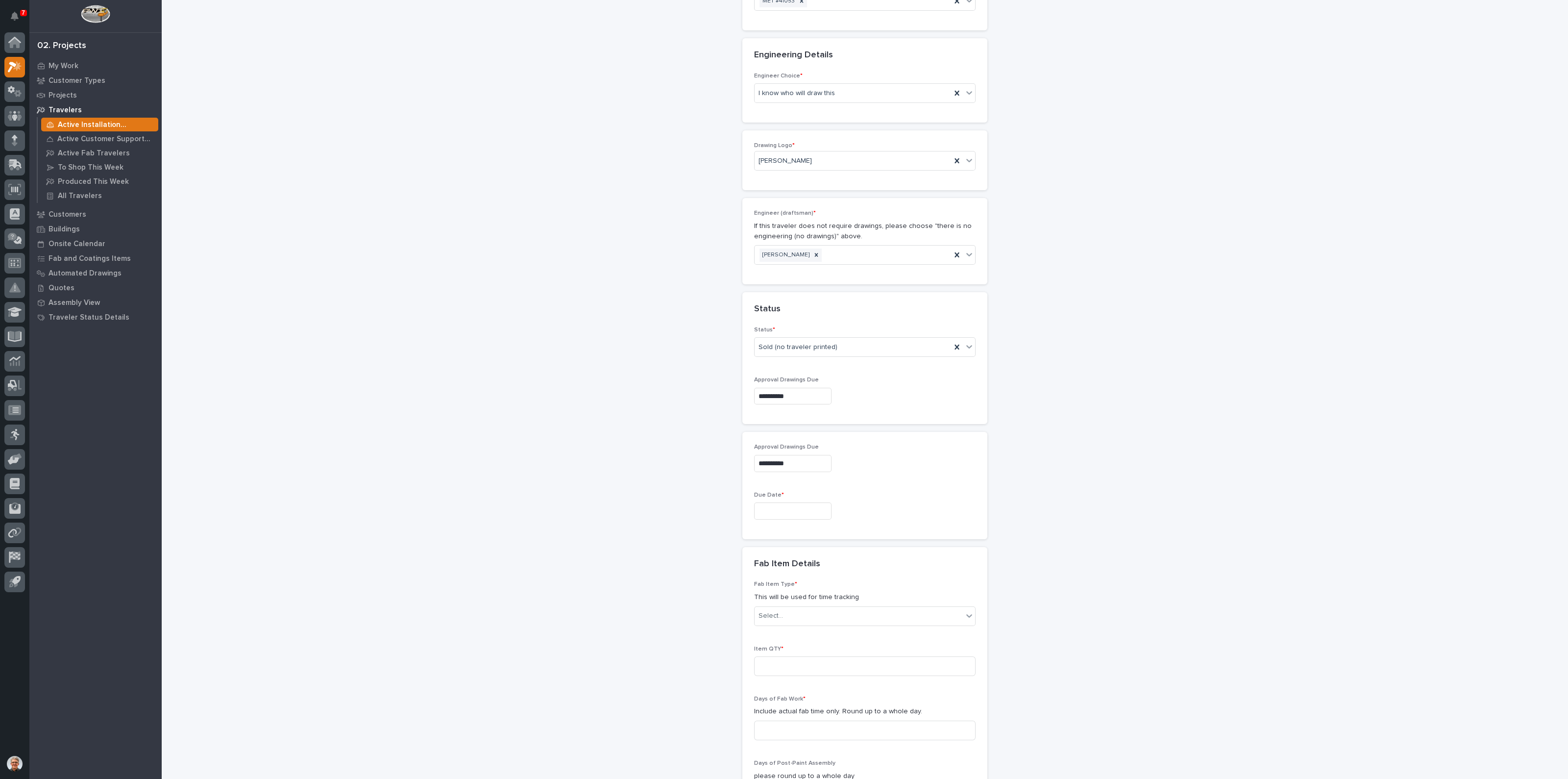
scroll to position [490, 0]
click at [799, 386] on input "**********" at bounding box center [792, 394] width 77 height 18
click at [800, 324] on div "28" at bounding box center [798, 325] width 14 height 14
type input "**********"
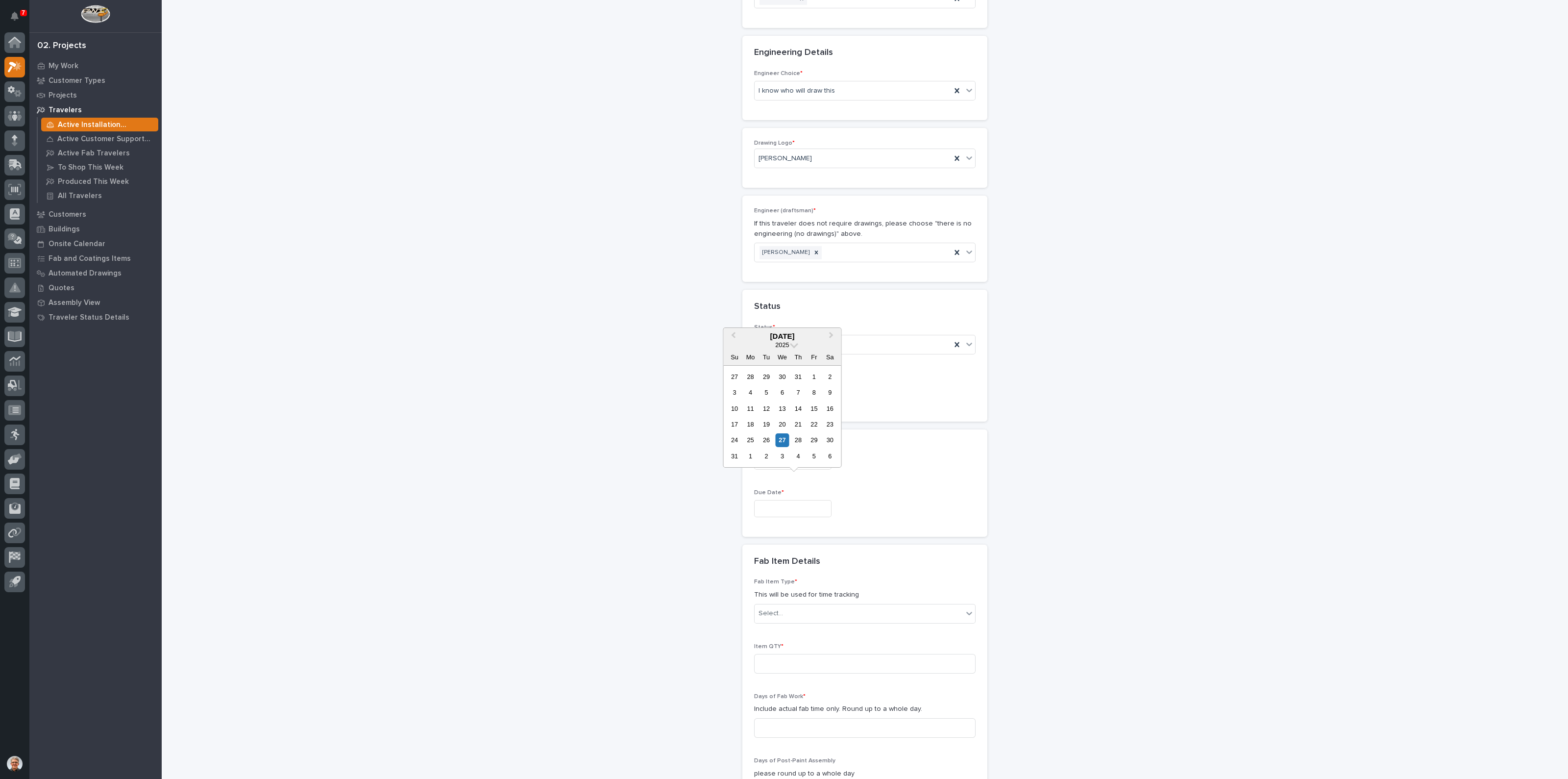
click at [773, 500] on input "text" at bounding box center [792, 509] width 77 height 18
click at [831, 335] on span "Next Month" at bounding box center [831, 336] width 0 height 13
click at [814, 392] on div "12" at bounding box center [814, 392] width 14 height 14
type input "**********"
click at [788, 605] on div "Select..." at bounding box center [859, 613] width 209 height 16
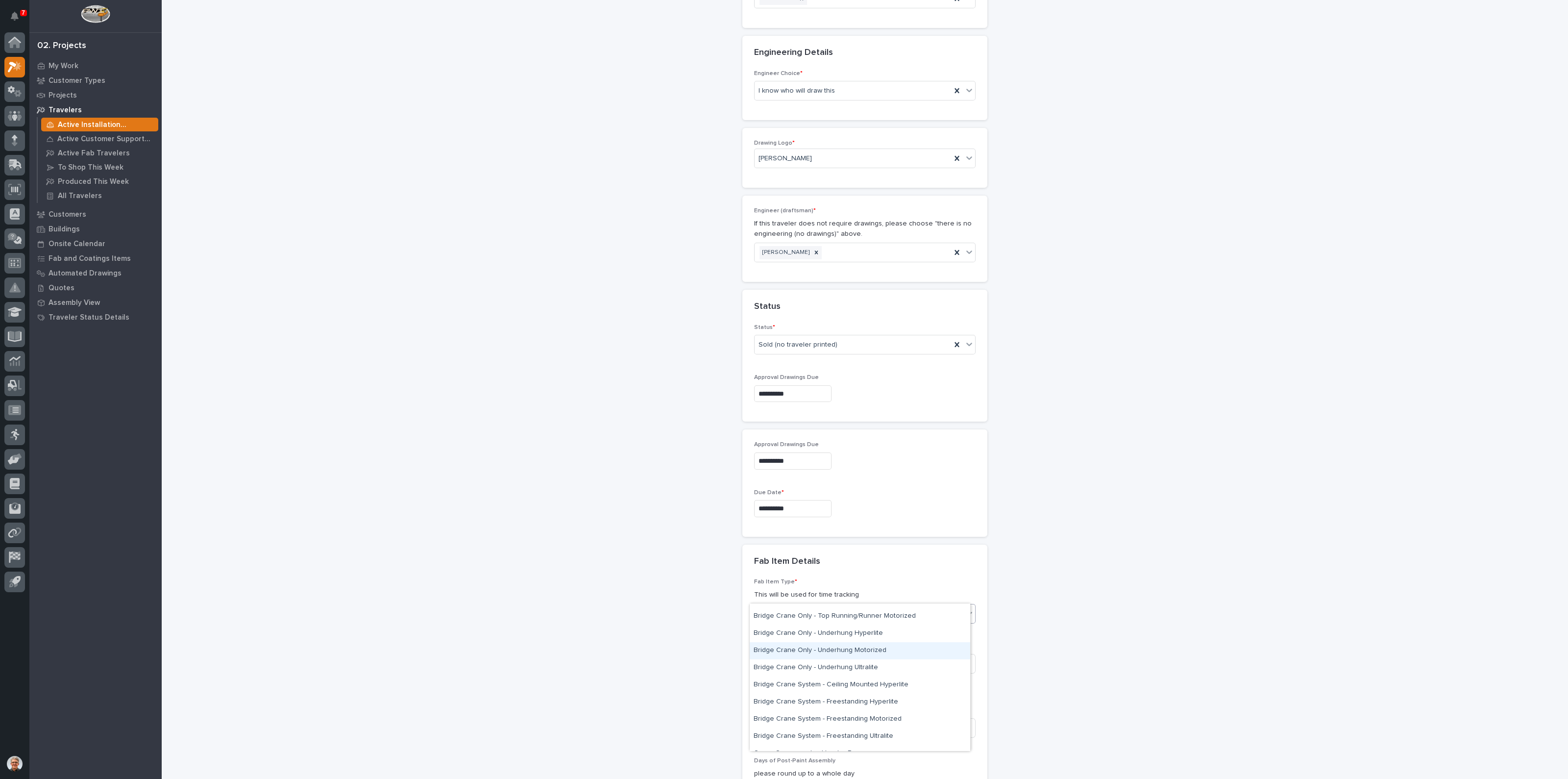
scroll to position [163, 0]
click at [779, 686] on div "Crane Components - Other" at bounding box center [860, 689] width 221 height 18
click at [779, 704] on p "Include actual fab time only. Round up to a whole day." at bounding box center [865, 709] width 221 height 10
click at [772, 654] on input at bounding box center [865, 664] width 221 height 20
type input "3"
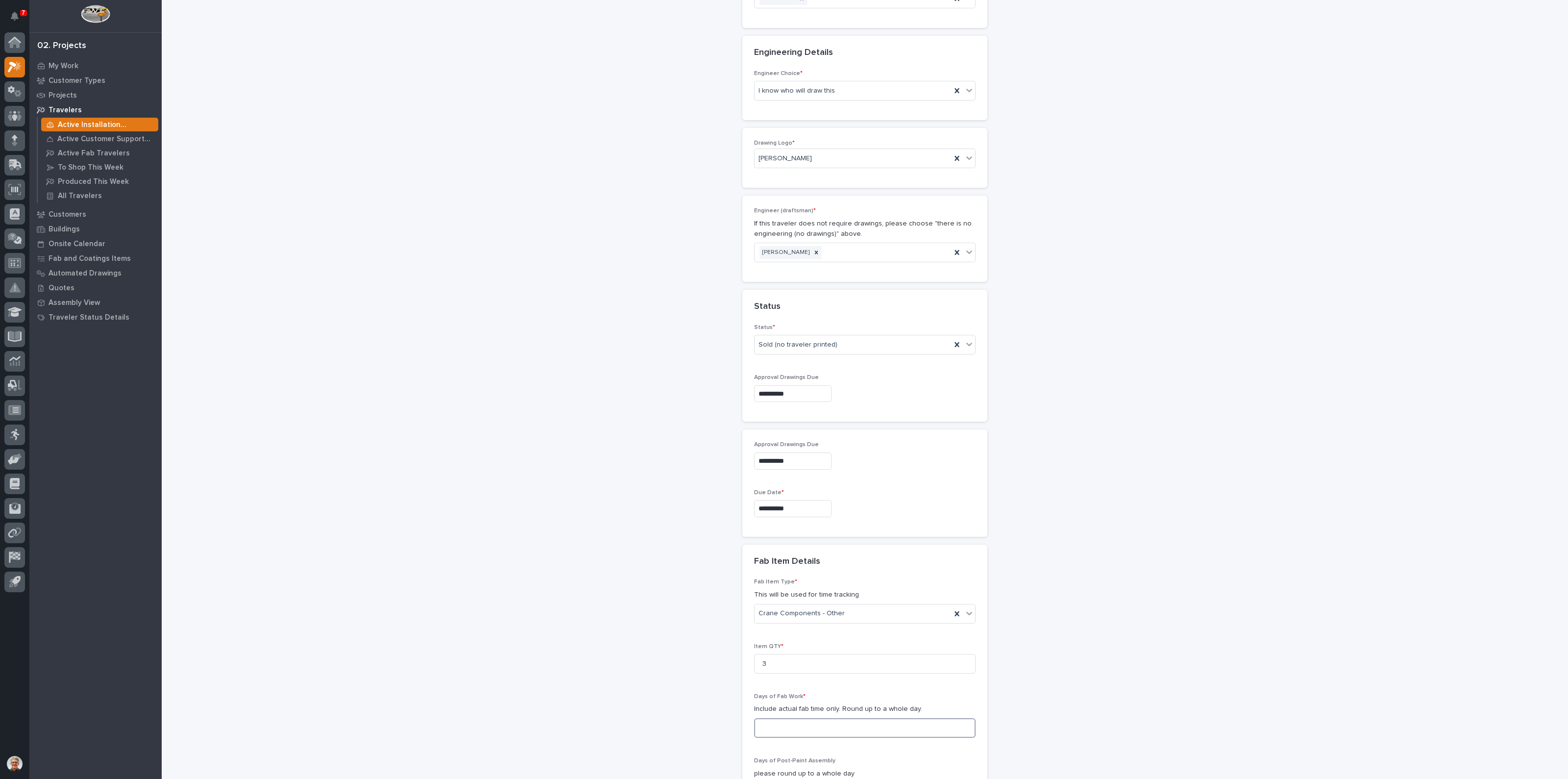
click at [771, 718] on input at bounding box center [865, 728] width 221 height 20
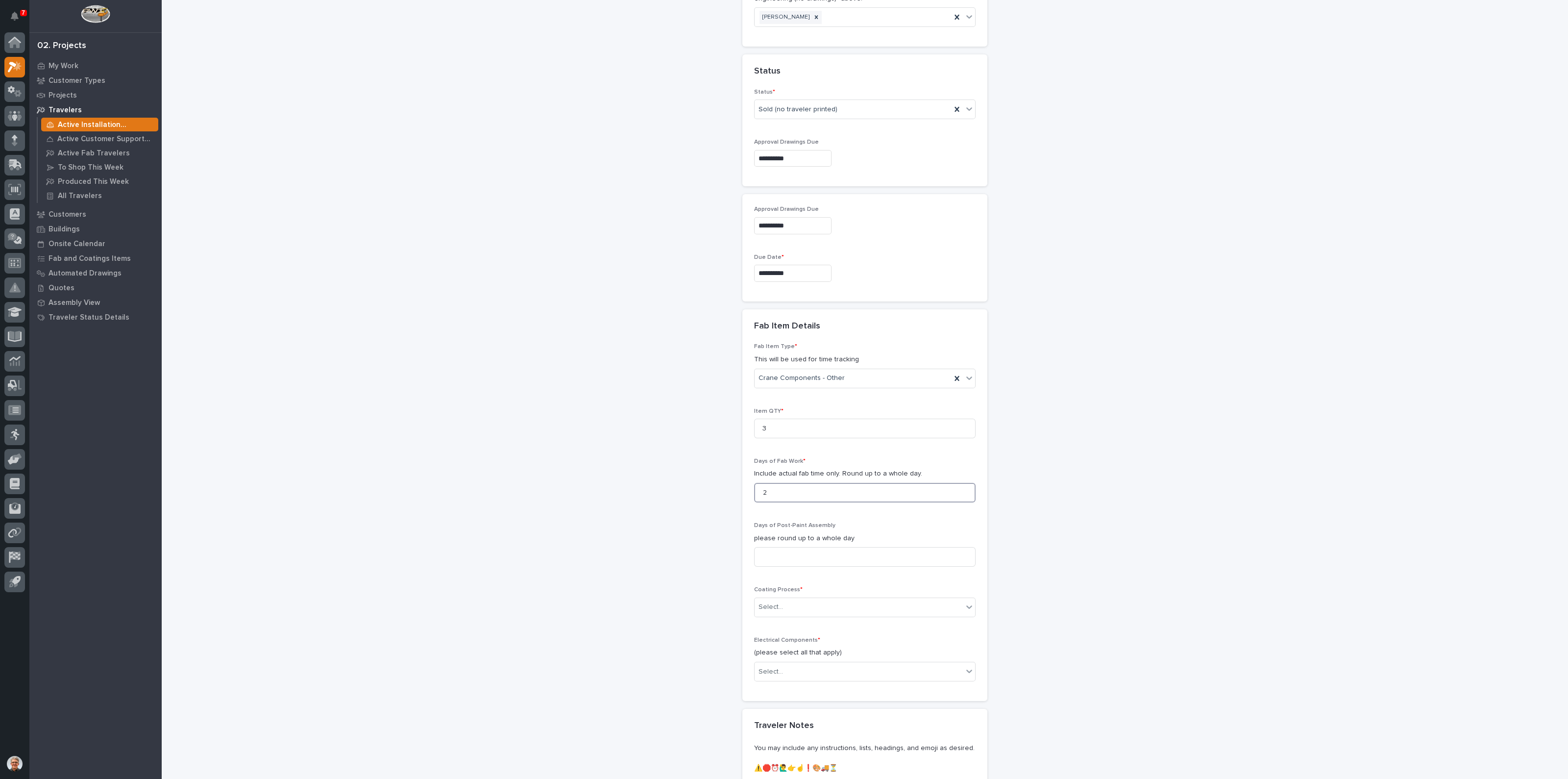
scroll to position [735, 0]
type input "2"
click at [764, 537] on input at bounding box center [865, 546] width 221 height 20
type input "3"
type input "2"
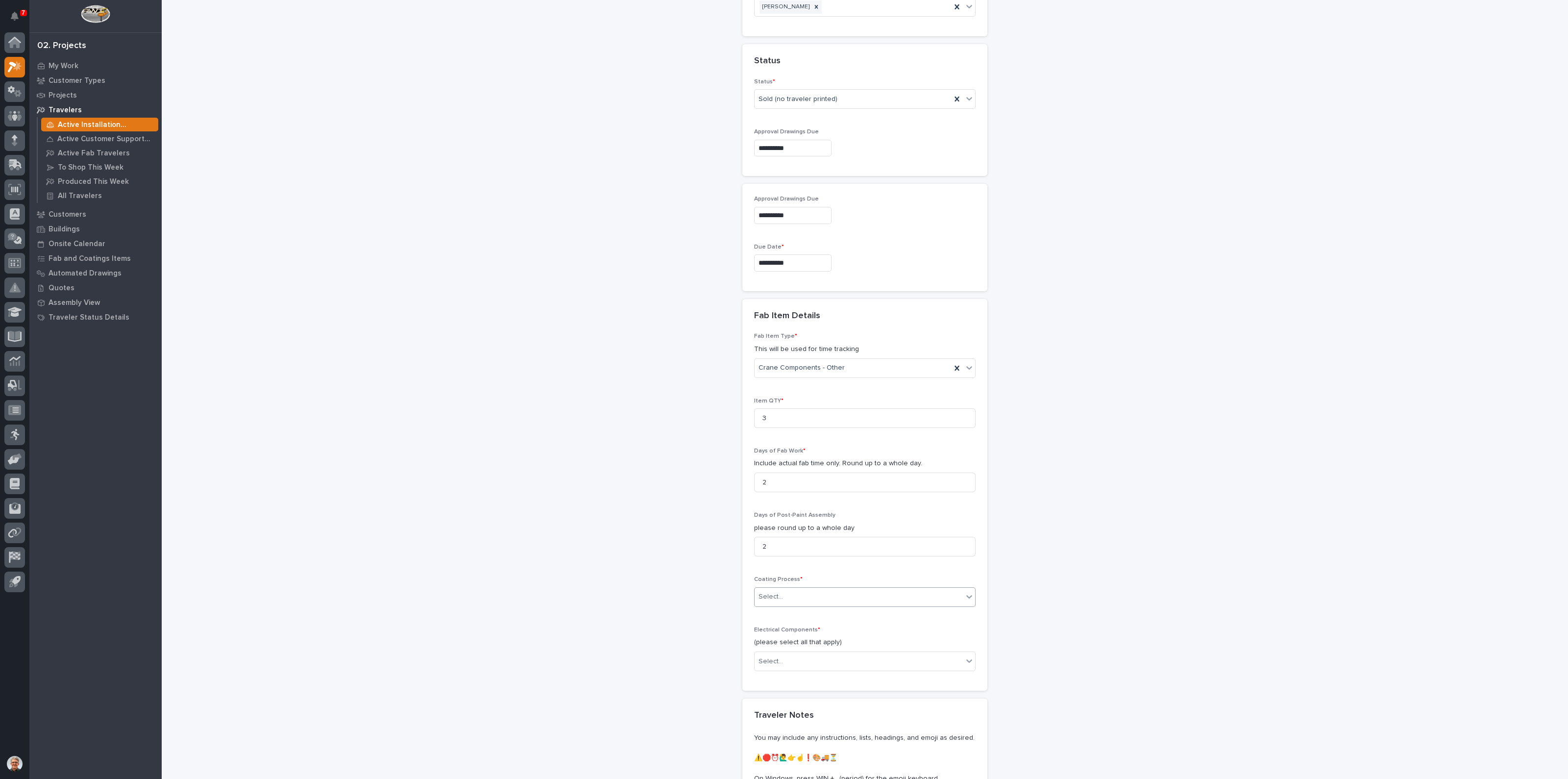
click at [763, 592] on div "Select..." at bounding box center [771, 597] width 25 height 10
click at [764, 612] on div "In-House Paint/Powder" at bounding box center [860, 613] width 221 height 18
click at [767, 656] on div "Select..." at bounding box center [771, 661] width 25 height 10
click at [768, 677] on div "Motorized End Trucks" at bounding box center [860, 677] width 221 height 18
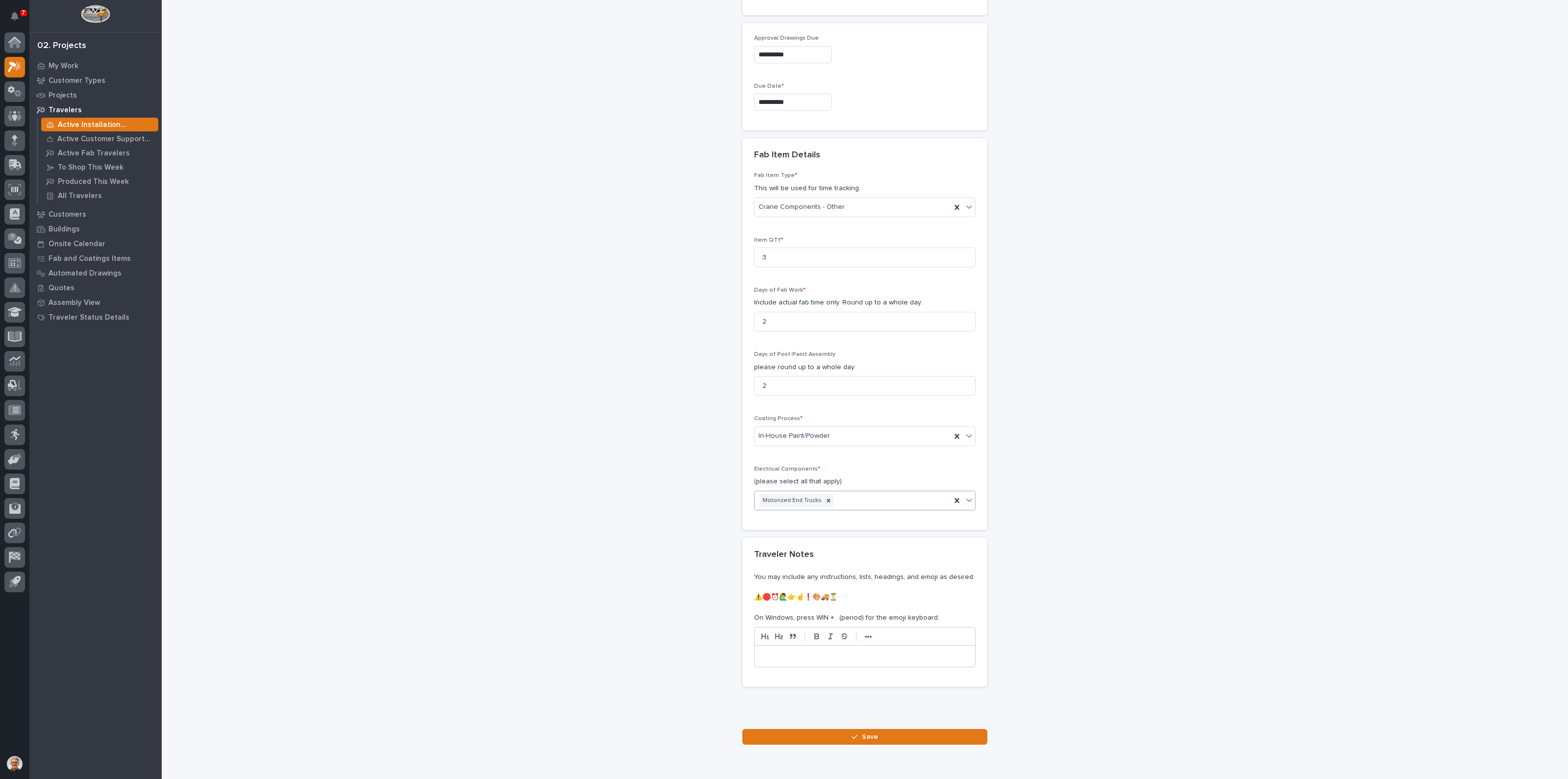
scroll to position [918, 0]
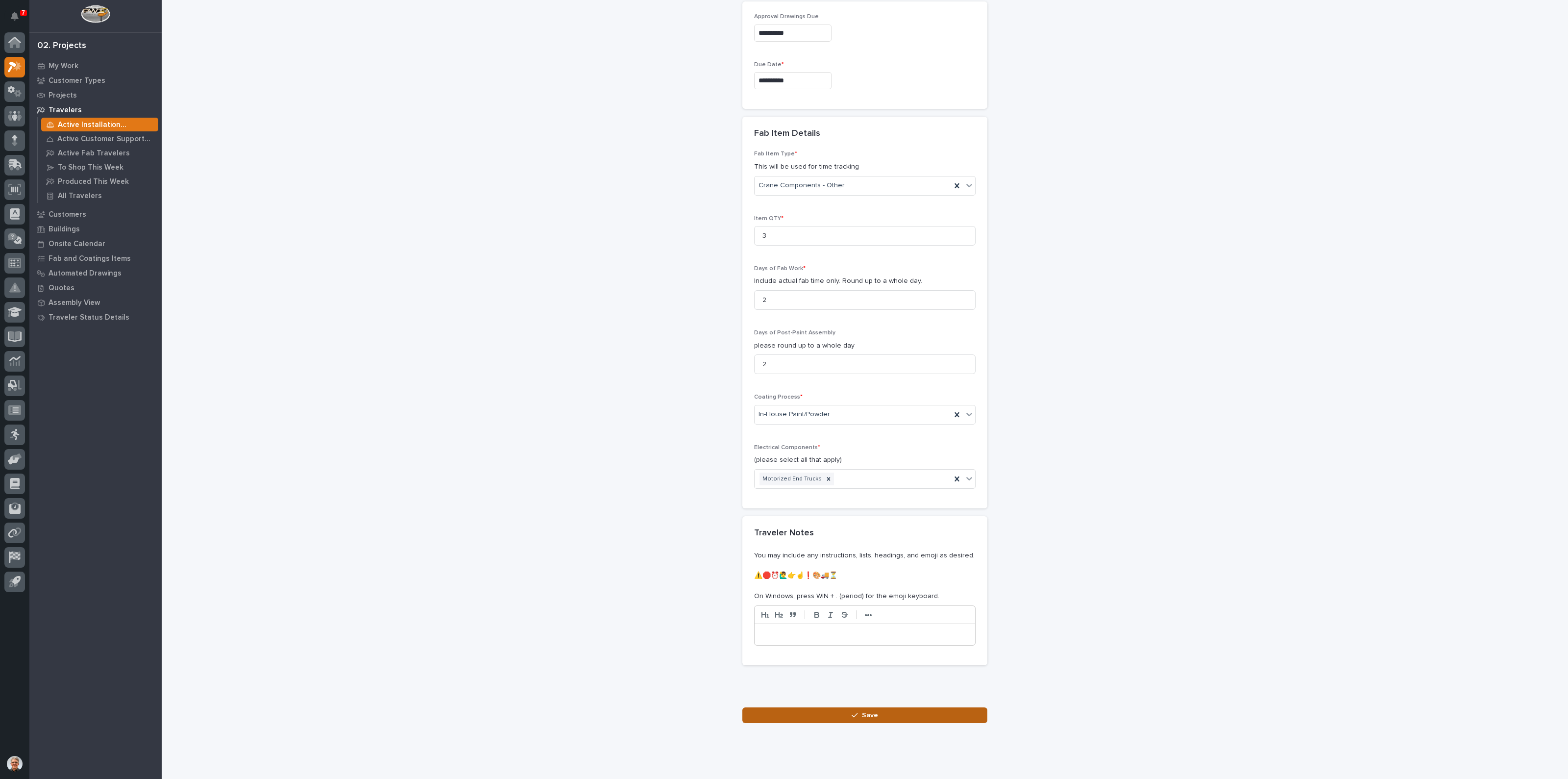
click at [863, 710] on span "Save" at bounding box center [870, 714] width 16 height 9
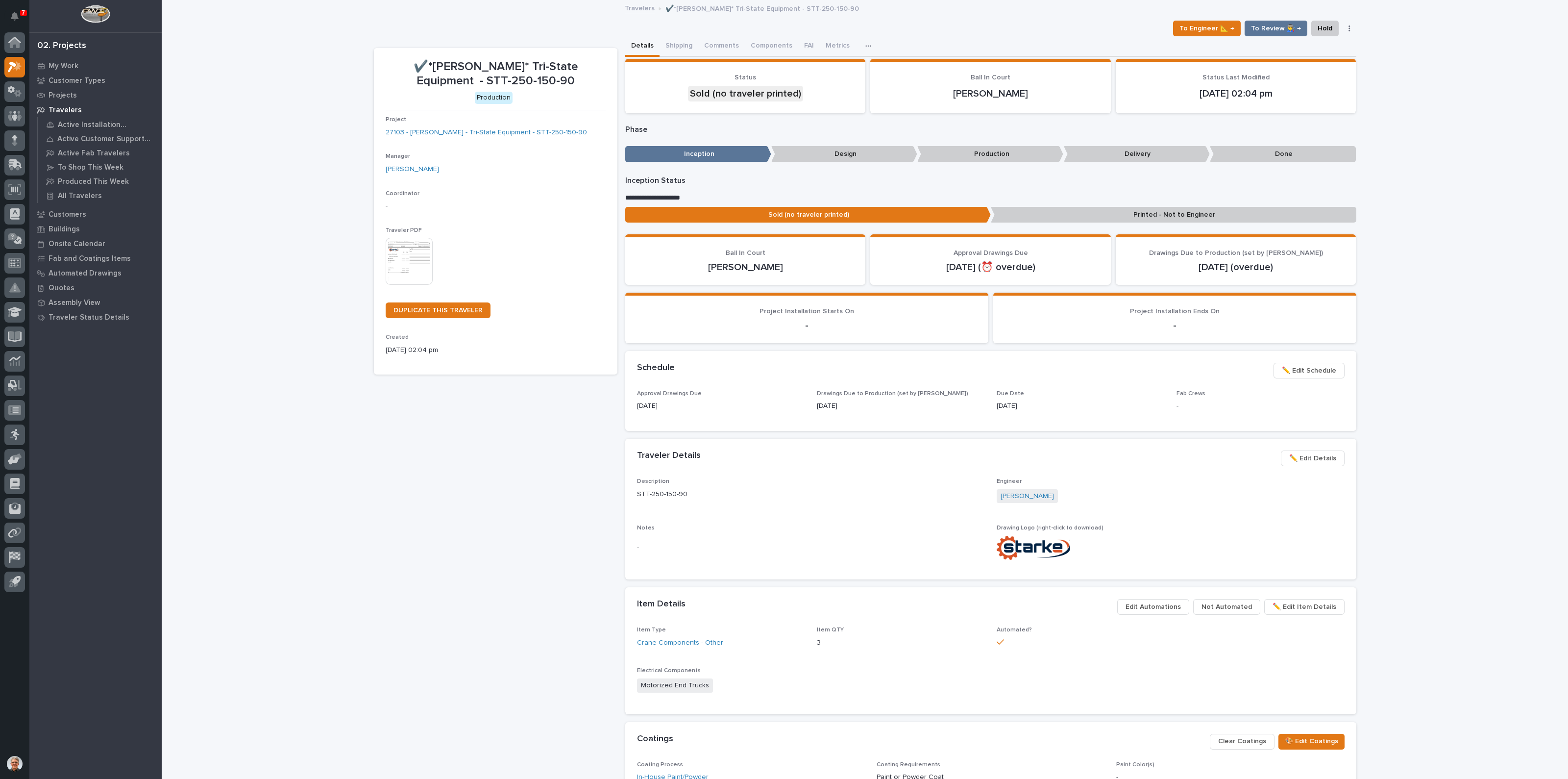
click at [404, 249] on img at bounding box center [409, 260] width 47 height 47
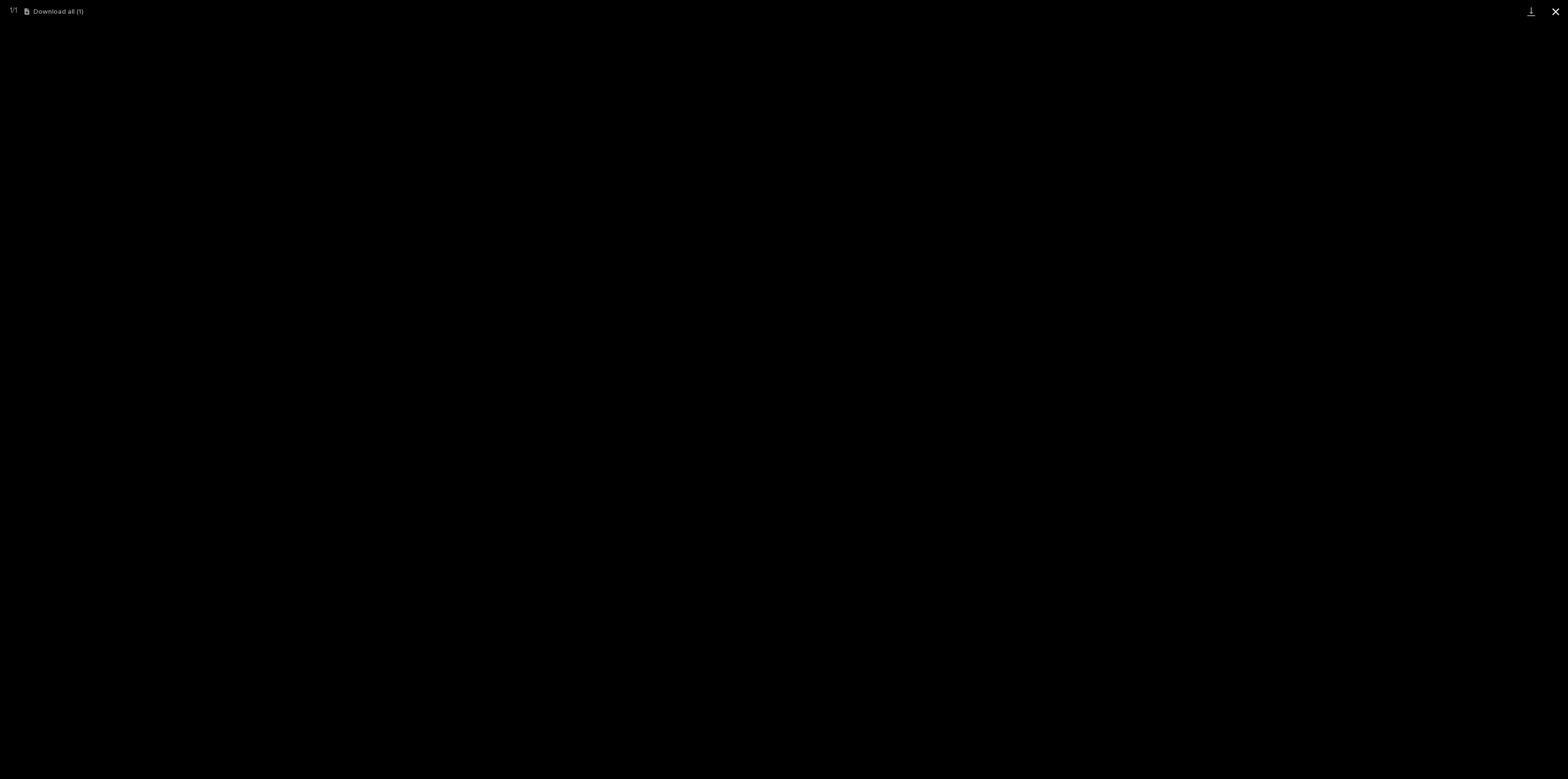
click at [1562, 11] on button "Close gallery" at bounding box center [1556, 11] width 25 height 23
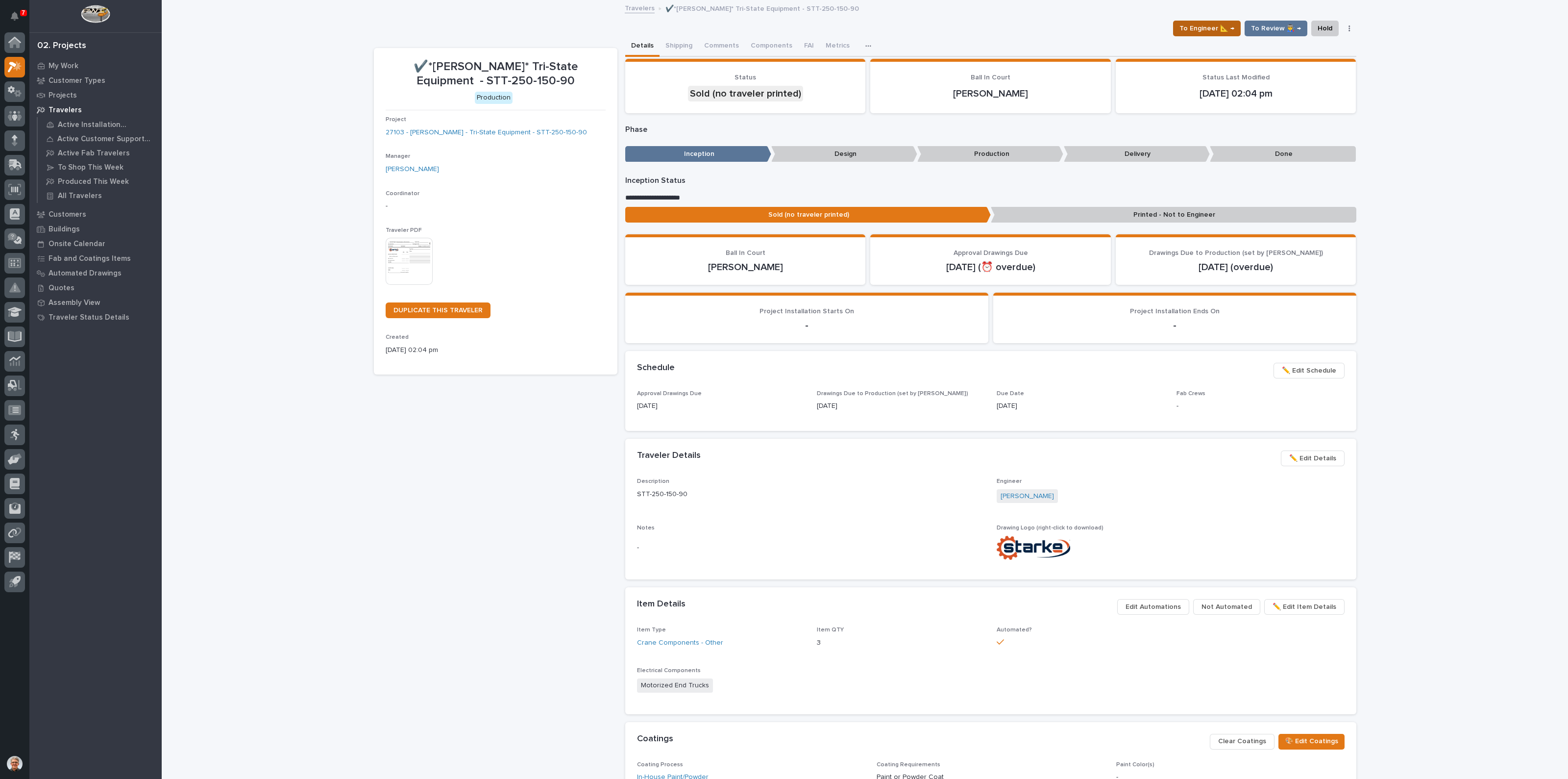
click at [1231, 25] on span "To Engineer 📐 →" at bounding box center [1206, 28] width 55 height 12
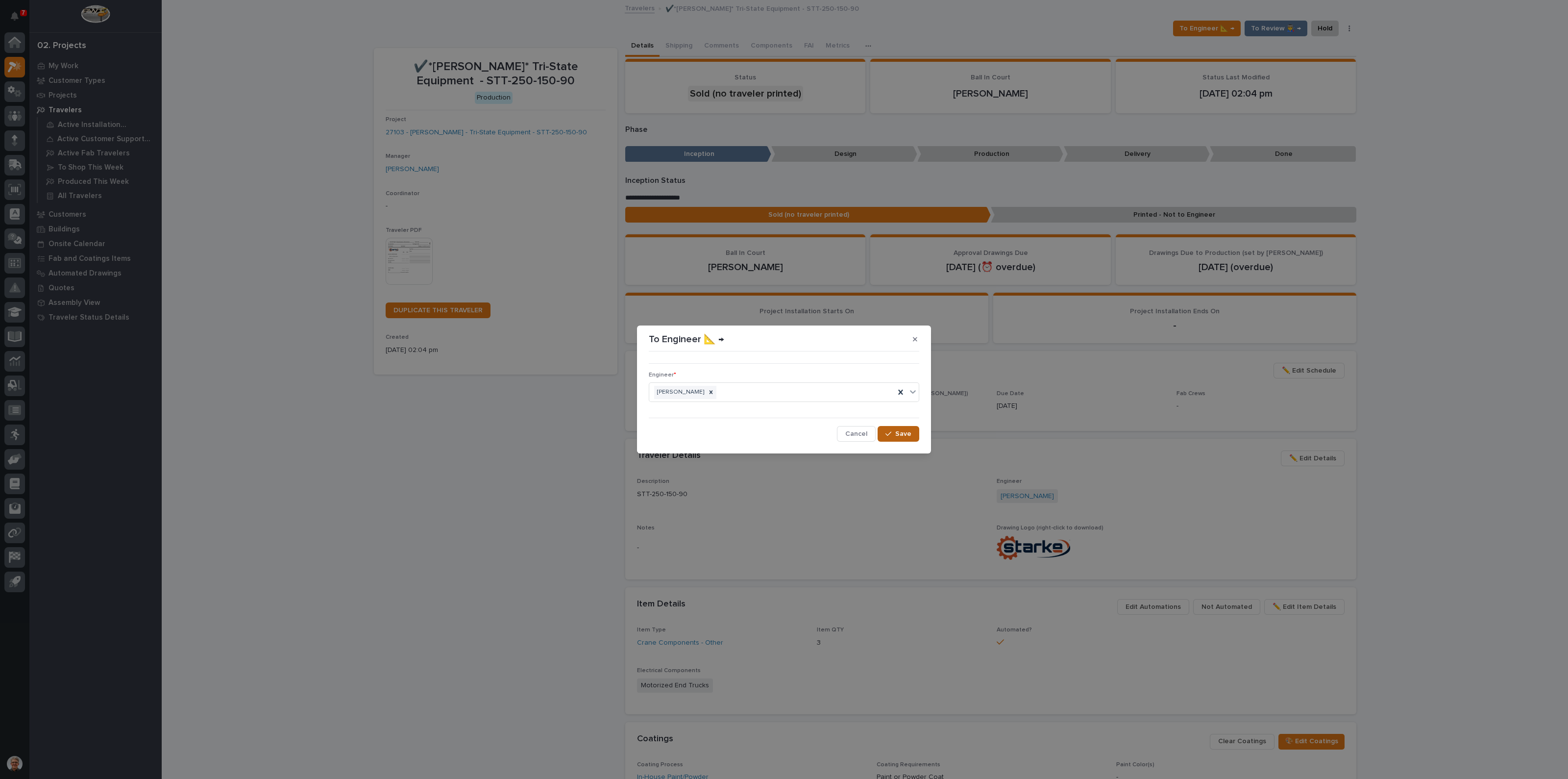
click at [893, 433] on div "button" at bounding box center [890, 433] width 10 height 7
click at [1284, 25] on div "To Engineer 📐 → ••• Engineer * Adam Yutzy Cancel Loading... Save" at bounding box center [784, 390] width 1568 height 779
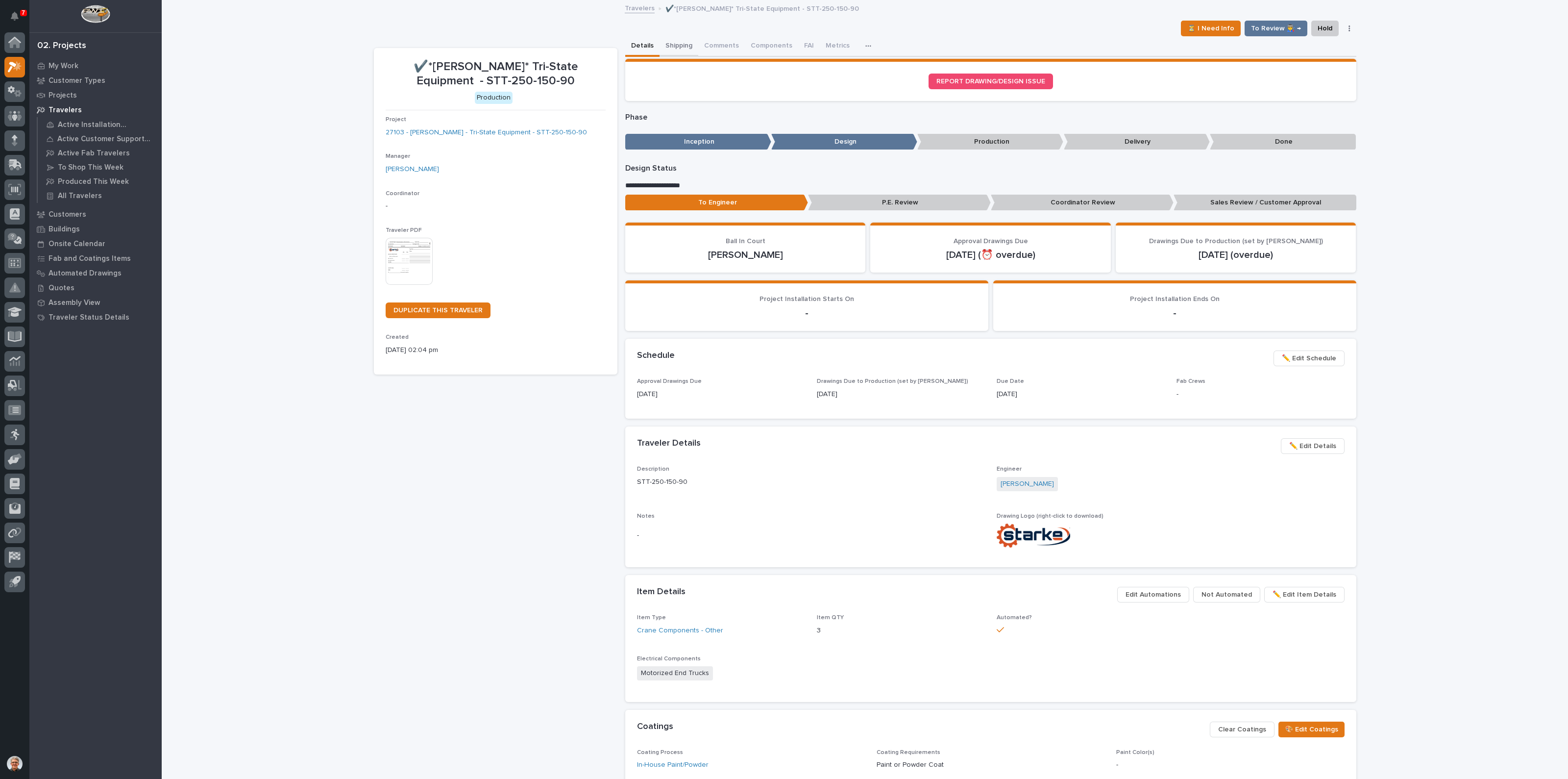
click at [673, 43] on button "Shipping" at bounding box center [678, 47] width 39 height 21
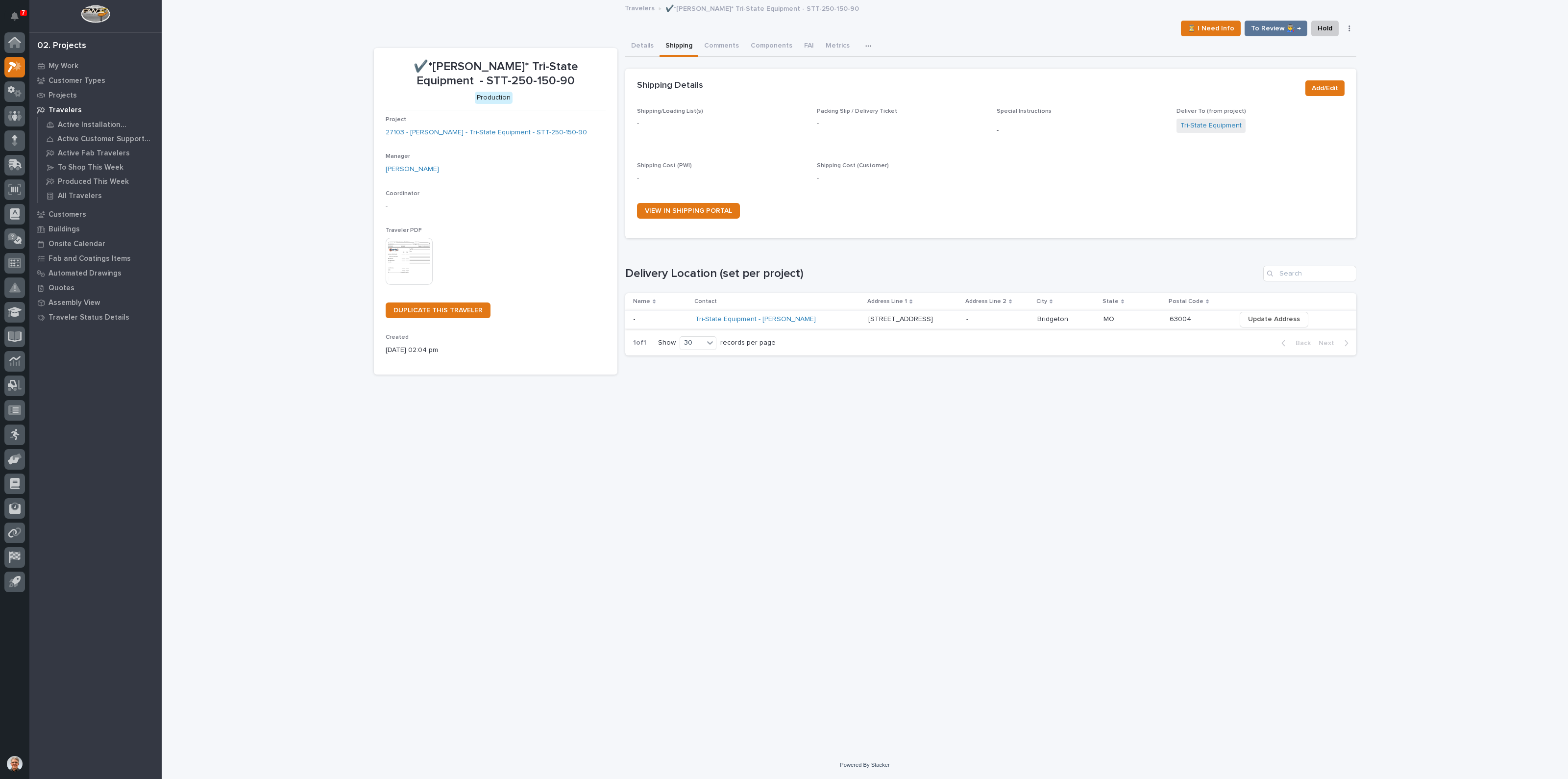
click at [1266, 318] on span "Update Address" at bounding box center [1274, 319] width 52 height 12
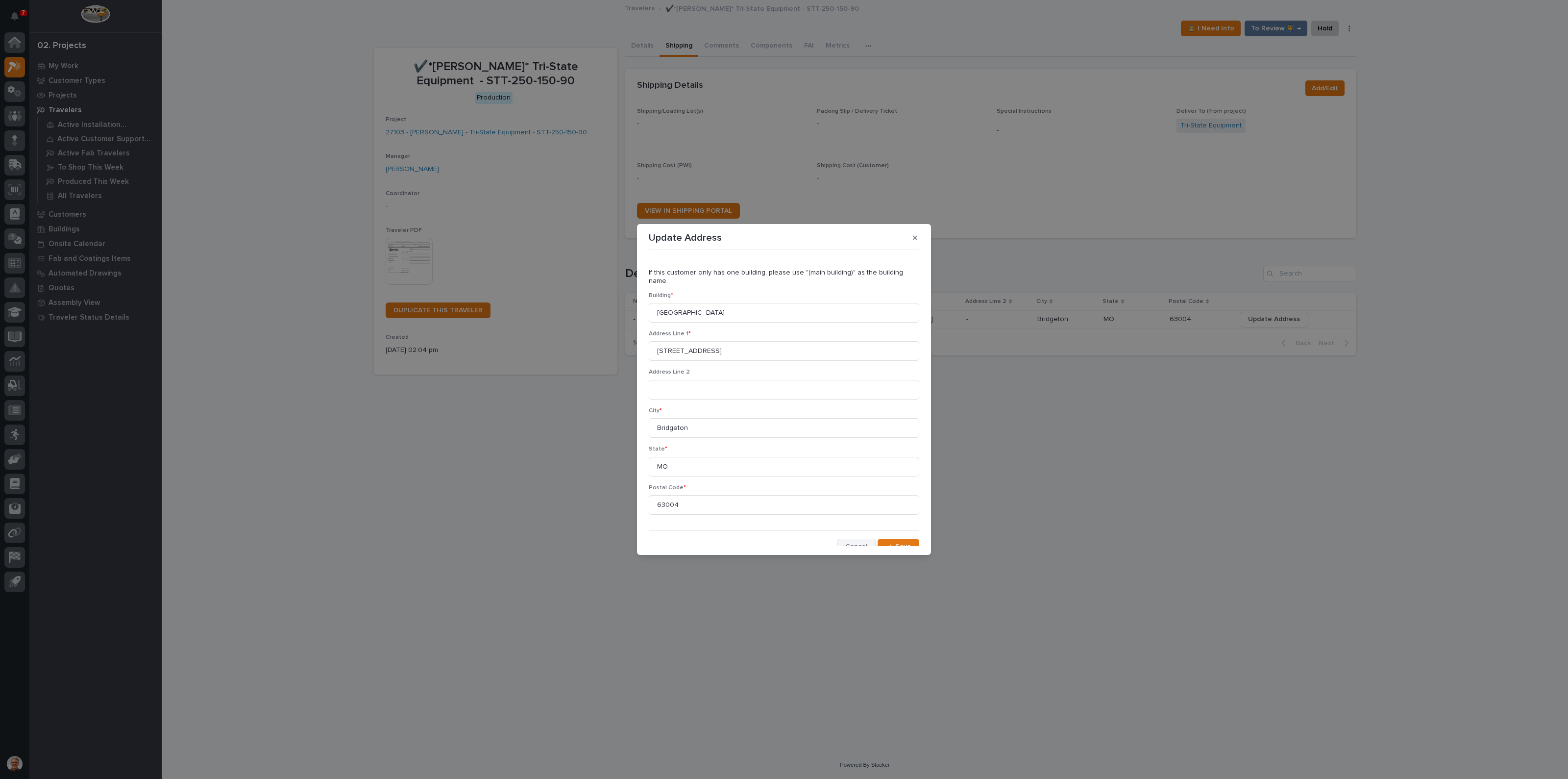
click at [853, 542] on span "Cancel" at bounding box center [857, 546] width 22 height 9
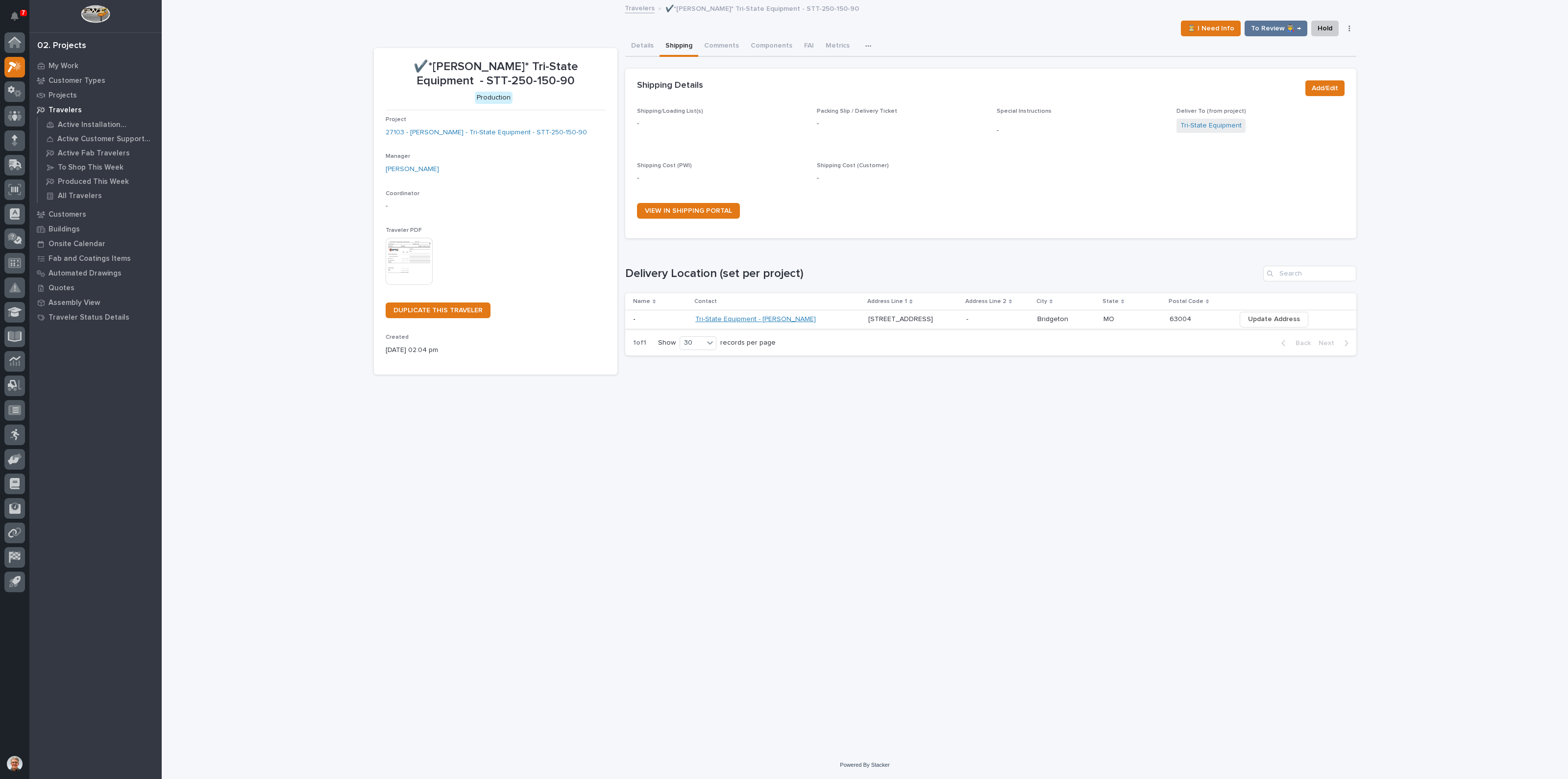
click at [744, 315] on link "Tri-State Equipment - Don Michaud" at bounding box center [755, 319] width 120 height 8
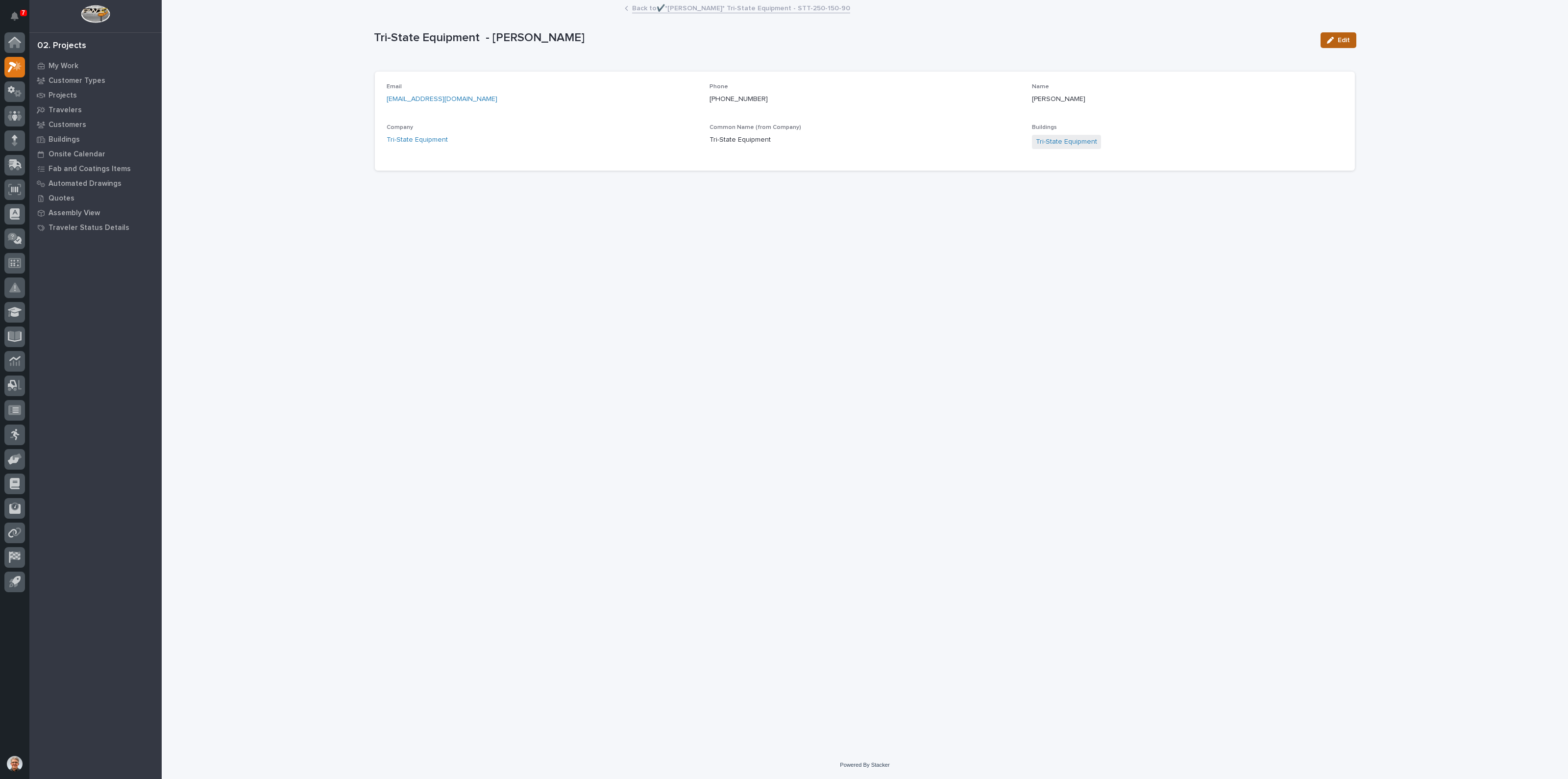
click at [1343, 36] on span "Edit" at bounding box center [1343, 40] width 12 height 9
click at [424, 101] on input "dmichaud@tsoverheadcrane.com" at bounding box center [542, 104] width 311 height 20
type input "smillsap@tsoverheadcrane.com"
click at [1085, 107] on input "Don Michaud" at bounding box center [1187, 104] width 311 height 20
type input "D"
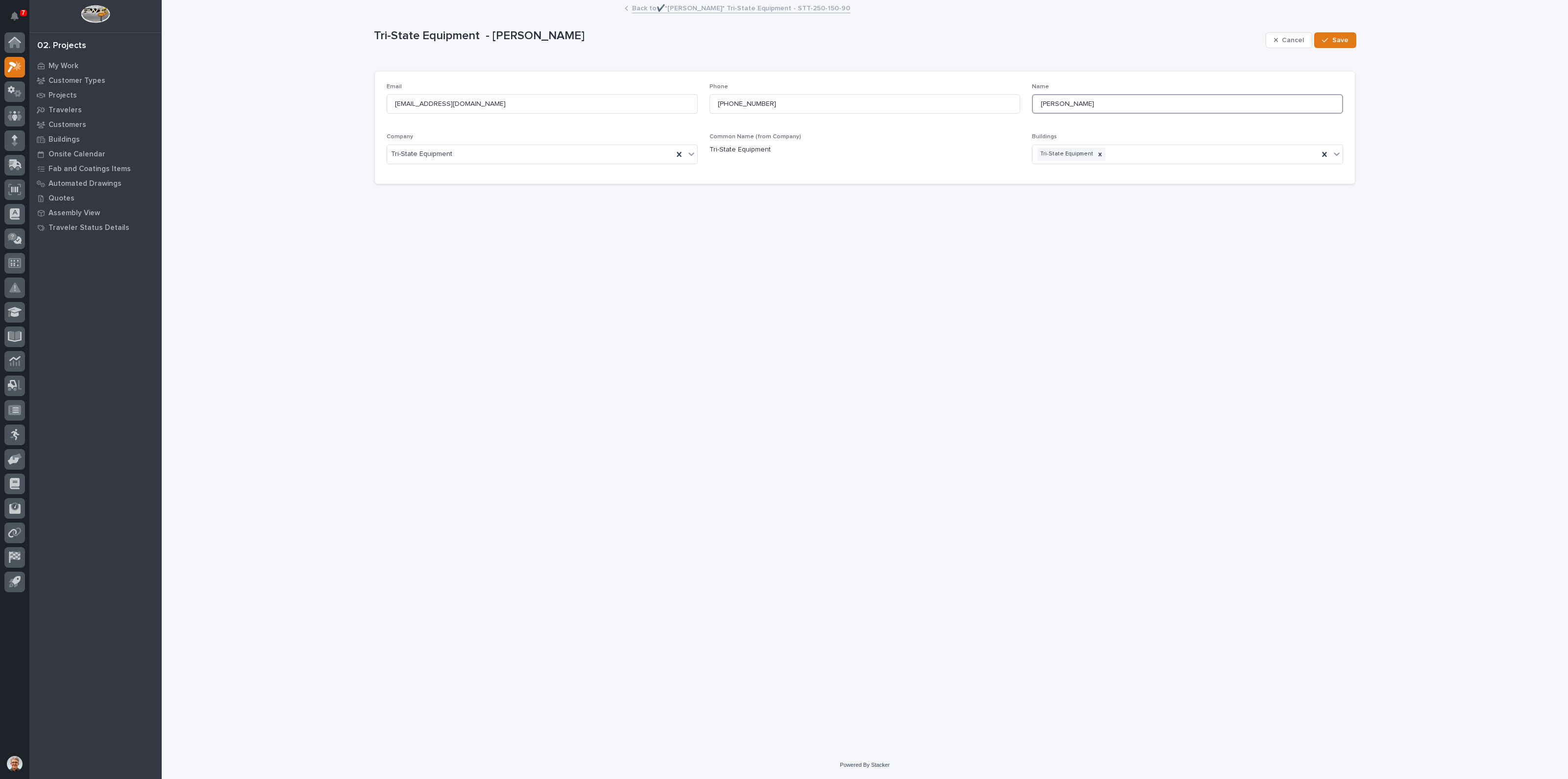
type input "Stephen Millsap"
click at [770, 102] on input "314-258-4902" at bounding box center [865, 104] width 311 height 20
type input "3"
paste input "(314) 869-7200"
type input "(314) 869-7200"
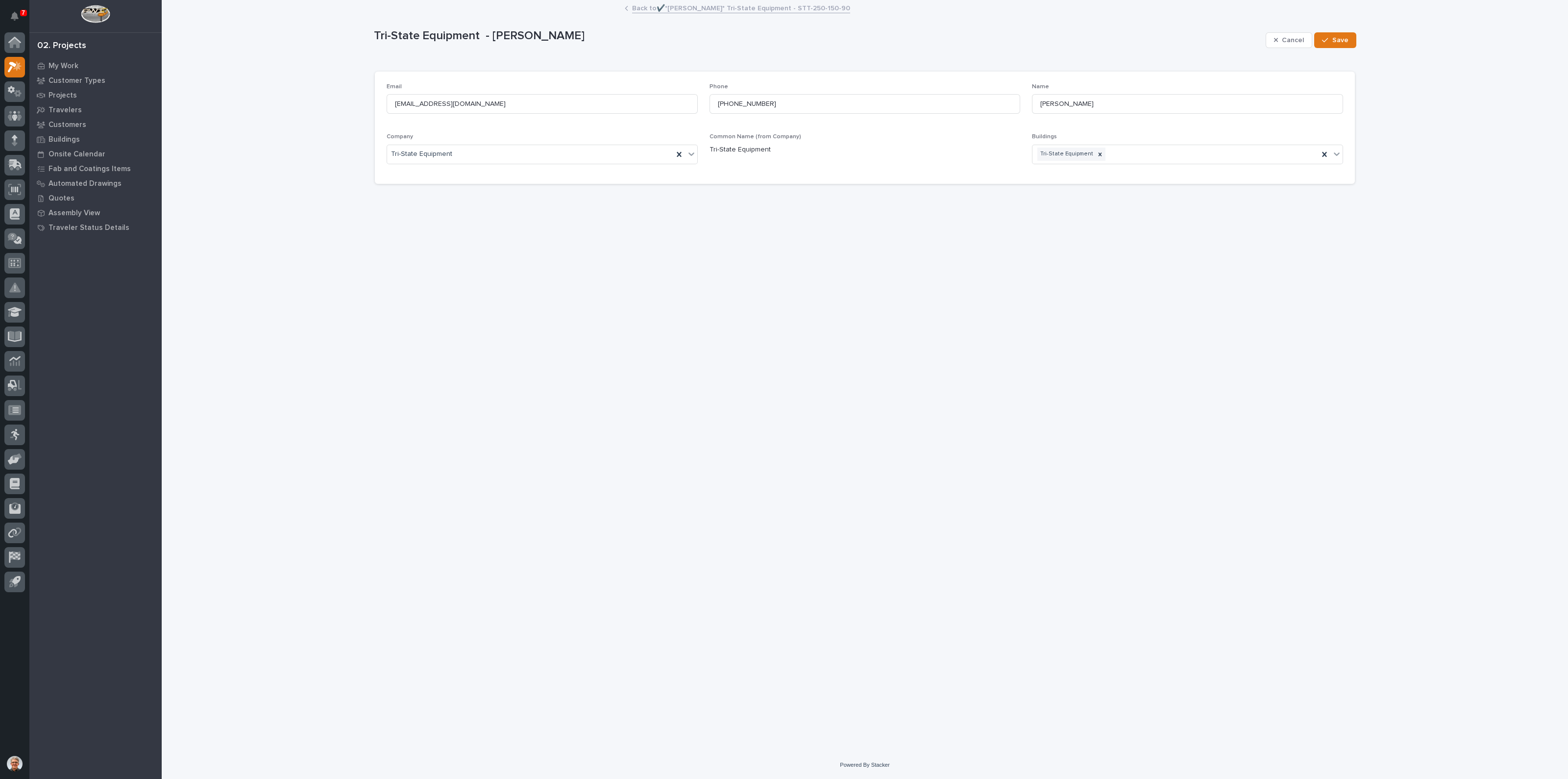
click at [770, 300] on div "Loading... Saving… Loading... Saving… Tri-State Equipment - Don Michaud Cancel …" at bounding box center [865, 363] width 992 height 726
click at [1338, 37] on span "Save" at bounding box center [1340, 40] width 16 height 9
click at [62, 62] on p "My Work" at bounding box center [64, 66] width 30 height 9
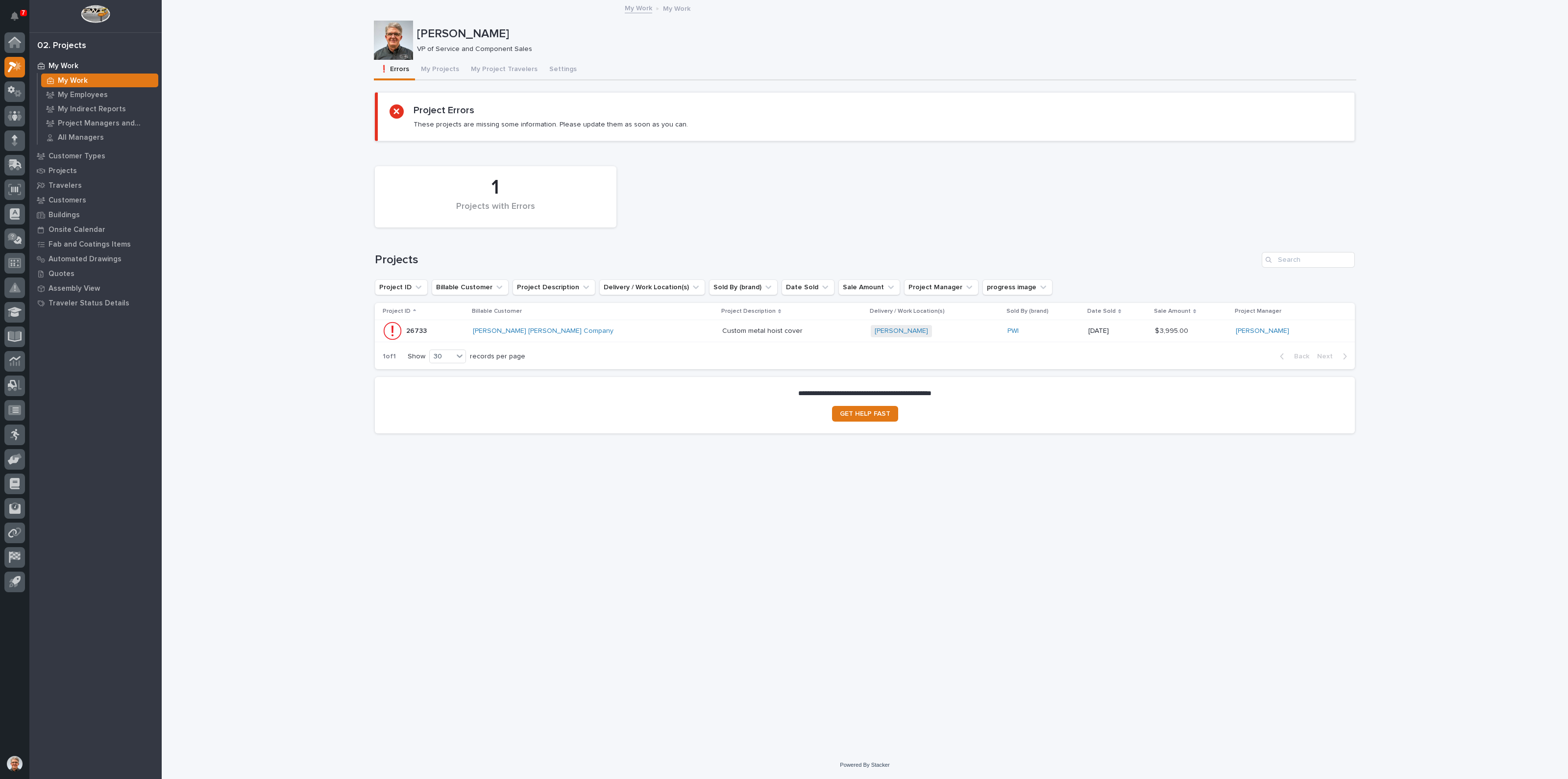
click at [722, 327] on p "Custom metal hoist cover" at bounding box center [763, 330] width 82 height 10
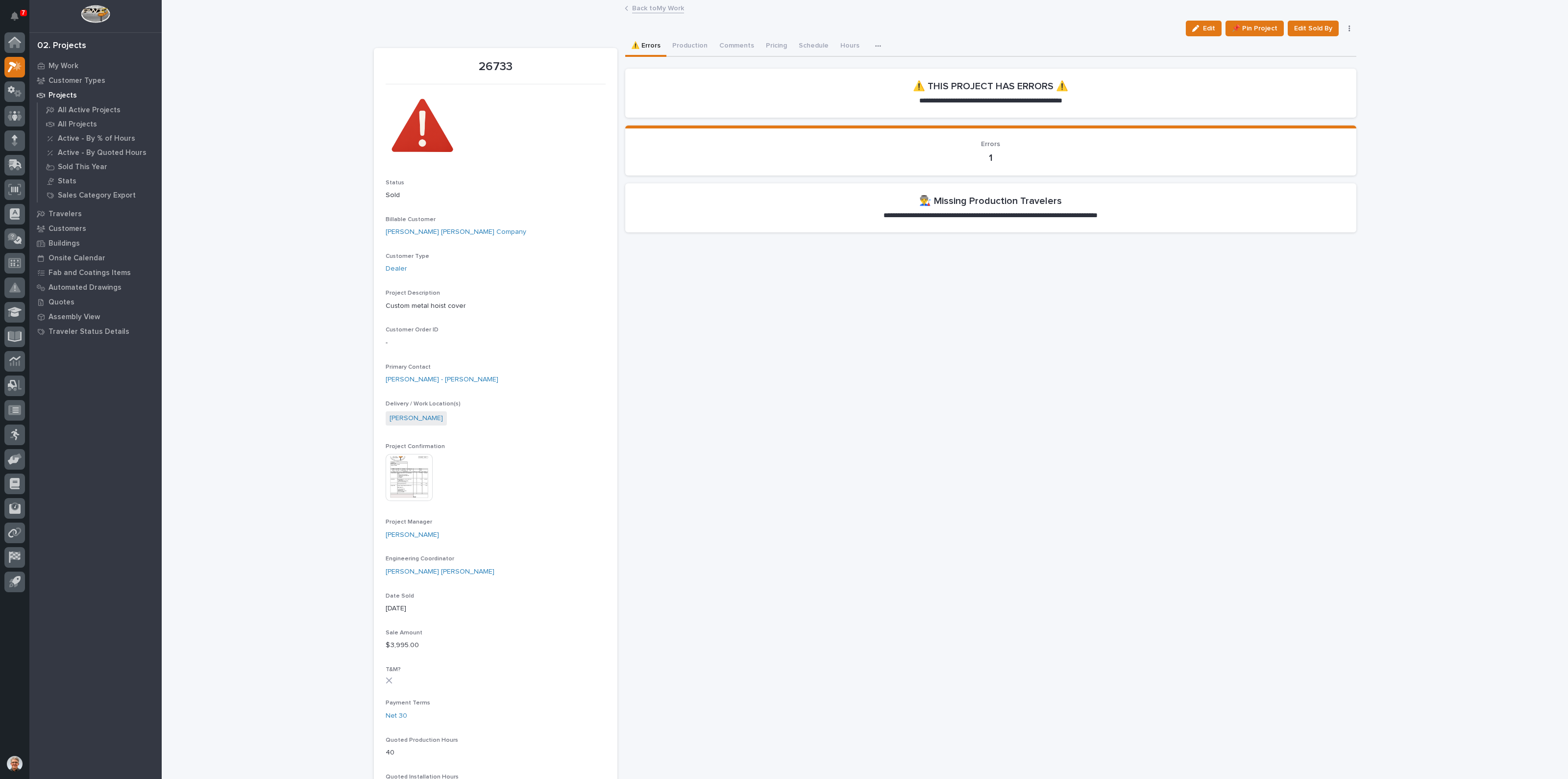
click at [1347, 25] on button "button" at bounding box center [1349, 28] width 14 height 7
click at [1299, 46] on span "Cancel" at bounding box center [1304, 48] width 22 height 12
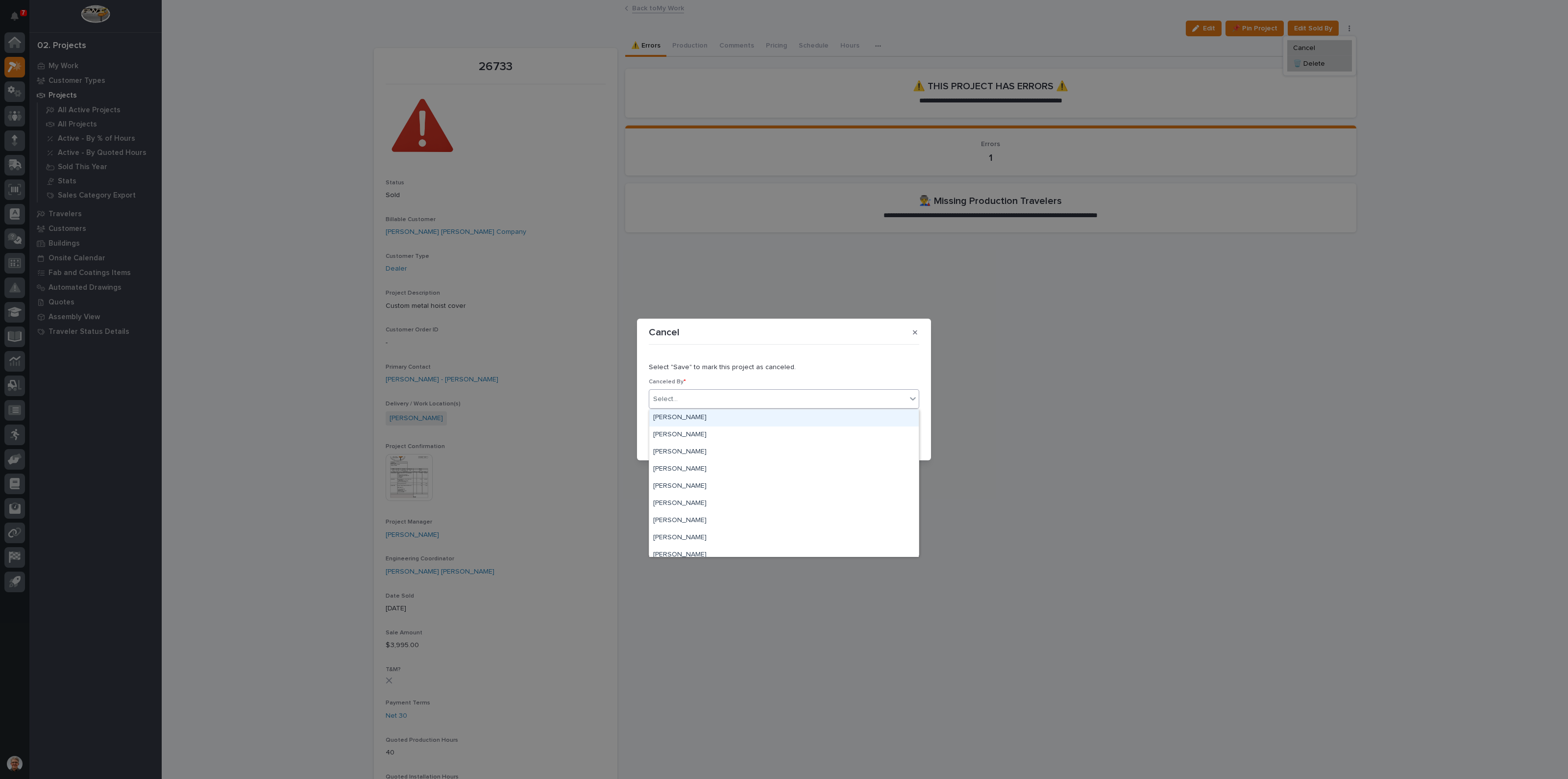
click at [696, 397] on div "Select..." at bounding box center [777, 399] width 257 height 16
type input "****"
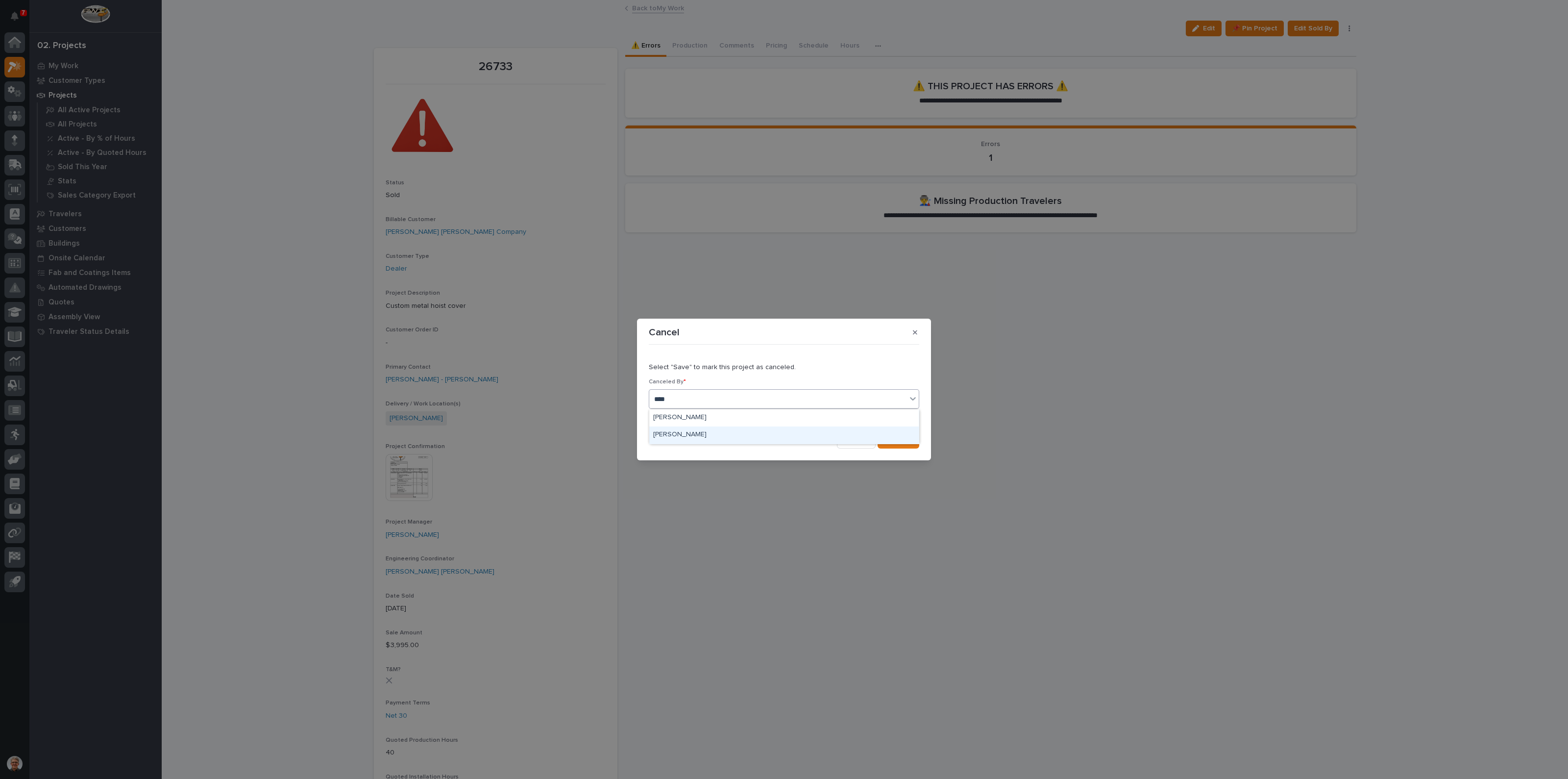
click at [668, 432] on div "[PERSON_NAME]" at bounding box center [784, 435] width 269 height 18
click at [904, 439] on span "Save" at bounding box center [903, 440] width 16 height 9
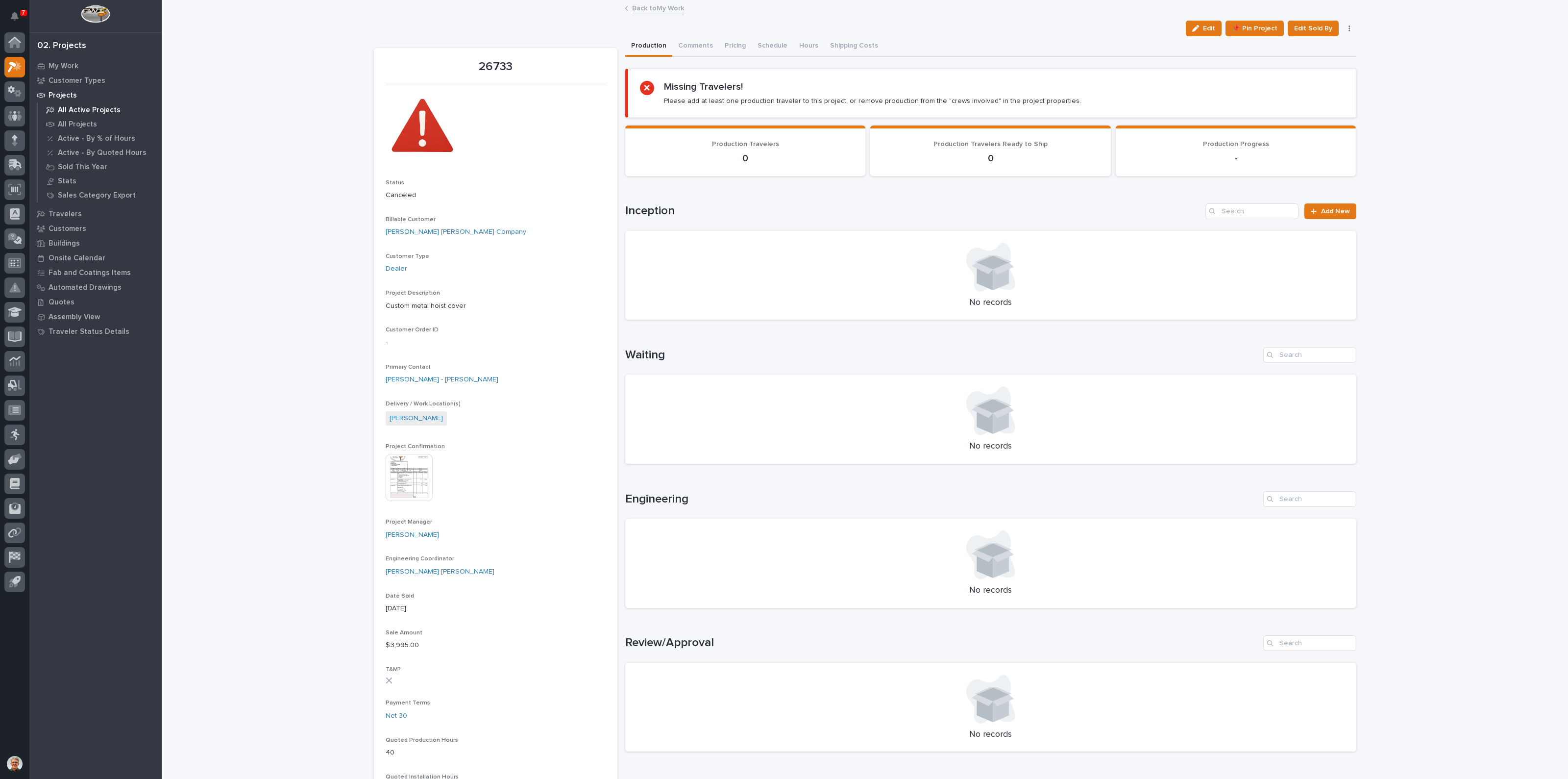
click at [72, 107] on p "All Active Projects" at bounding box center [89, 110] width 63 height 9
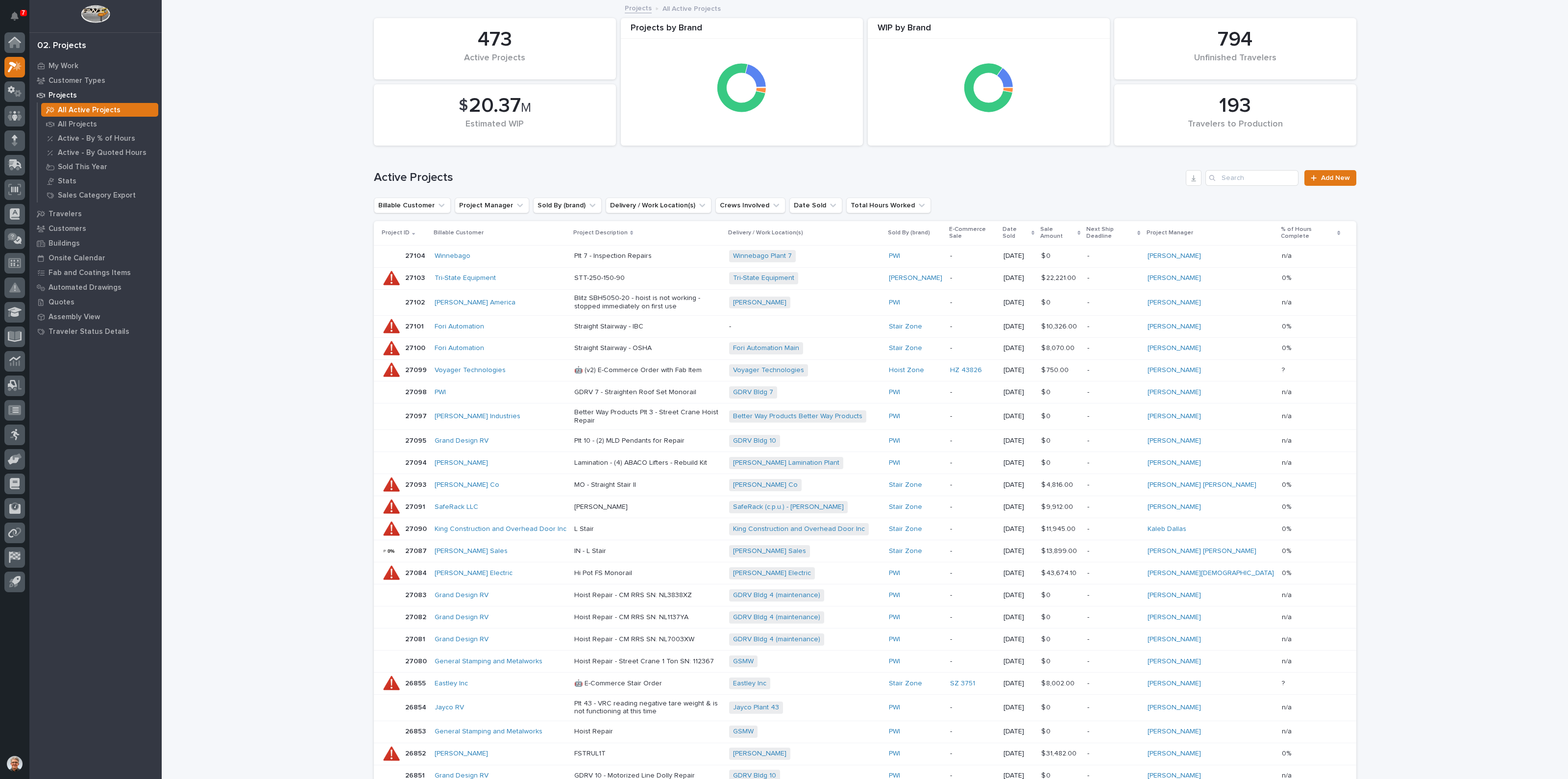
click at [57, 92] on p "Projects" at bounding box center [63, 95] width 29 height 9
click at [14, 37] on icon at bounding box center [14, 40] width 13 height 6
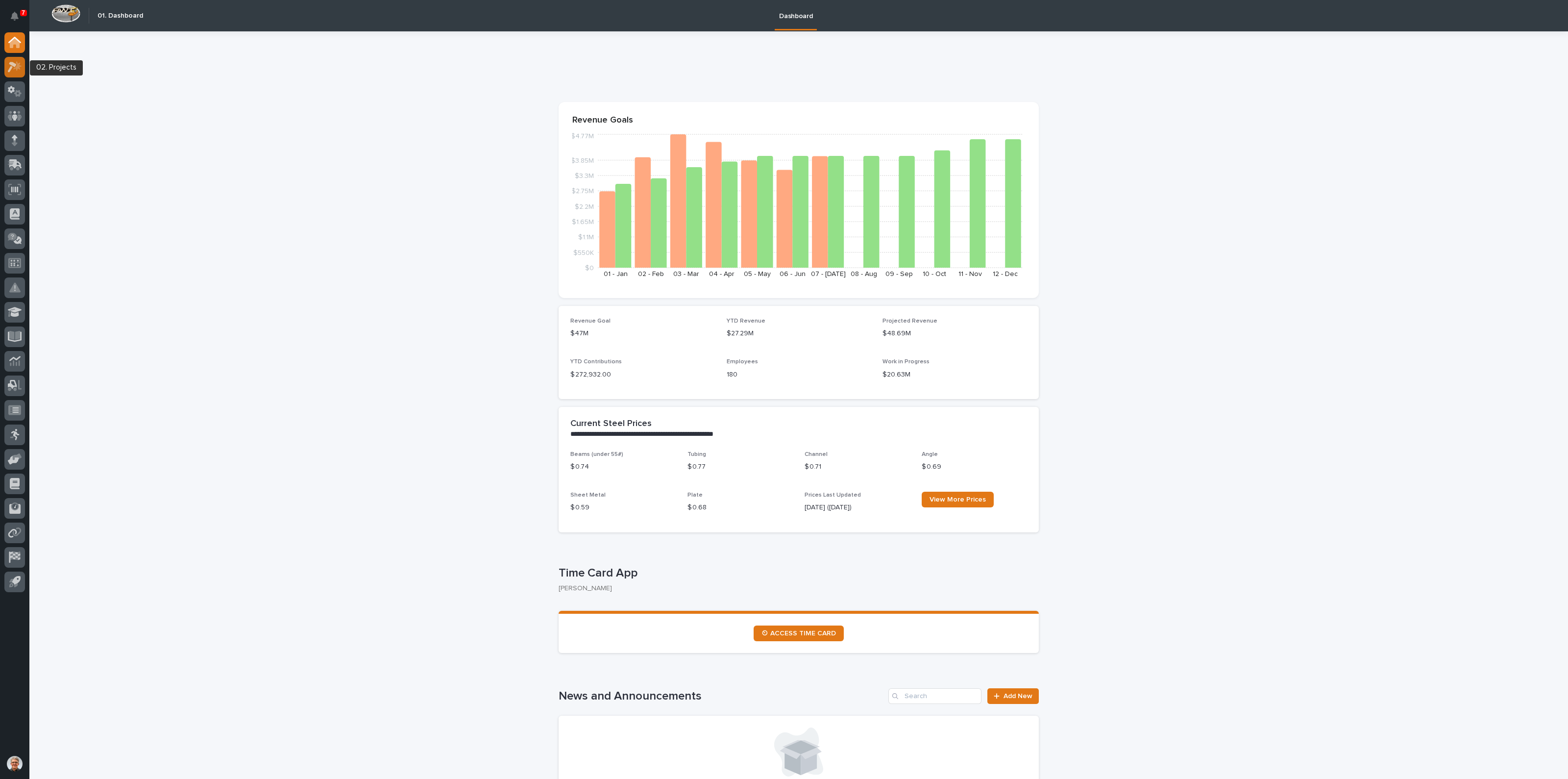
click at [14, 65] on icon at bounding box center [12, 68] width 9 height 11
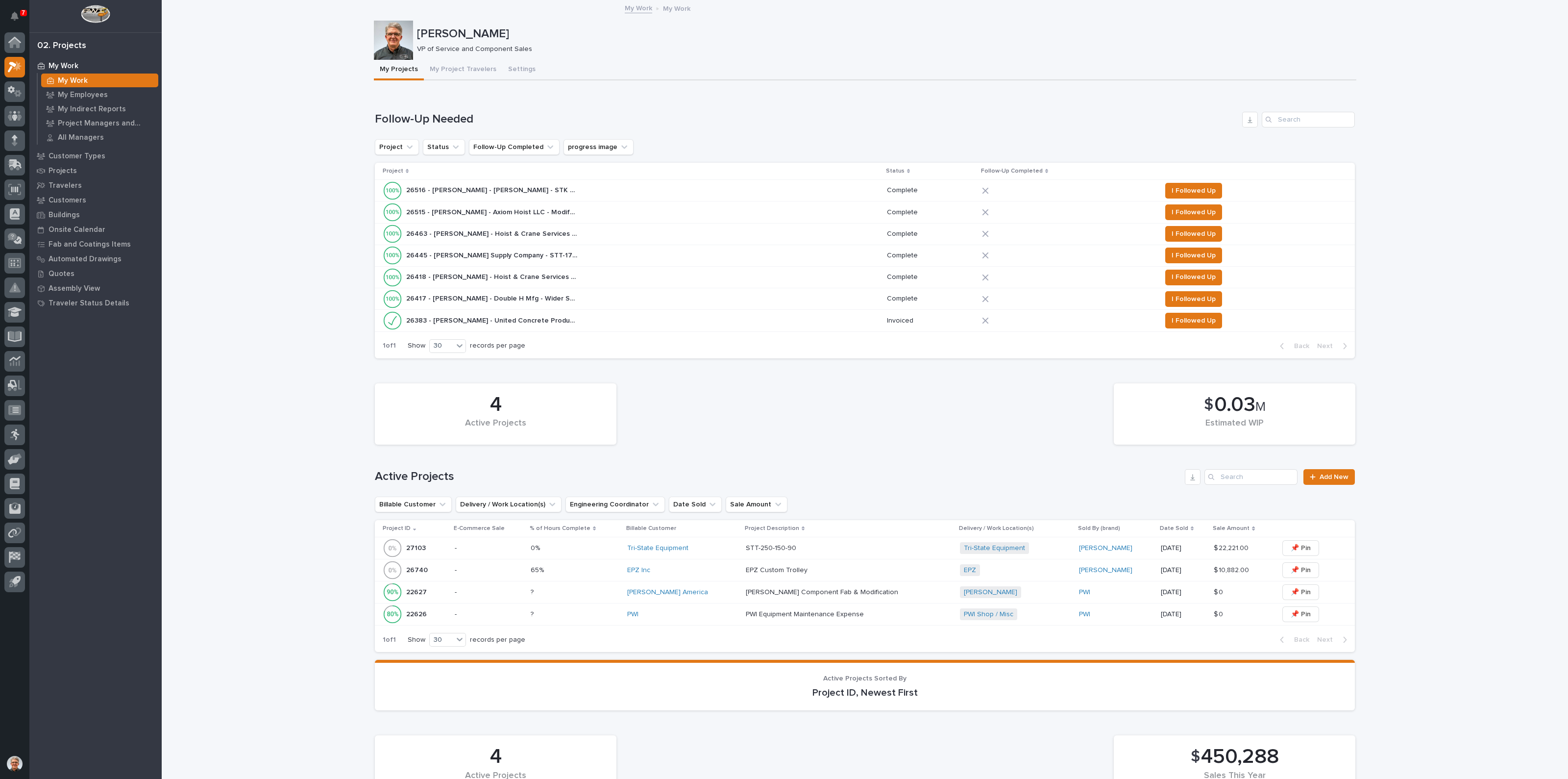
click at [507, 316] on p "26383 - Starke - United Concrete Products - SCU-160-100 End Trucks" at bounding box center [493, 319] width 174 height 10
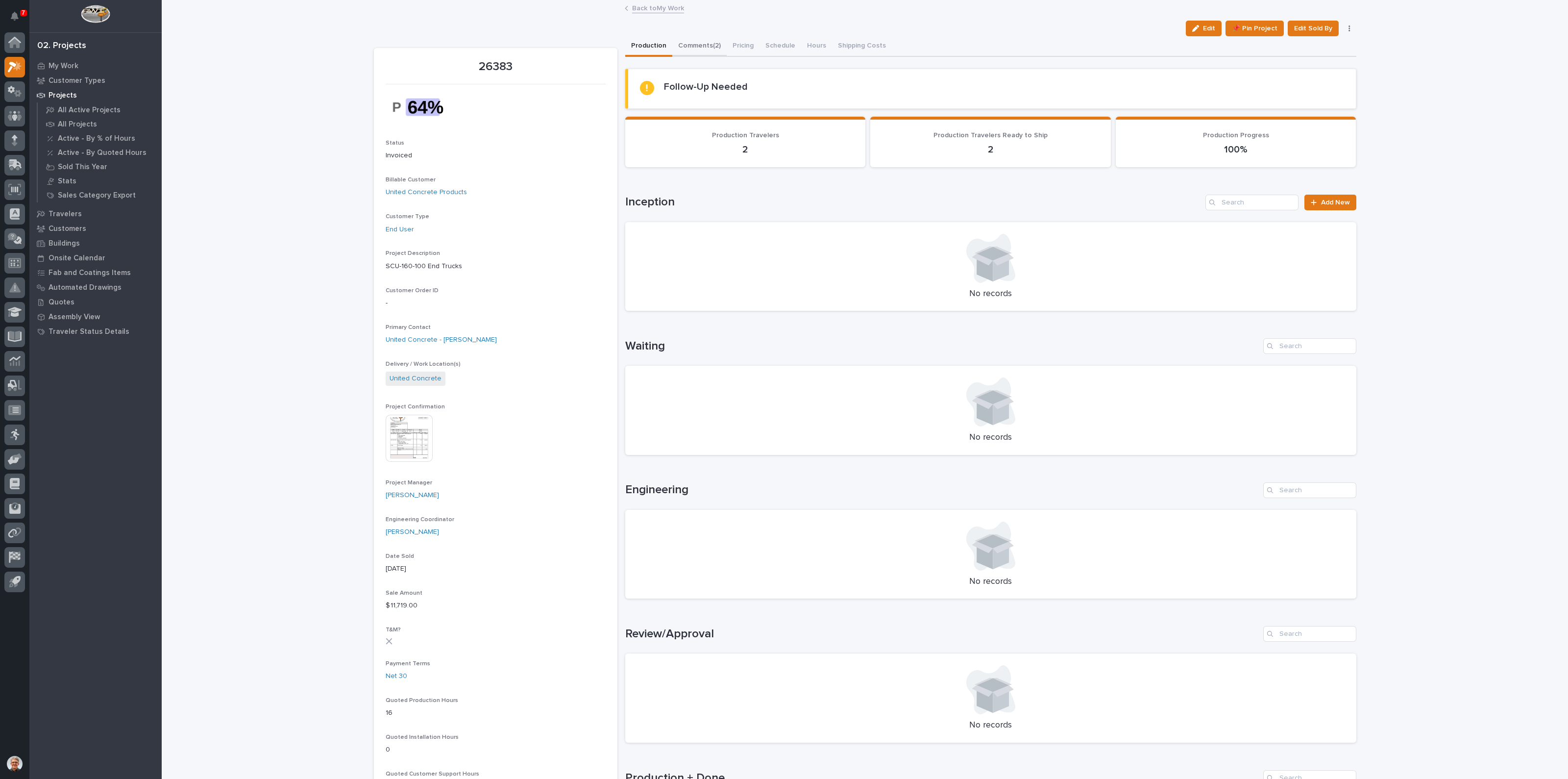
click at [686, 45] on button "Comments (2)" at bounding box center [699, 47] width 54 height 21
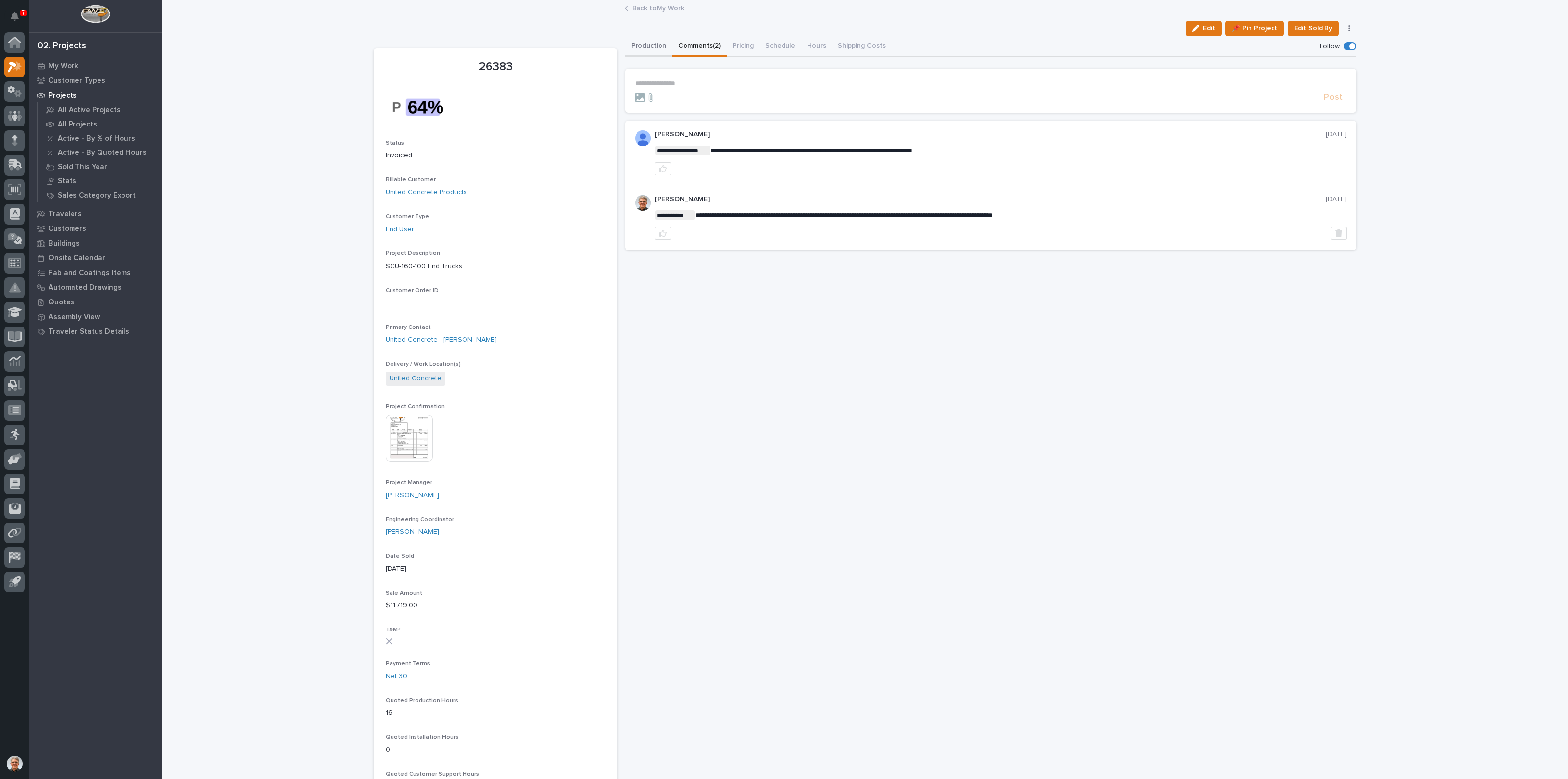
click at [641, 43] on button "Production" at bounding box center [648, 47] width 47 height 21
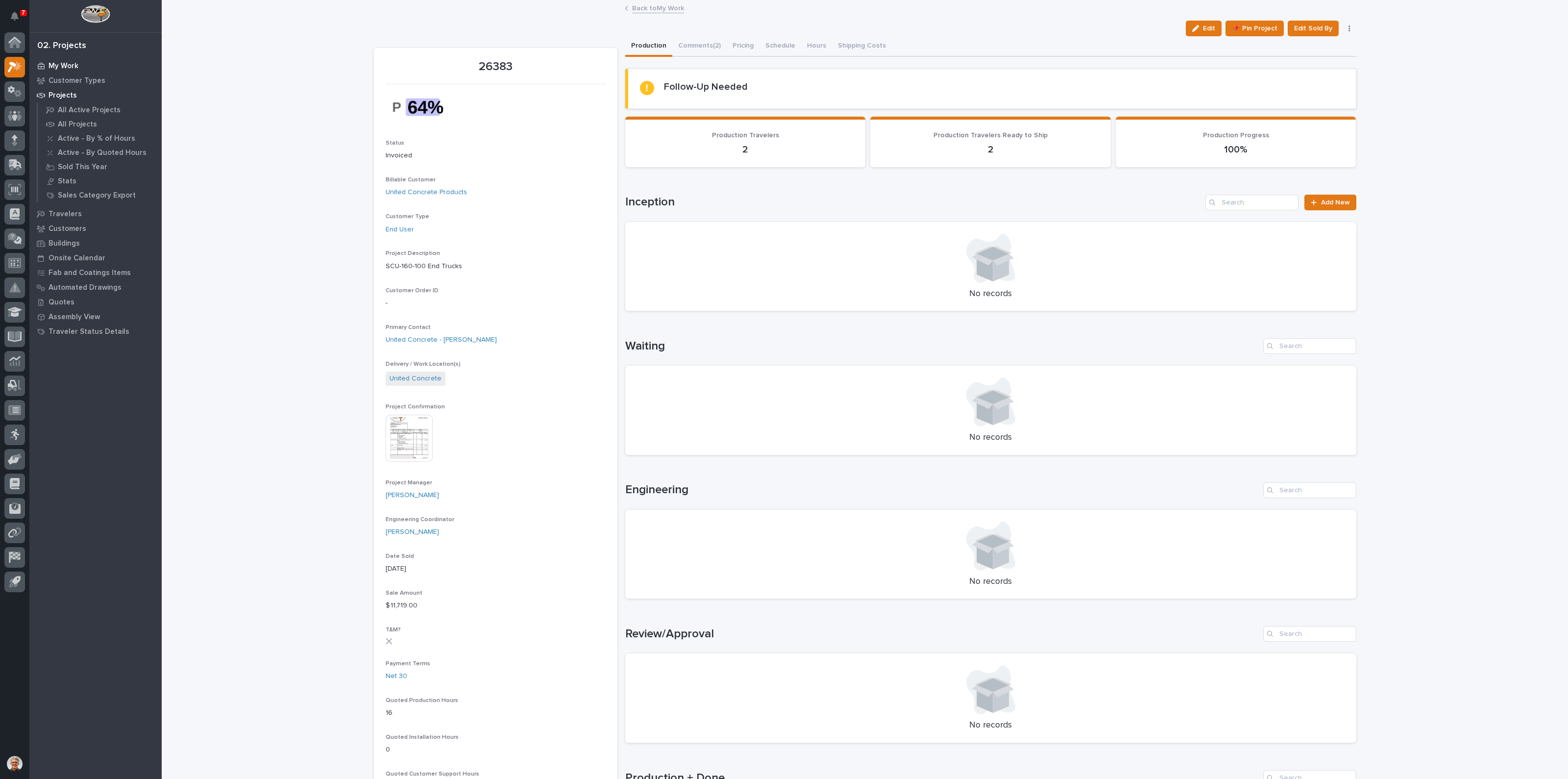
click at [57, 62] on p "My Work" at bounding box center [64, 66] width 30 height 9
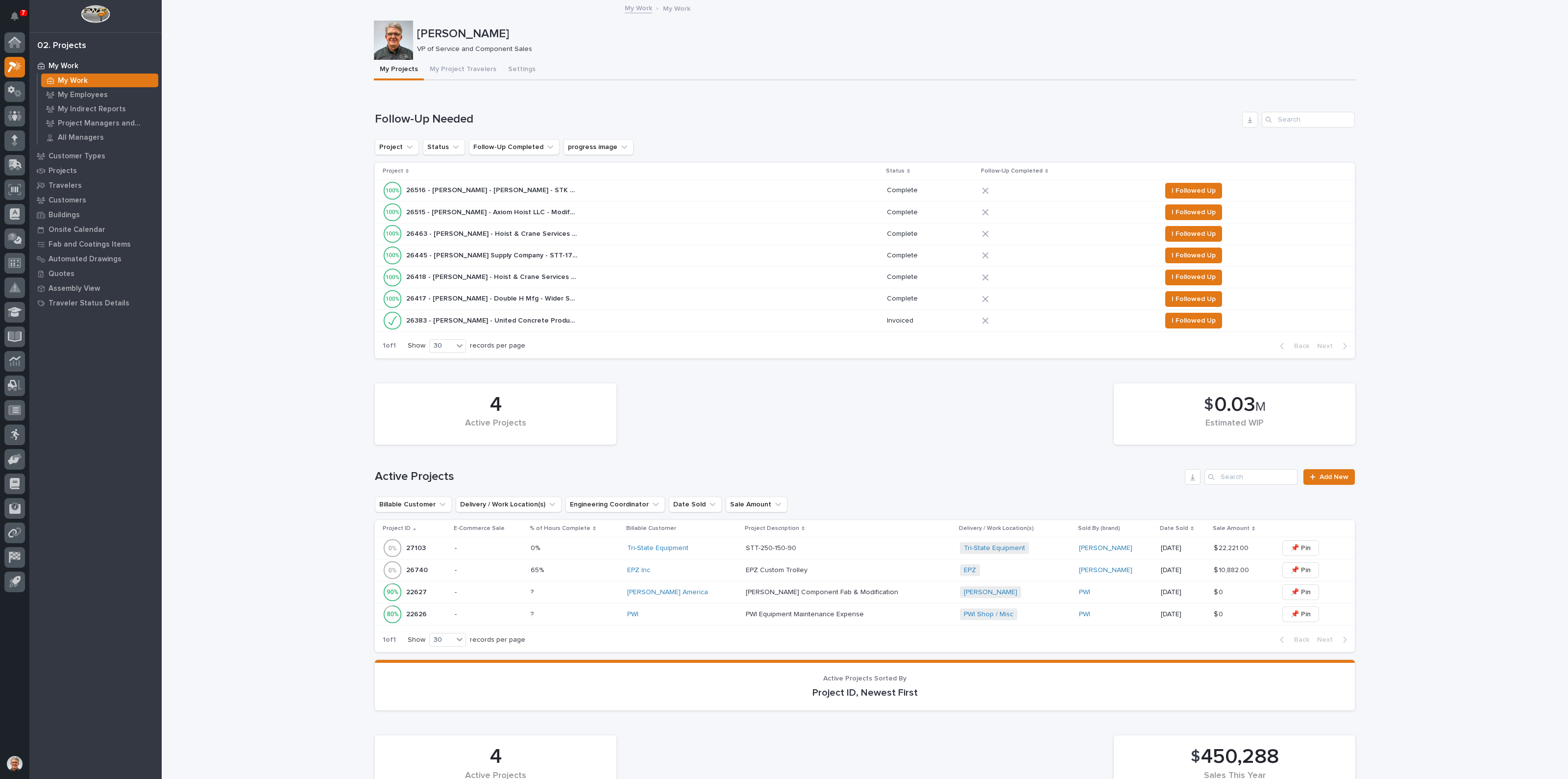
click at [512, 315] on p "26383 - Starke - United Concrete Products - SCU-160-100 End Trucks" at bounding box center [493, 319] width 174 height 10
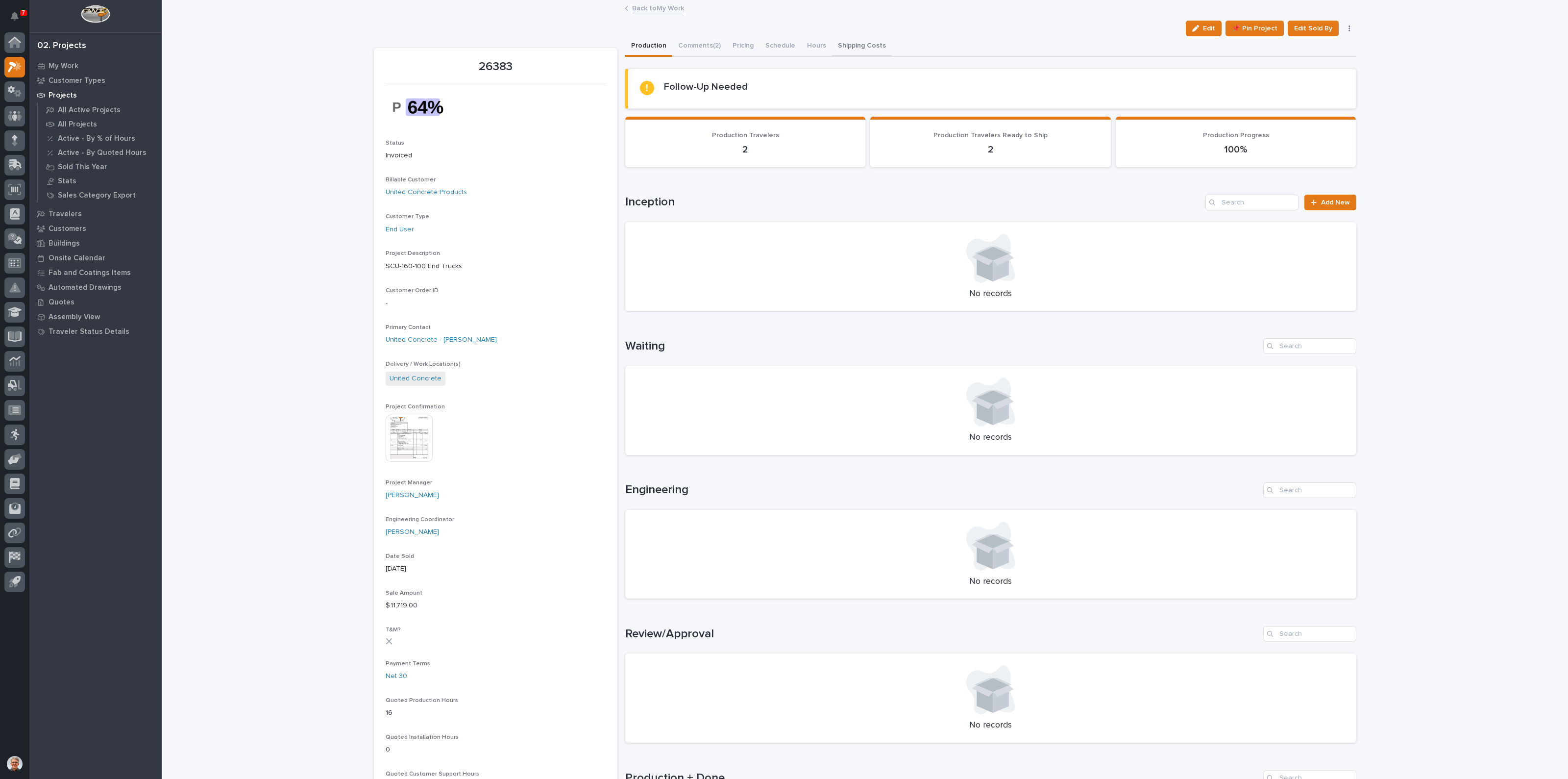
click at [848, 43] on button "Shipping Costs" at bounding box center [862, 47] width 60 height 21
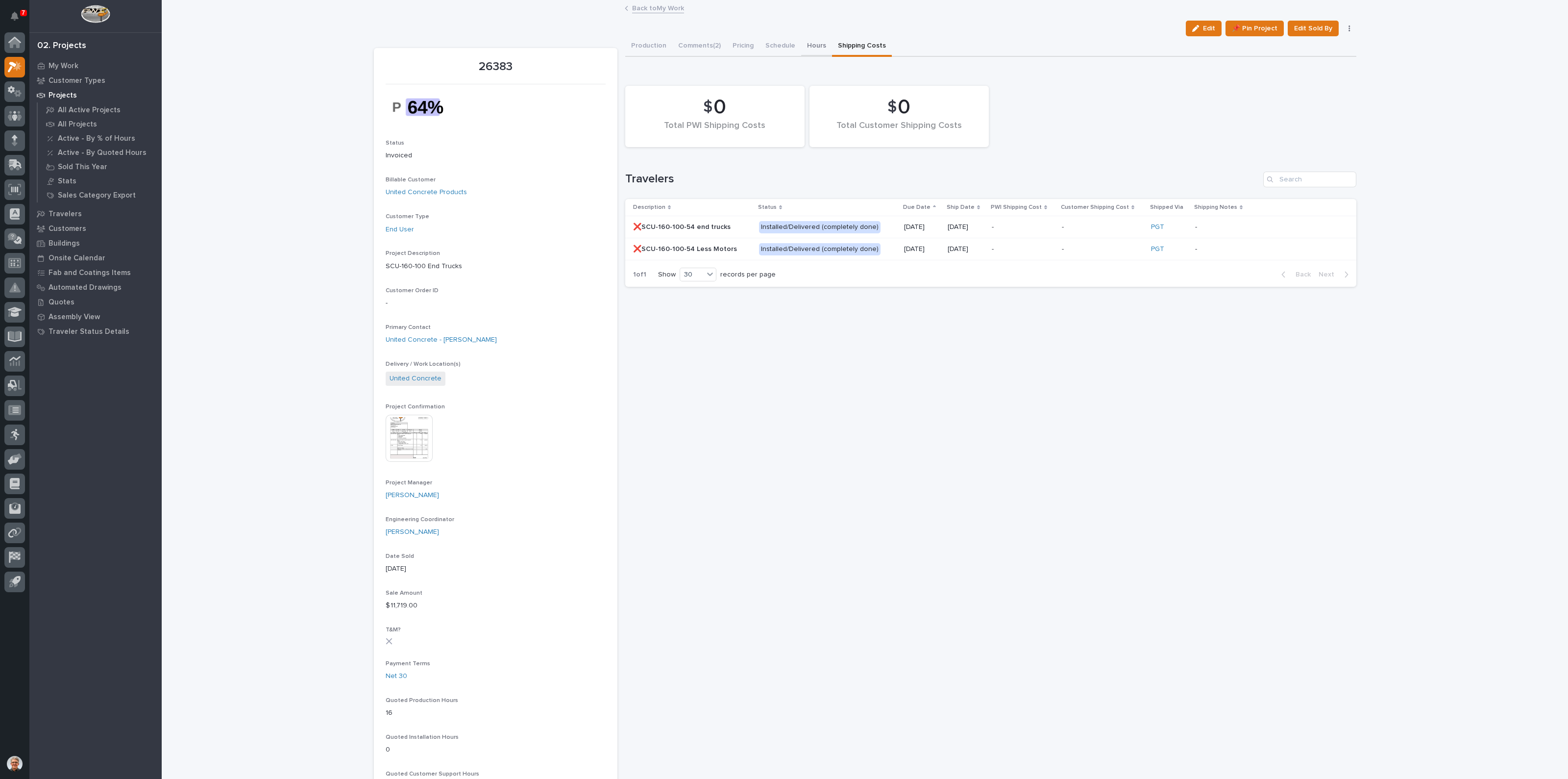
click at [808, 44] on button "Hours" at bounding box center [816, 47] width 31 height 21
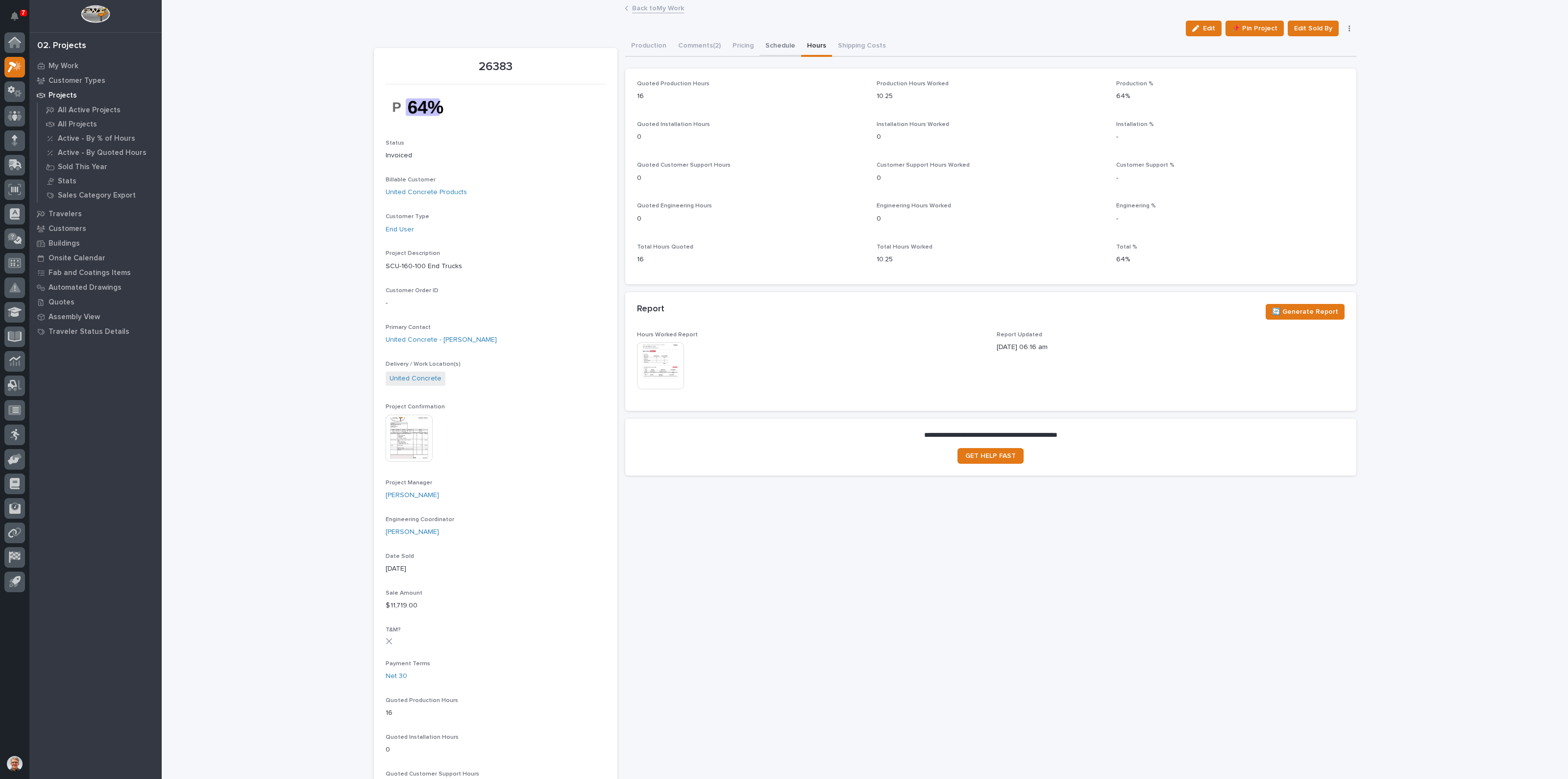
click at [771, 44] on button "Schedule" at bounding box center [780, 47] width 41 height 21
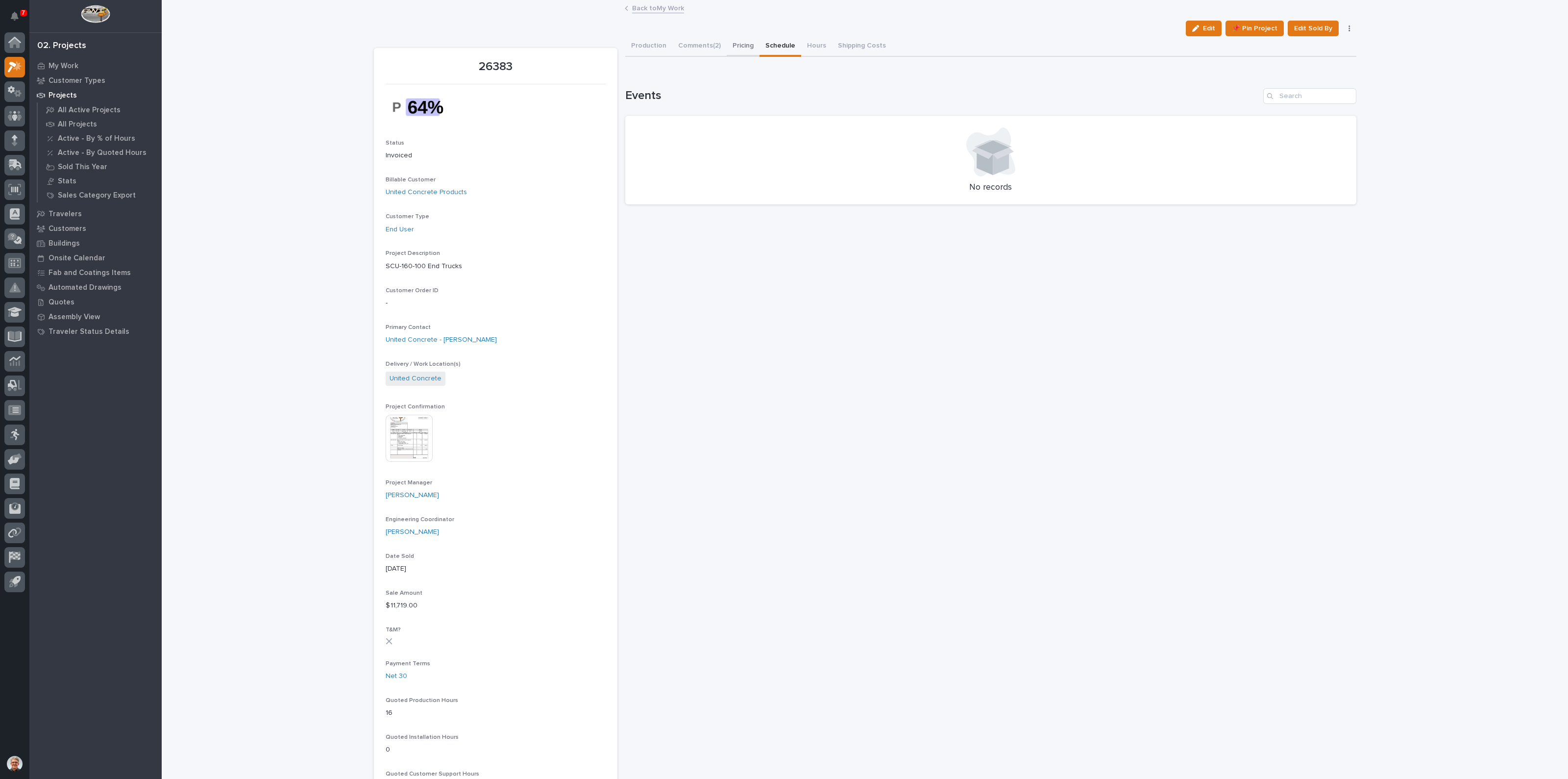
click at [738, 42] on button "Pricing" at bounding box center [743, 47] width 33 height 21
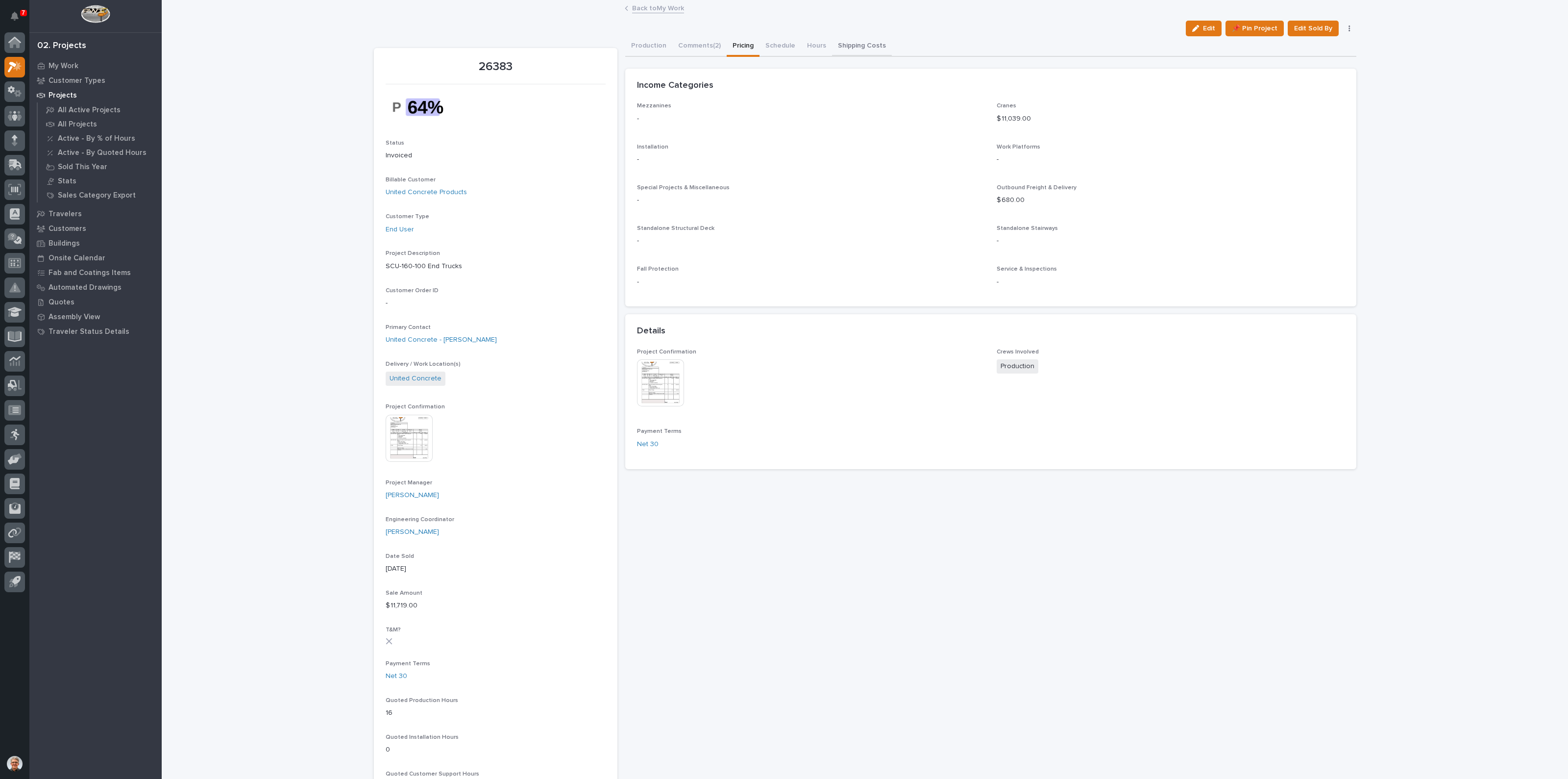
click at [850, 42] on button "Shipping Costs" at bounding box center [862, 47] width 60 height 21
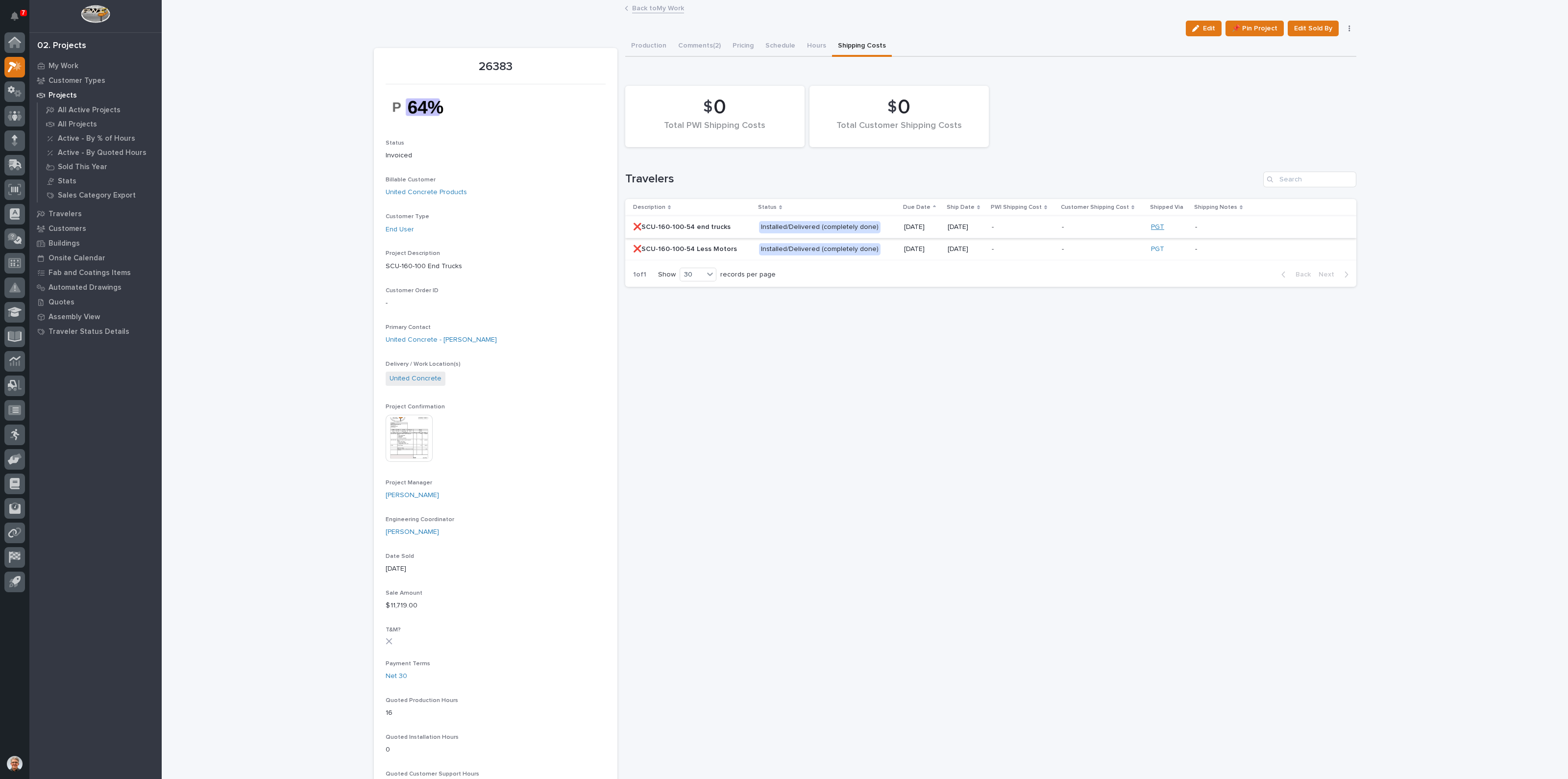
click at [1153, 225] on link "PGT" at bounding box center [1158, 227] width 14 height 8
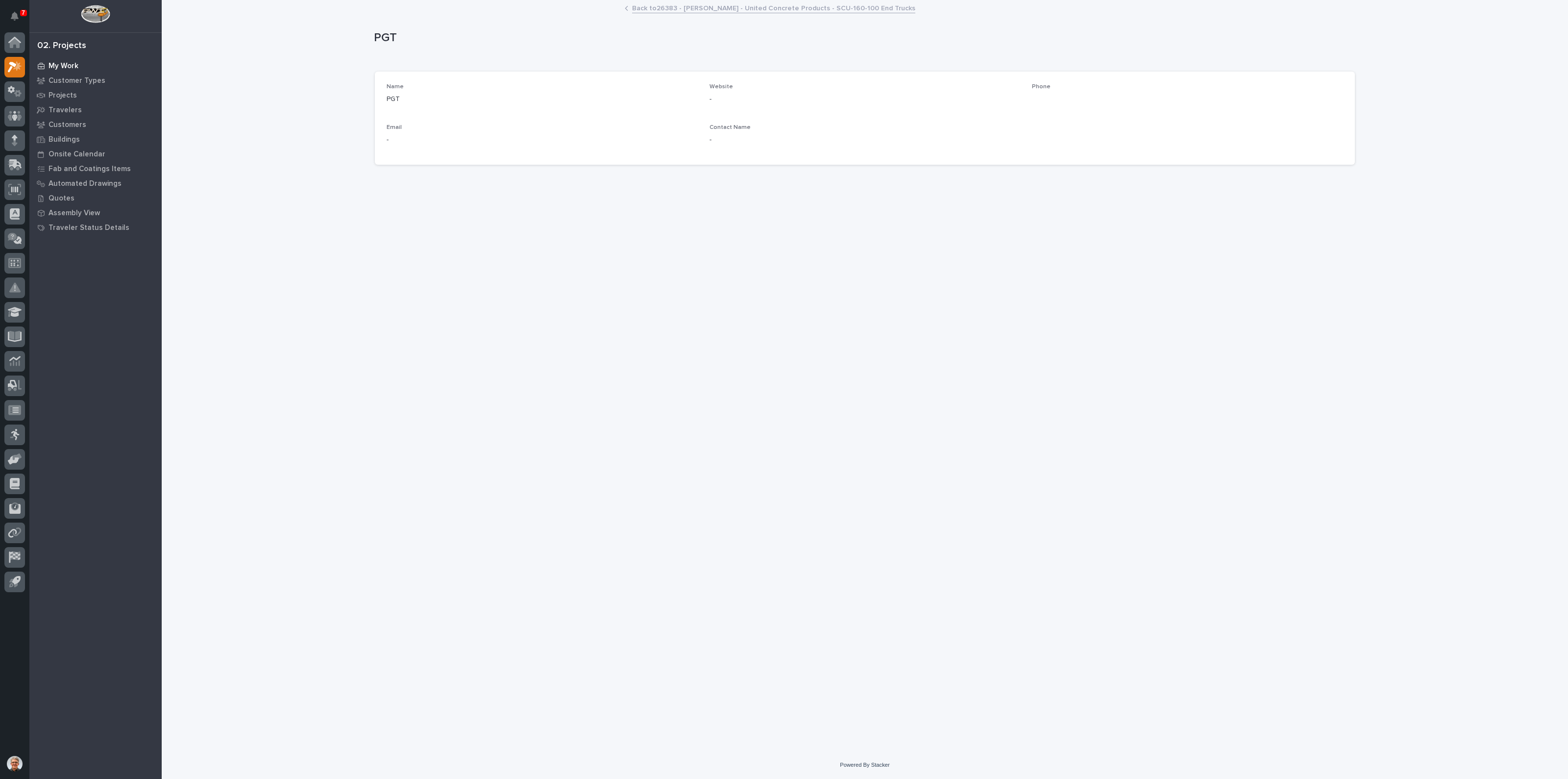
click at [64, 65] on p "My Work" at bounding box center [64, 66] width 30 height 9
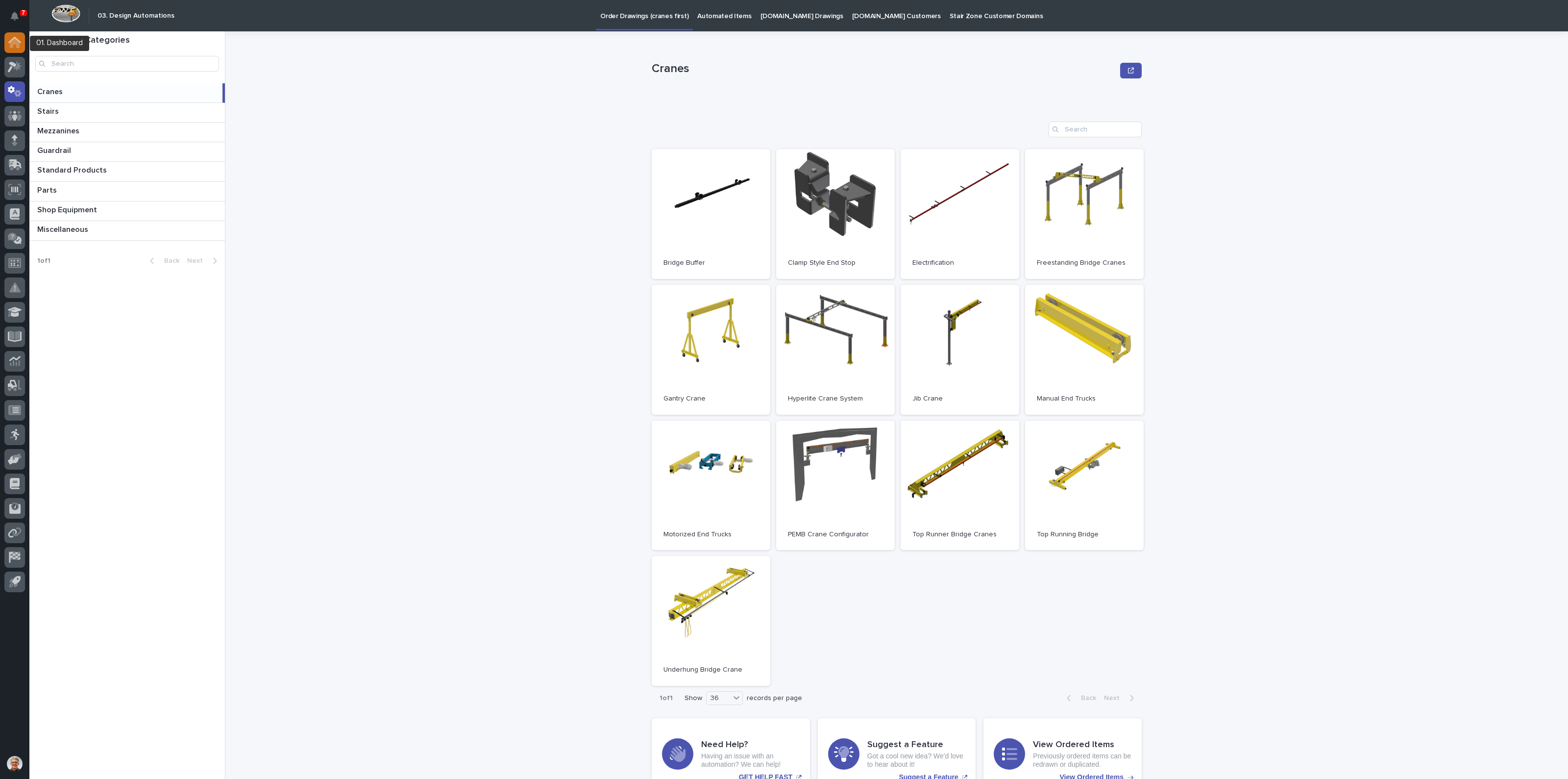
click at [14, 41] on icon at bounding box center [14, 43] width 10 height 10
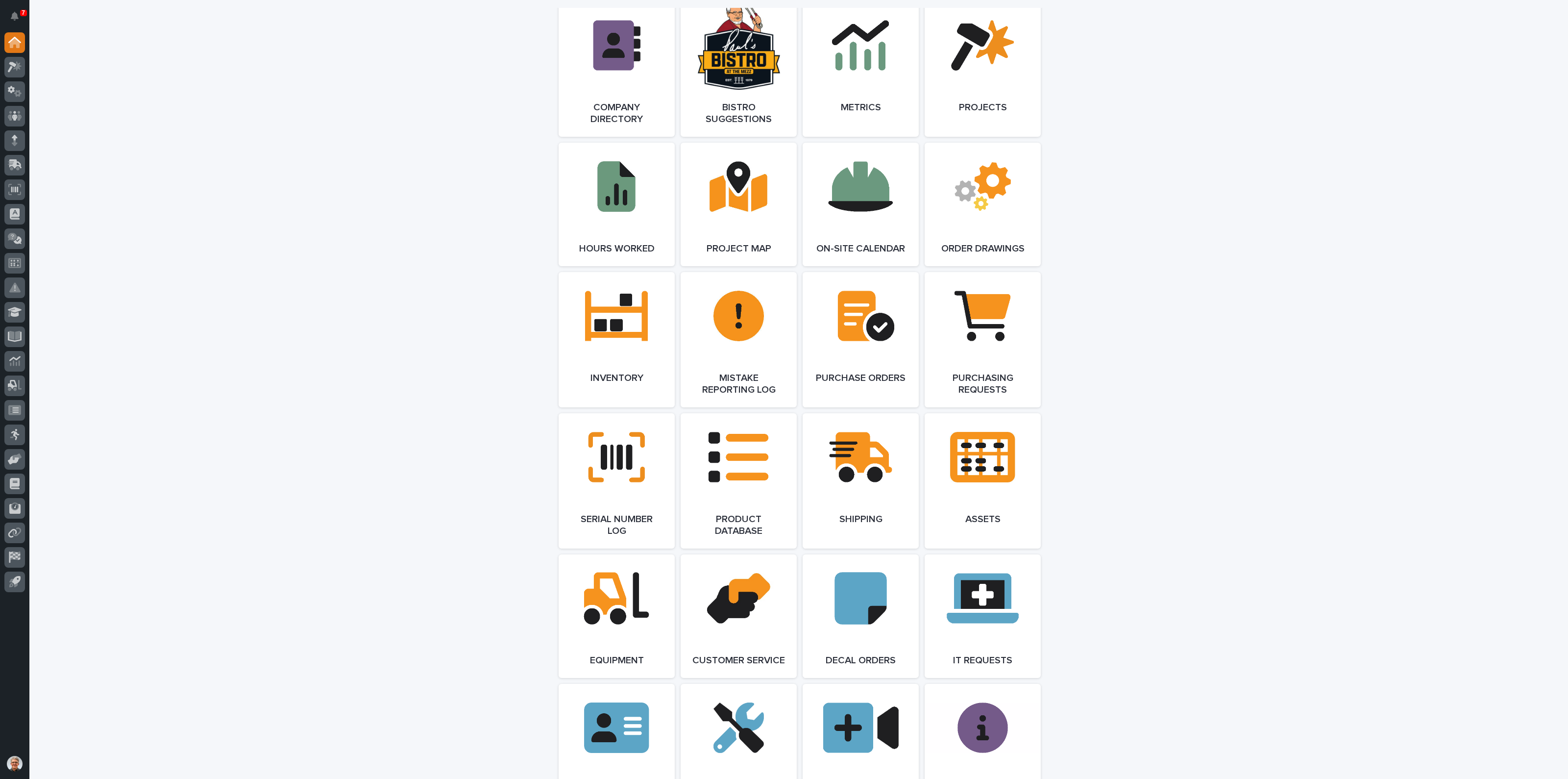
scroll to position [898, 0]
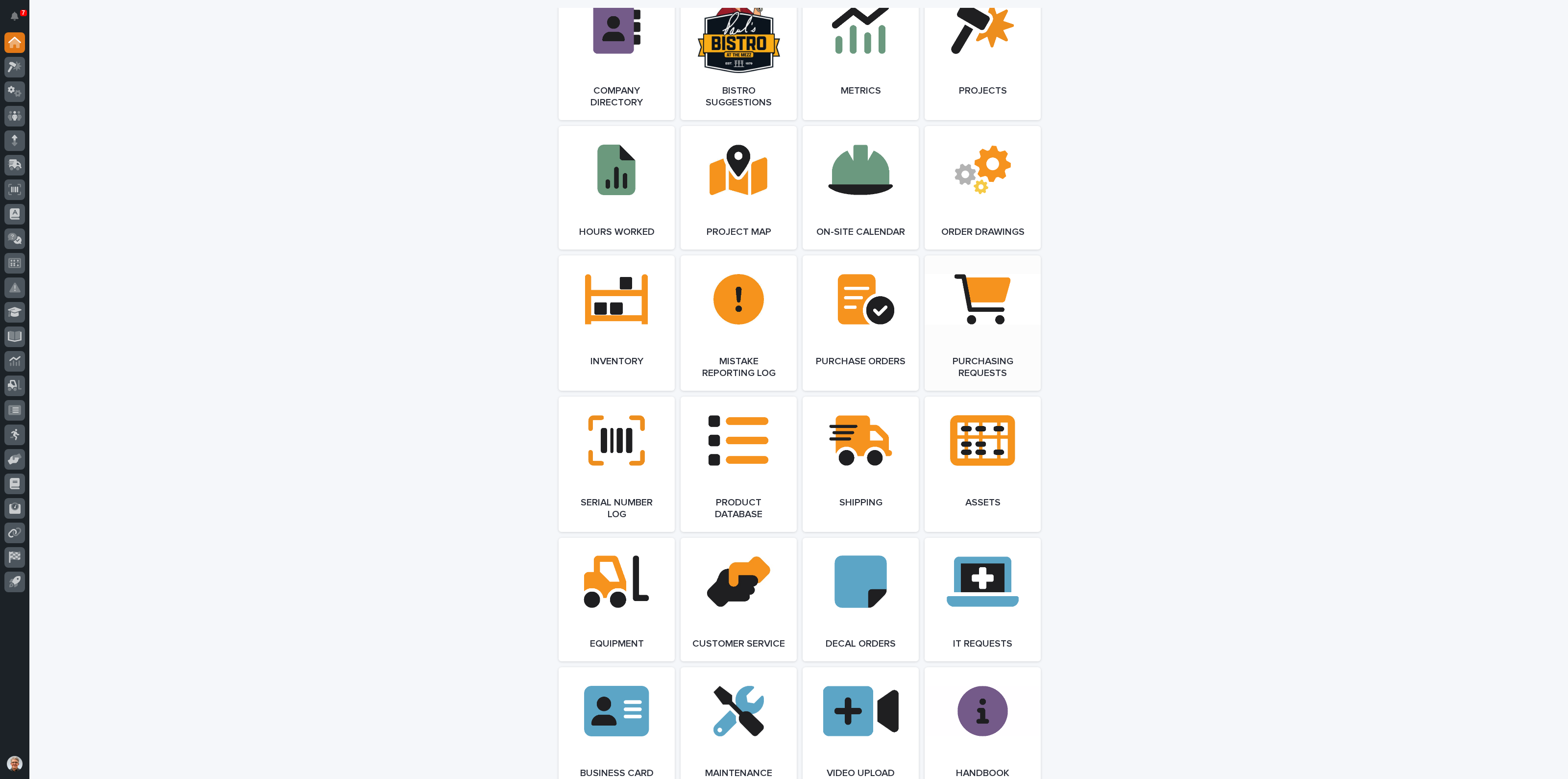
click at [980, 314] on link "Open Link" at bounding box center [983, 323] width 116 height 135
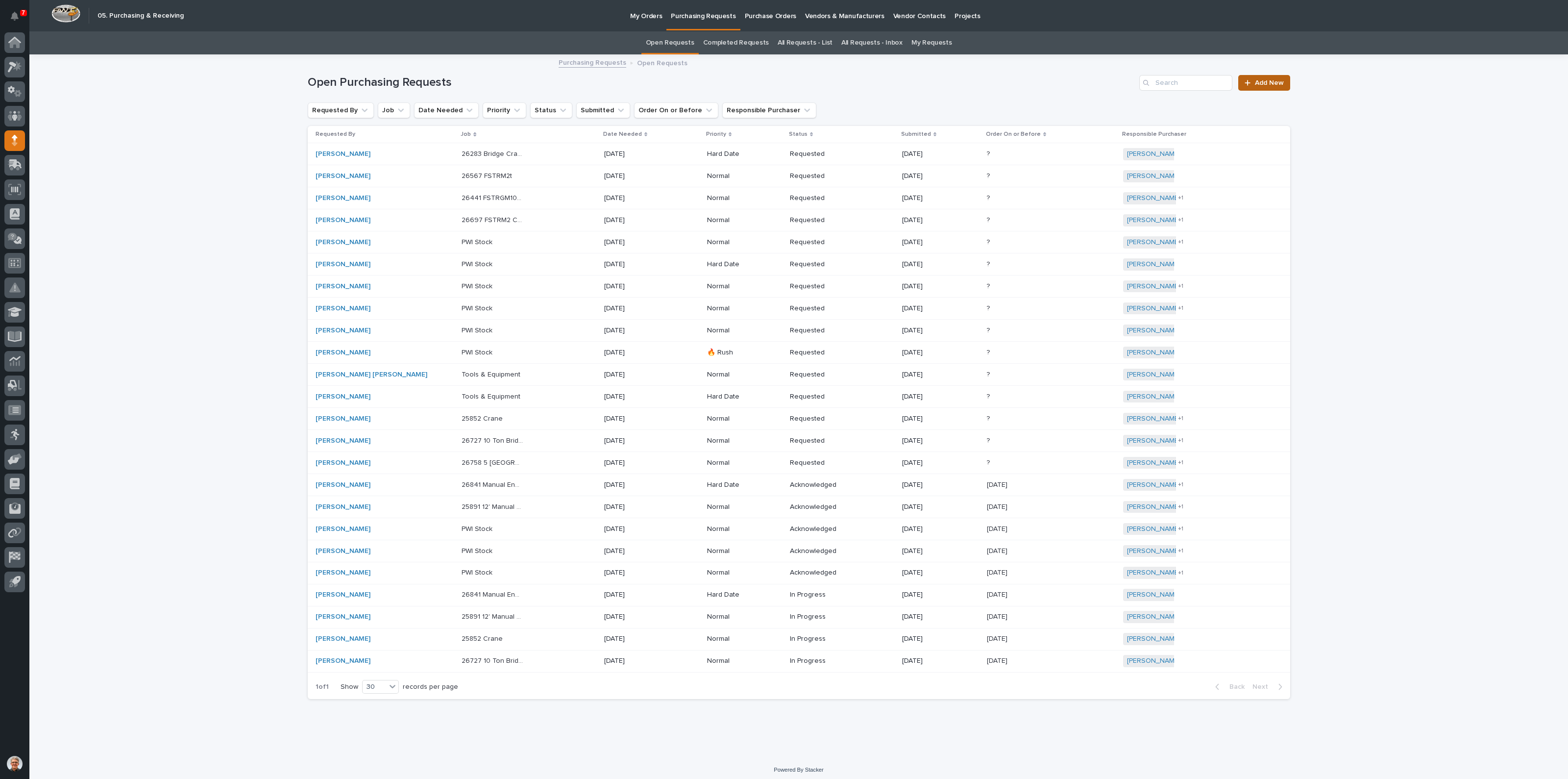
click at [1259, 80] on span "Add New" at bounding box center [1269, 83] width 29 height 7
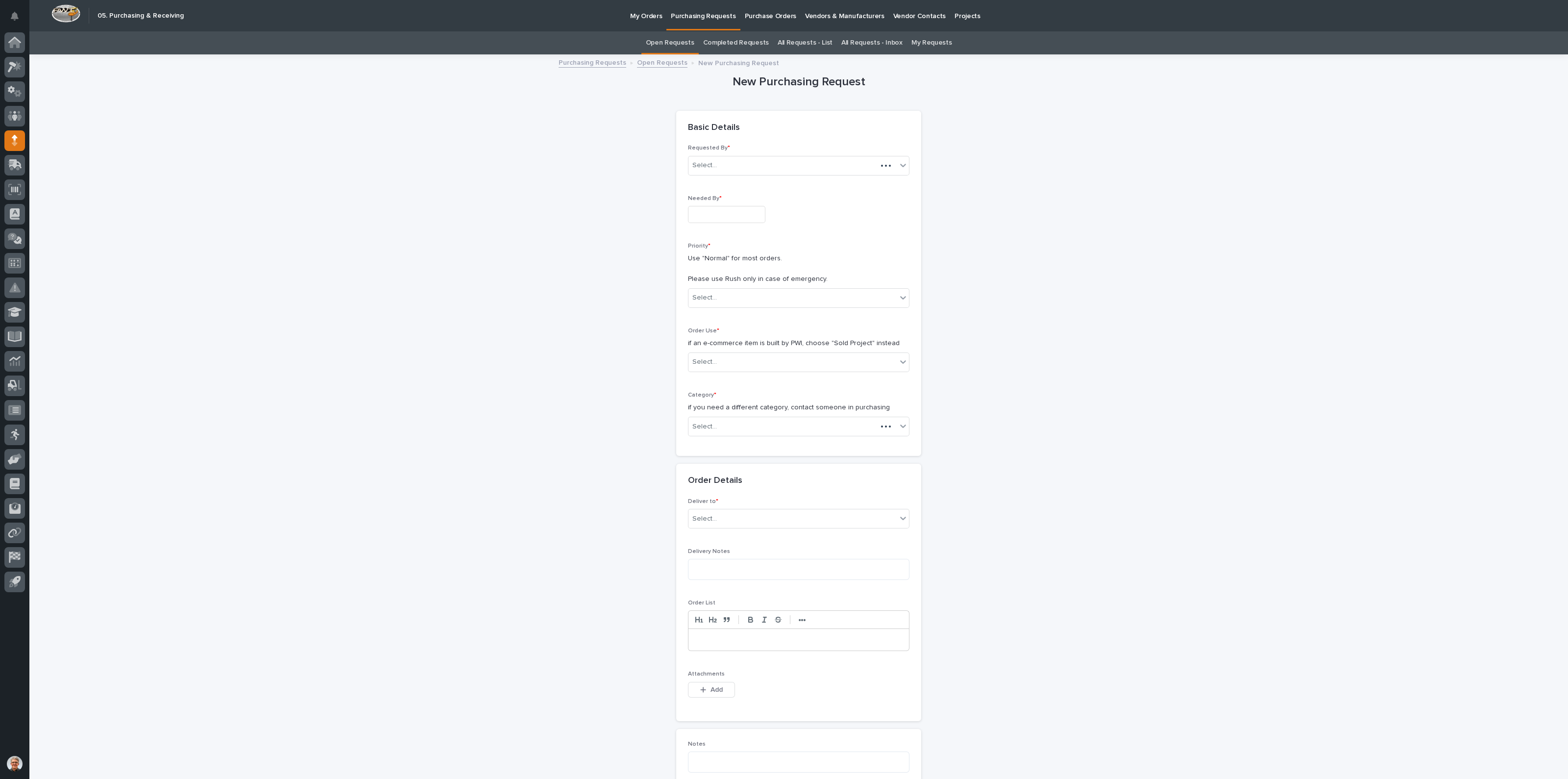
scroll to position [31, 0]
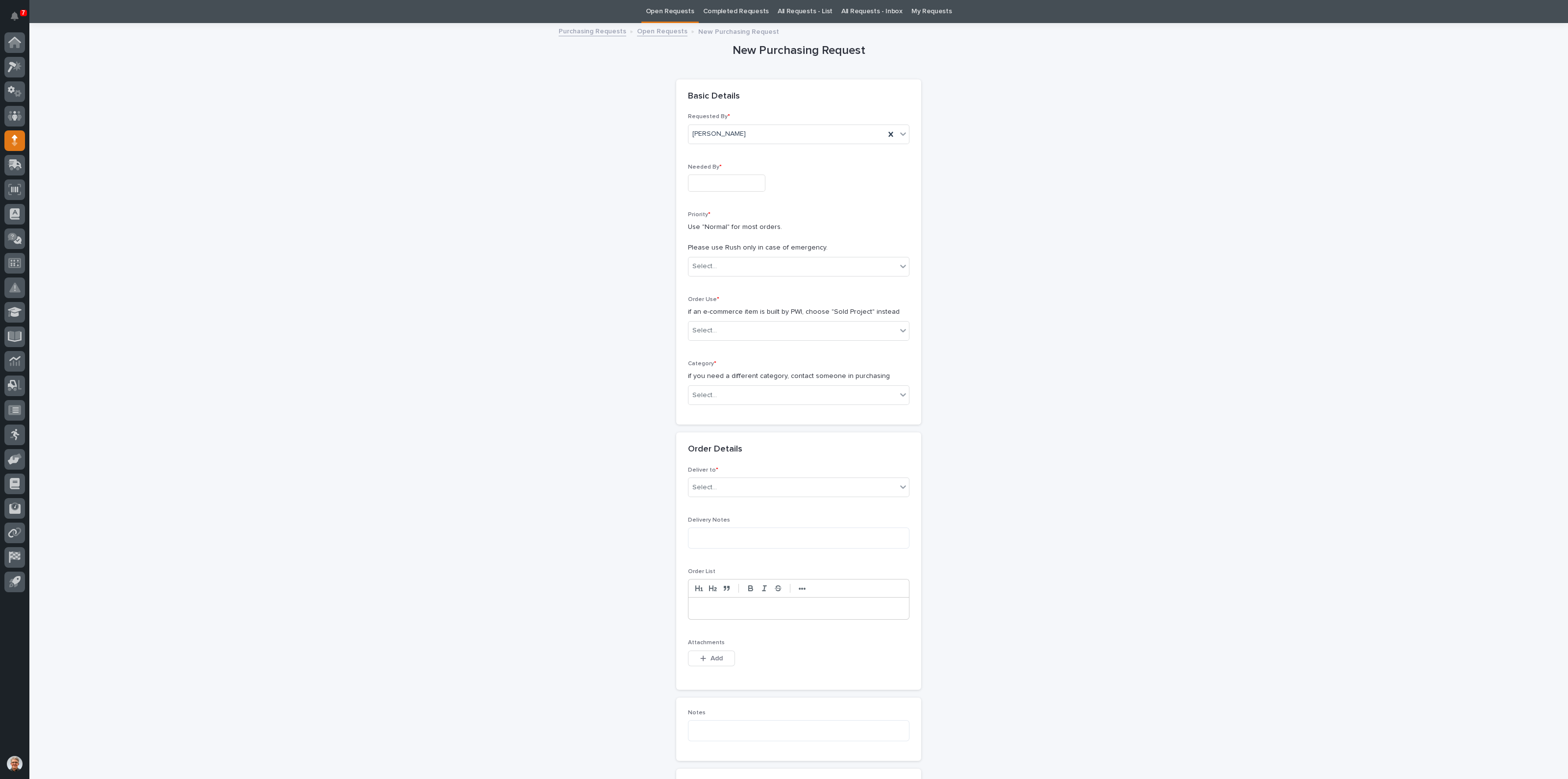
click at [710, 183] on input "text" at bounding box center [726, 183] width 77 height 18
click at [761, 135] on div "30" at bounding box center [764, 135] width 14 height 14
click at [734, 182] on input "**********" at bounding box center [726, 183] width 77 height 18
click at [684, 150] on div "1" at bounding box center [684, 151] width 14 height 14
type input "**********"
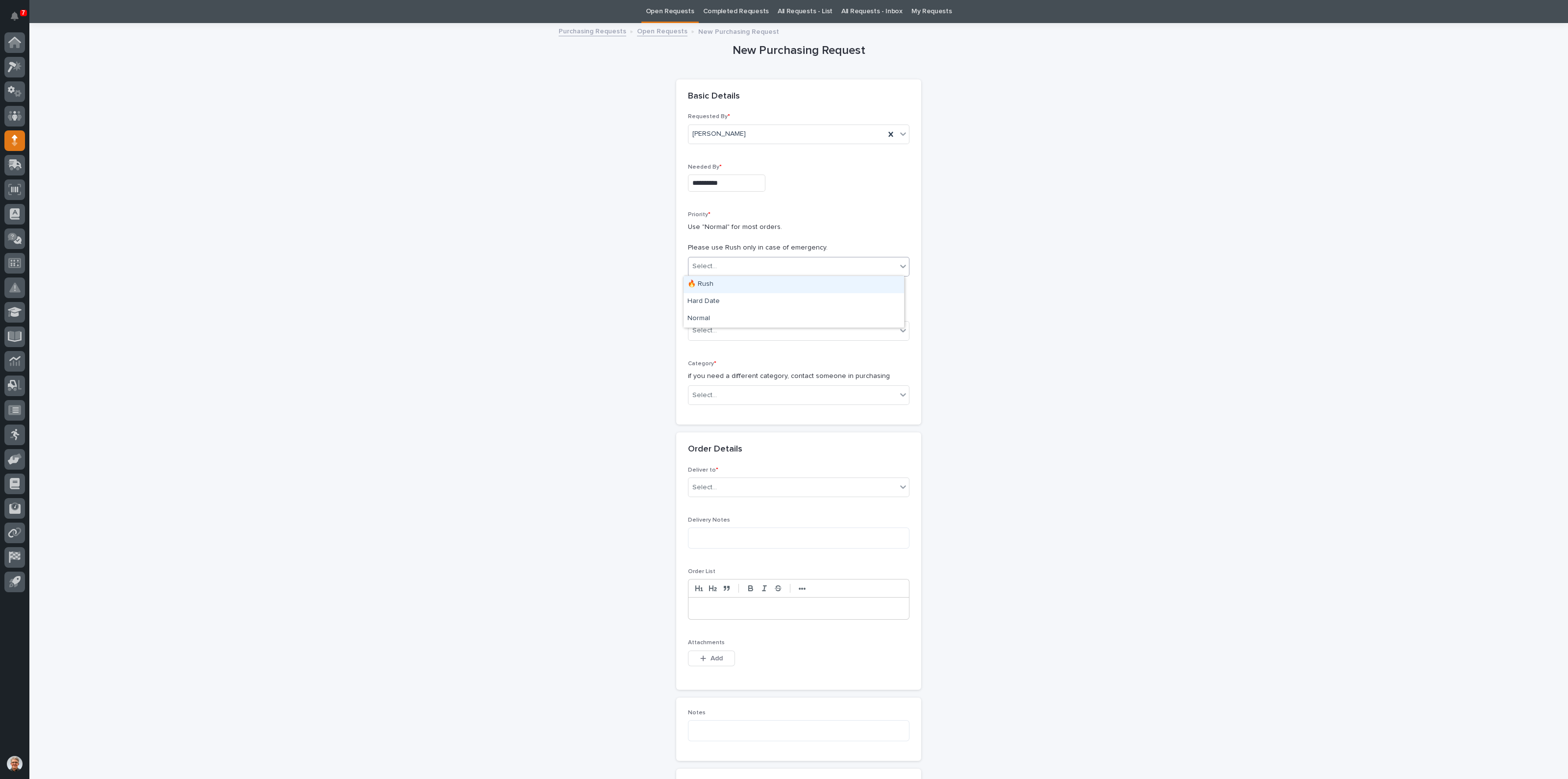
click at [717, 264] on div "Select..." at bounding box center [793, 266] width 209 height 16
click at [695, 315] on div "Normal" at bounding box center [794, 319] width 221 height 18
click at [704, 329] on div "Select..." at bounding box center [705, 331] width 25 height 10
click at [706, 346] on div "Sold Project" at bounding box center [794, 349] width 221 height 18
click at [718, 393] on input "text" at bounding box center [718, 395] width 1 height 8
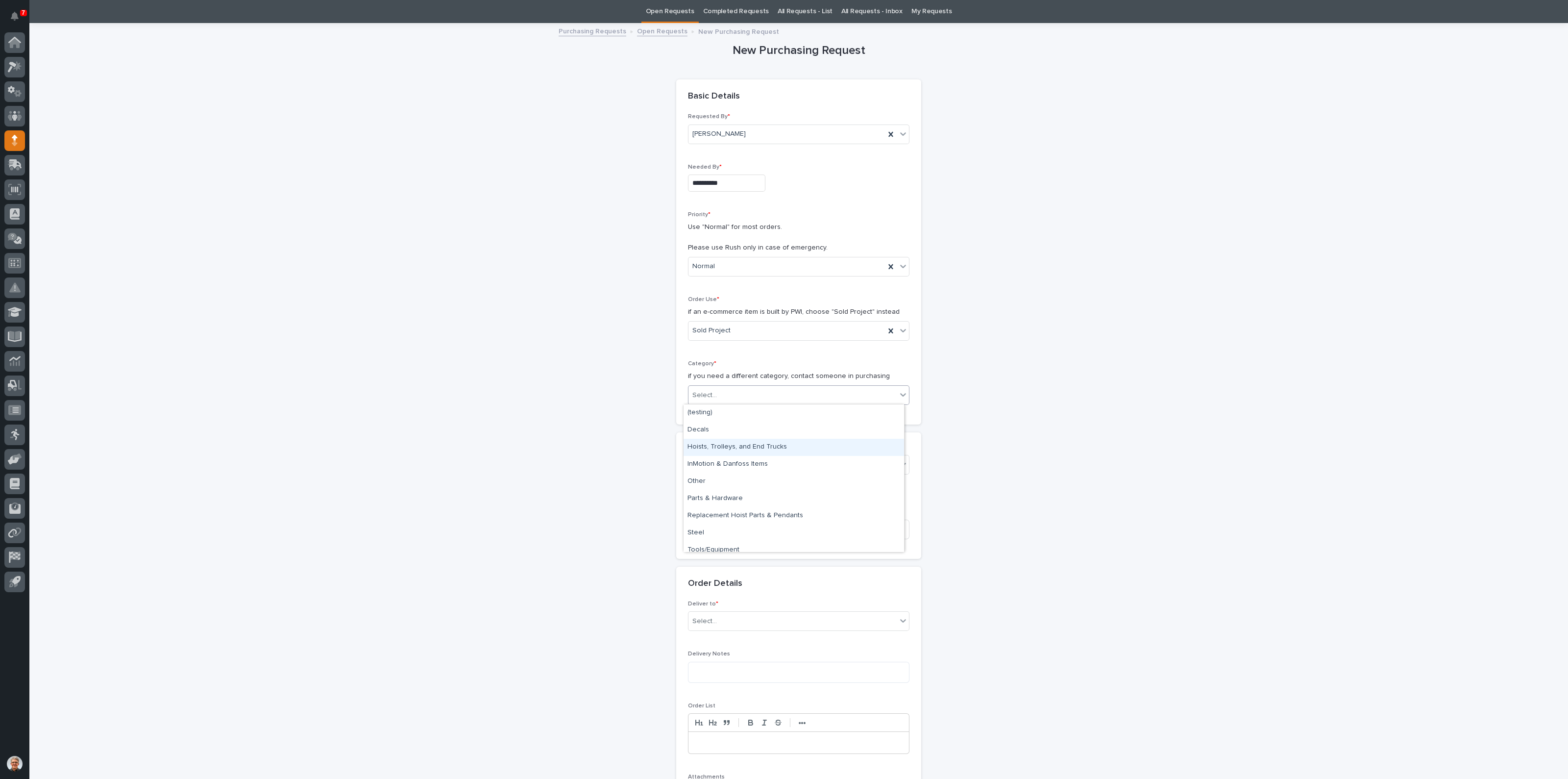
click at [708, 448] on div "Hoists, Trolleys, and End Trucks" at bounding box center [794, 448] width 221 height 18
click at [704, 464] on div "Select..." at bounding box center [705, 464] width 25 height 10
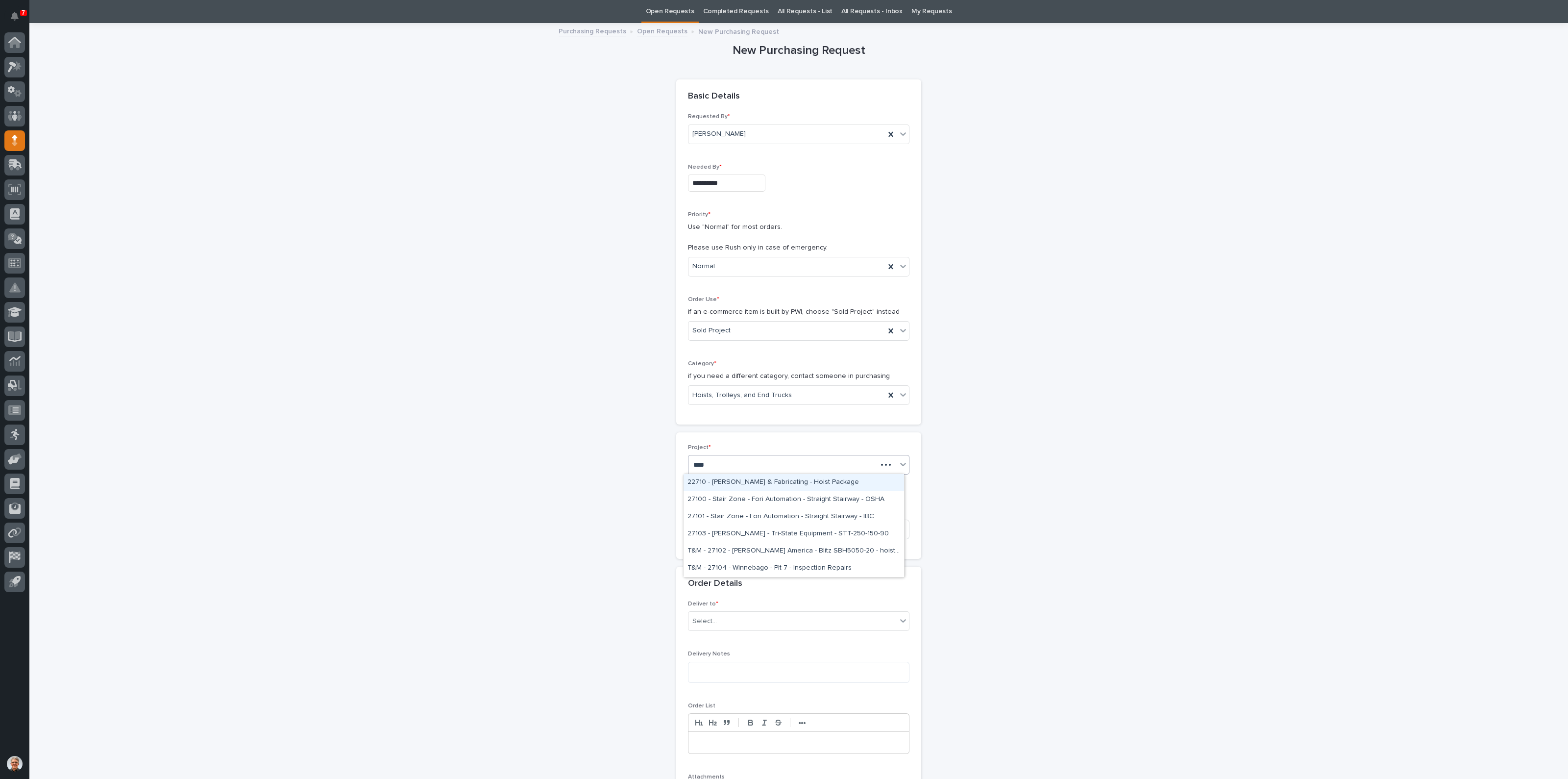
type input "*****"
click at [732, 479] on div "27103 - [PERSON_NAME] - Tri-State Equipment - STT-250-150-90" at bounding box center [794, 483] width 221 height 18
click at [701, 532] on input at bounding box center [799, 542] width 221 height 20
type input "STT-250-150-90"
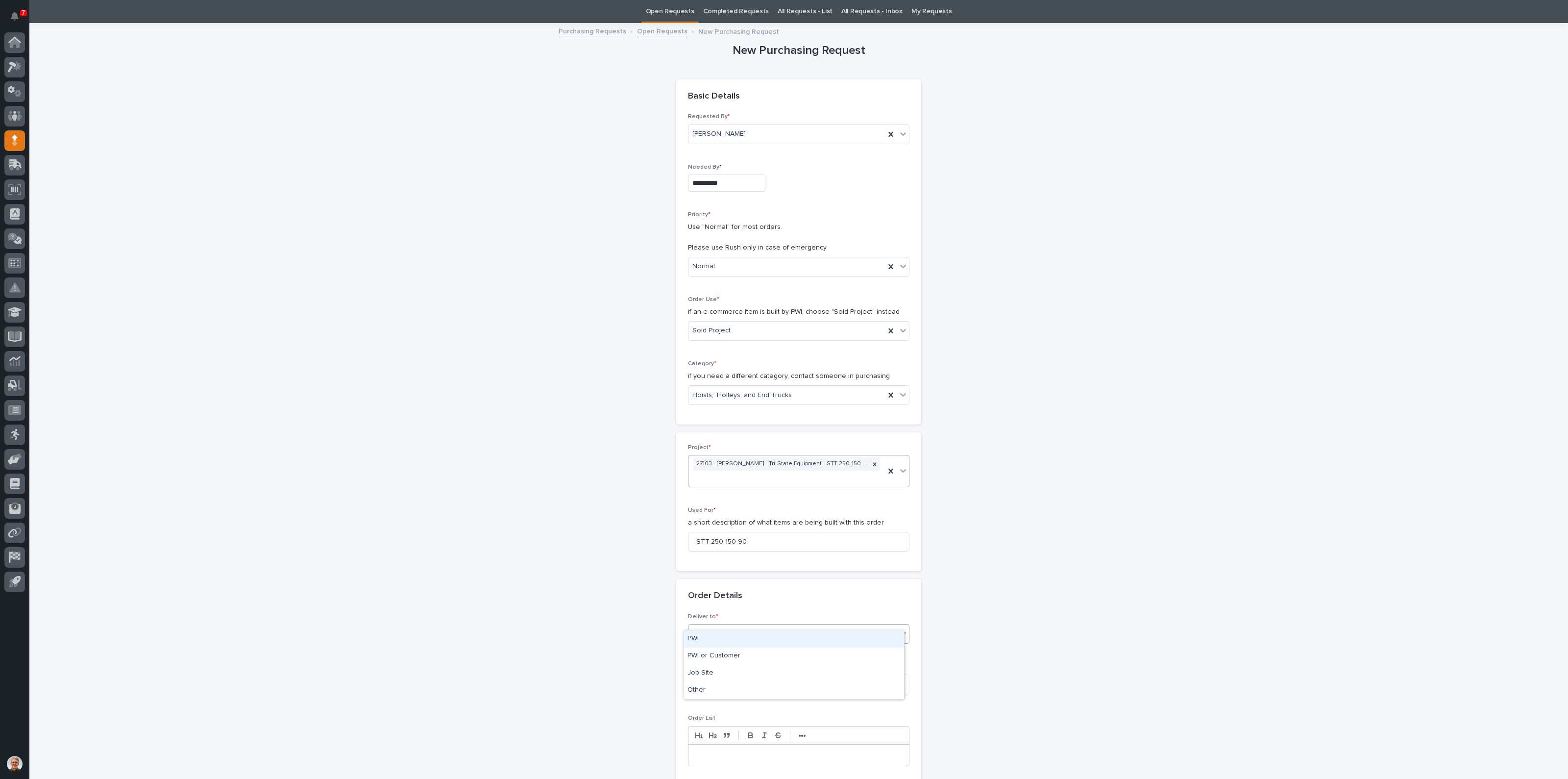
click at [718, 630] on input "text" at bounding box center [718, 634] width 1 height 8
click at [698, 639] on div "PWI" at bounding box center [794, 639] width 221 height 18
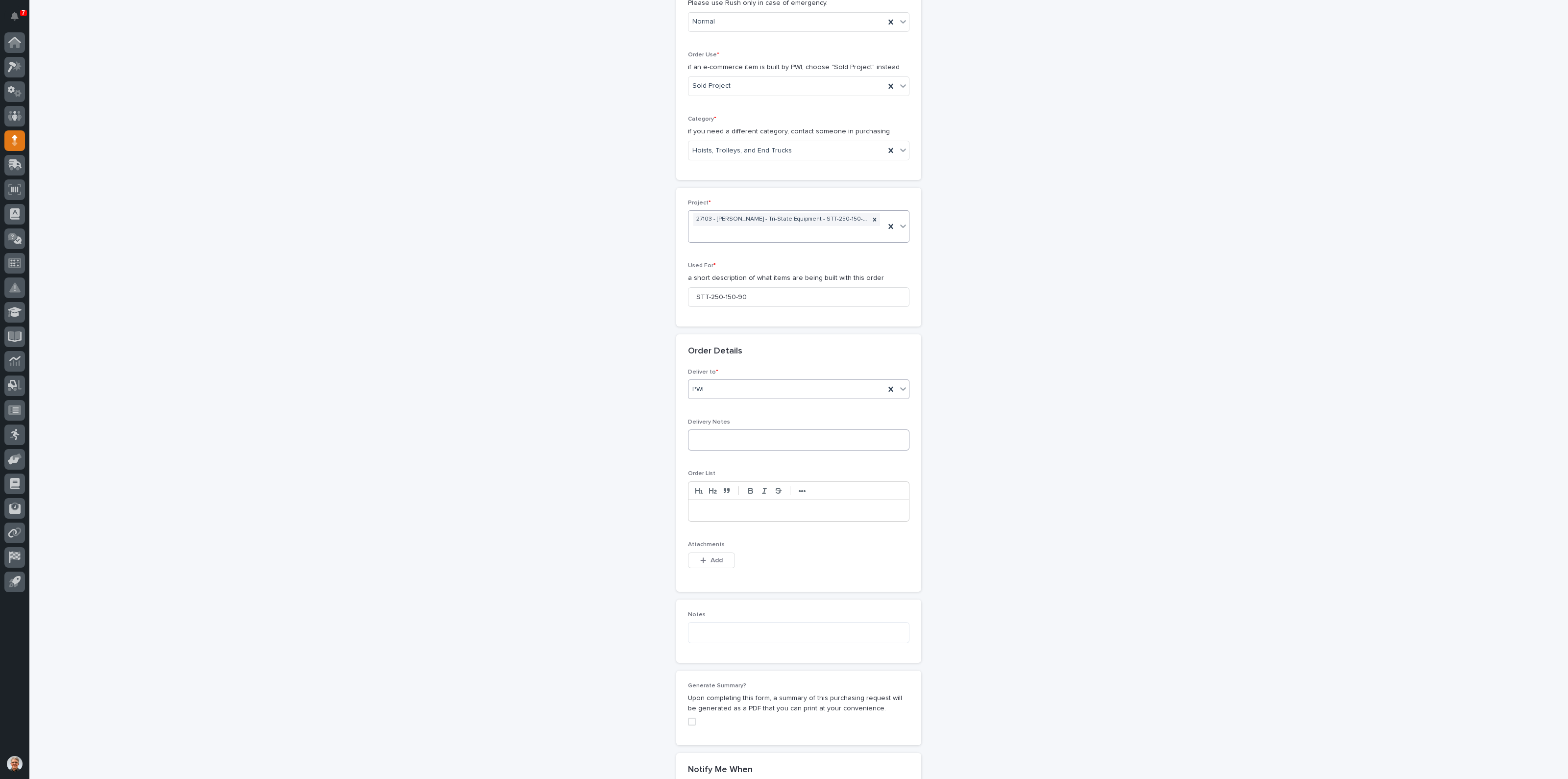
scroll to position [276, 0]
click at [700, 557] on icon "button" at bounding box center [702, 560] width 6 height 7
click at [701, 557] on icon "button" at bounding box center [703, 559] width 6 height 6
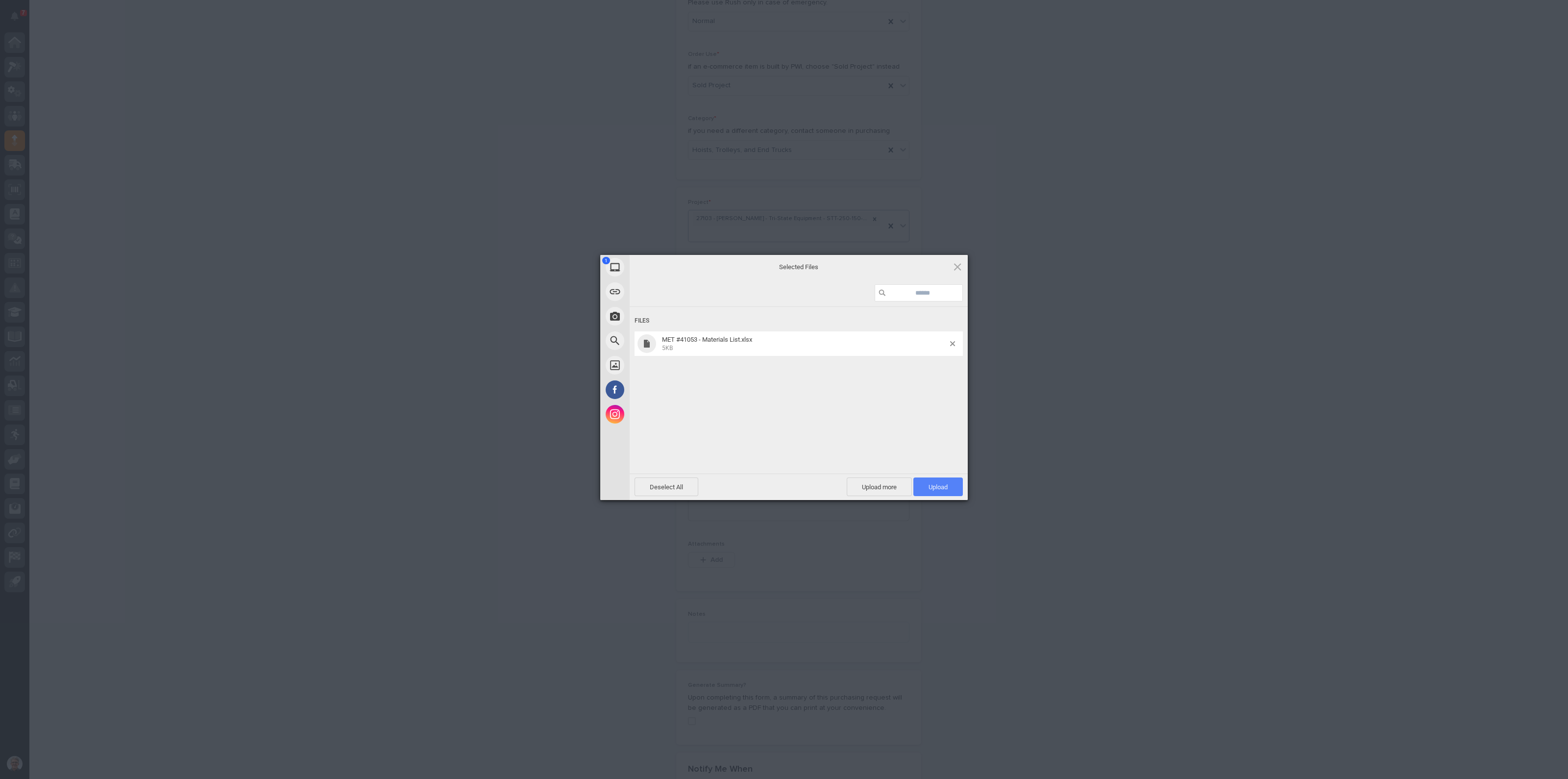
click at [937, 487] on span "Upload 1" at bounding box center [938, 487] width 19 height 7
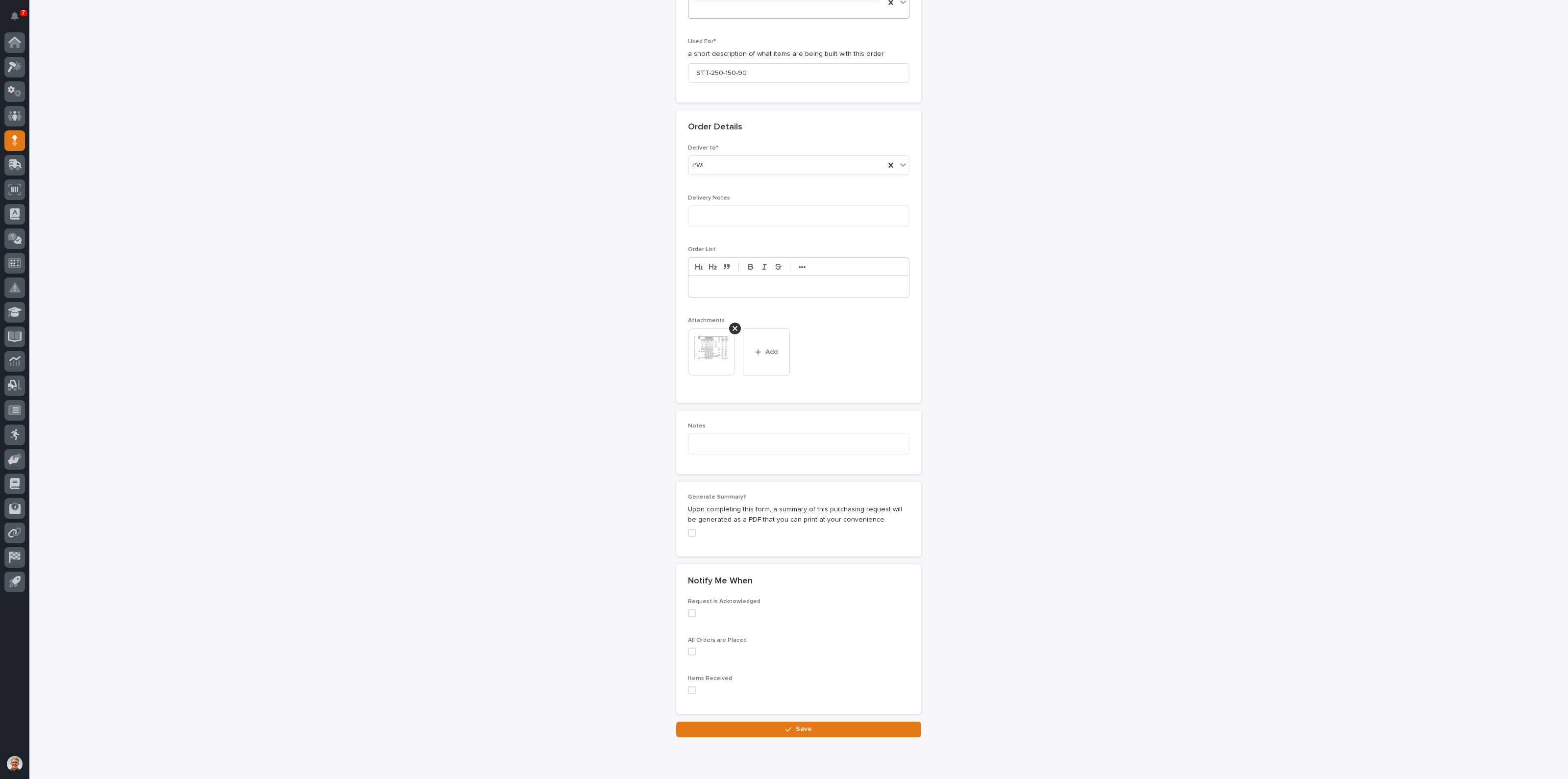
scroll to position [521, 0]
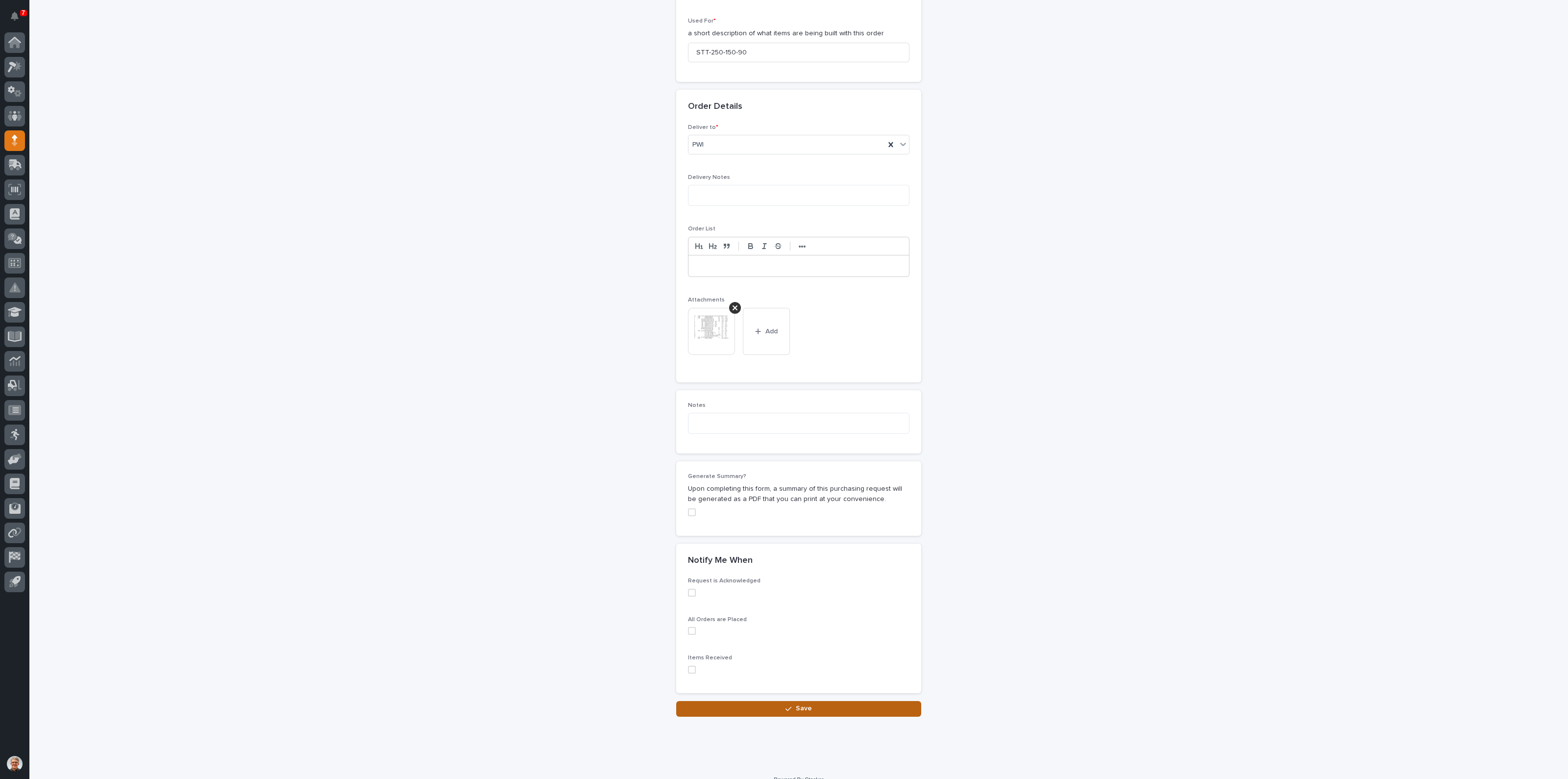
click at [796, 704] on span "Save" at bounding box center [804, 708] width 16 height 9
